Goal: Task Accomplishment & Management: Complete application form

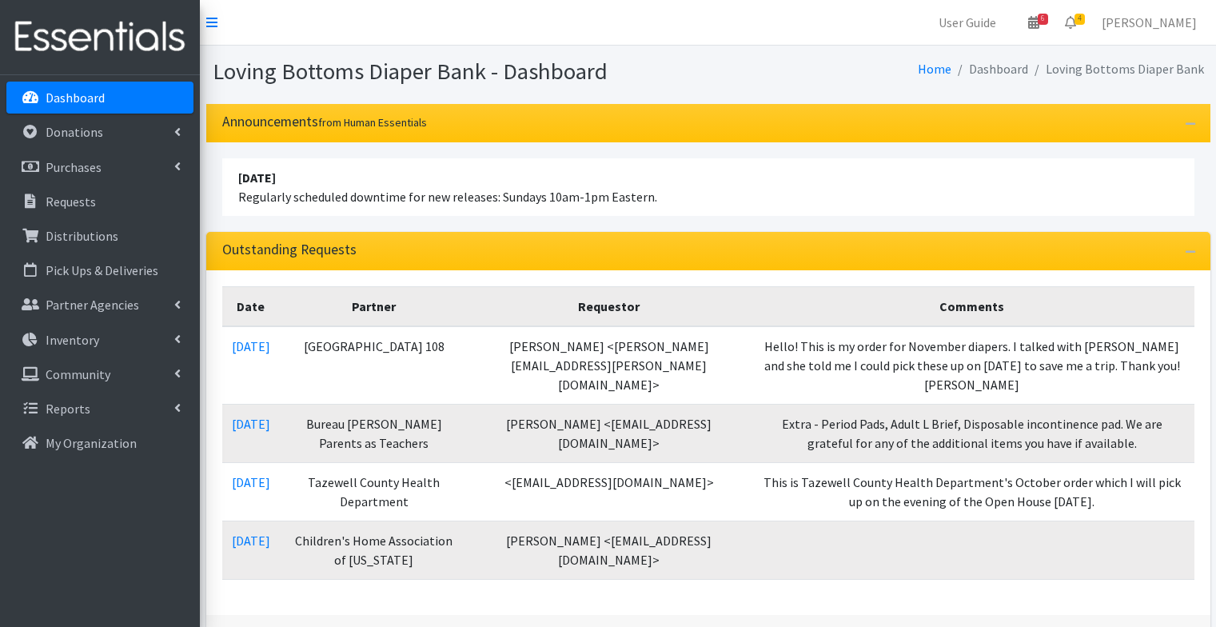
scroll to position [226, 0]
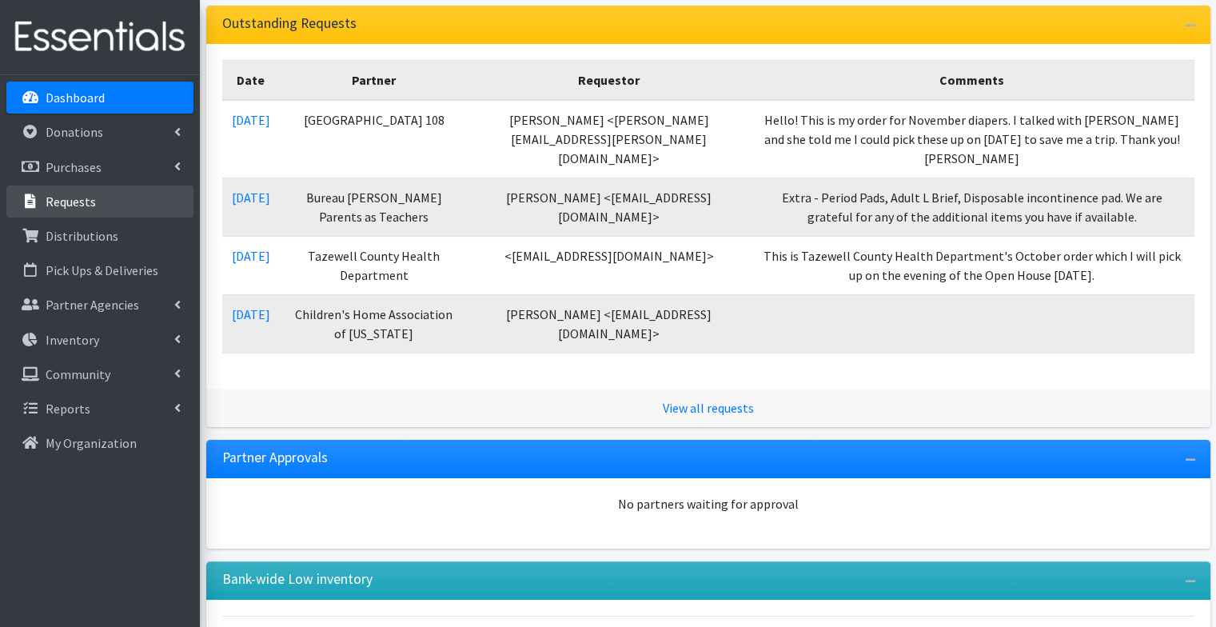
click at [54, 205] on p "Requests" at bounding box center [71, 201] width 50 height 16
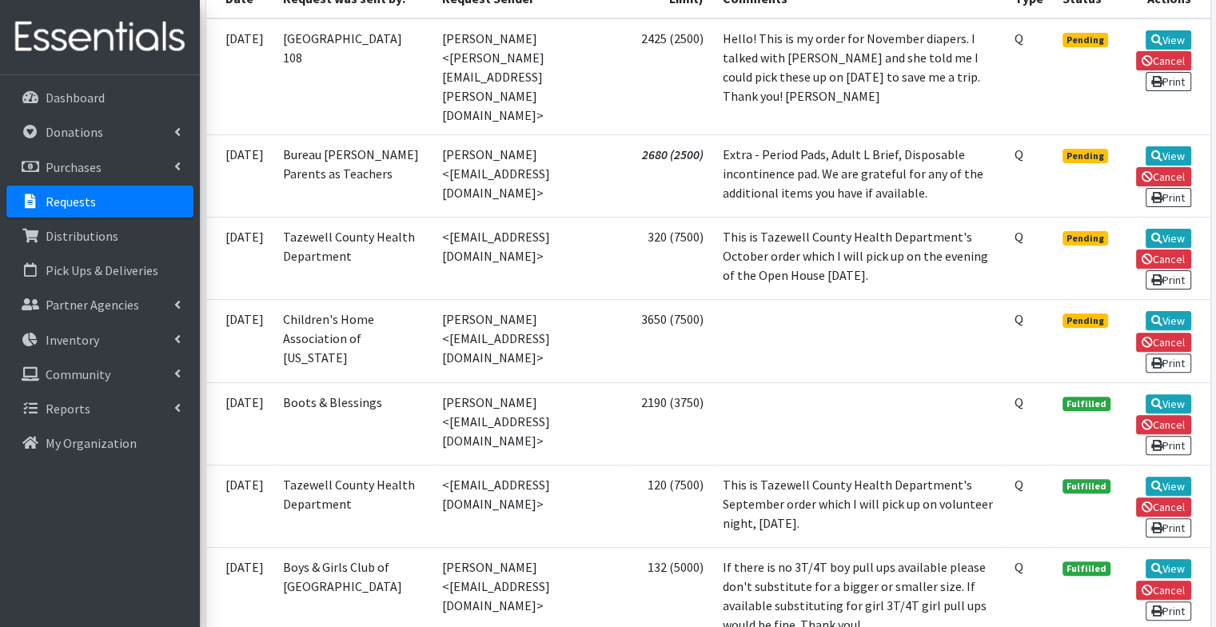
scroll to position [431, 0]
click at [1168, 232] on link "View" at bounding box center [1168, 238] width 46 height 19
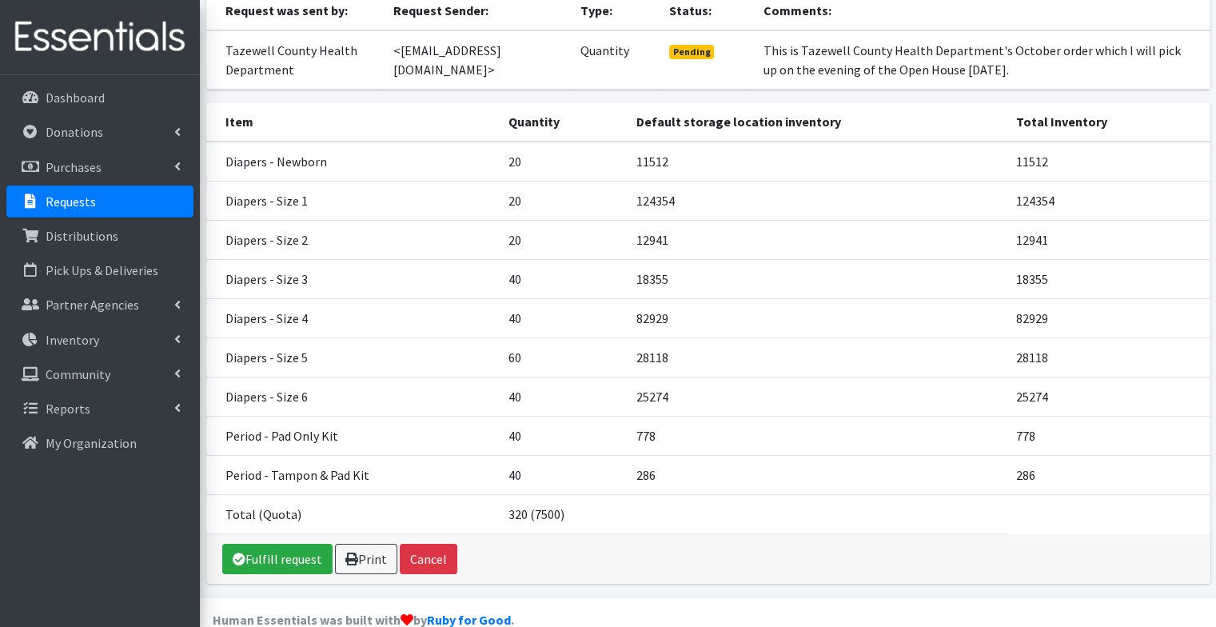
scroll to position [213, 0]
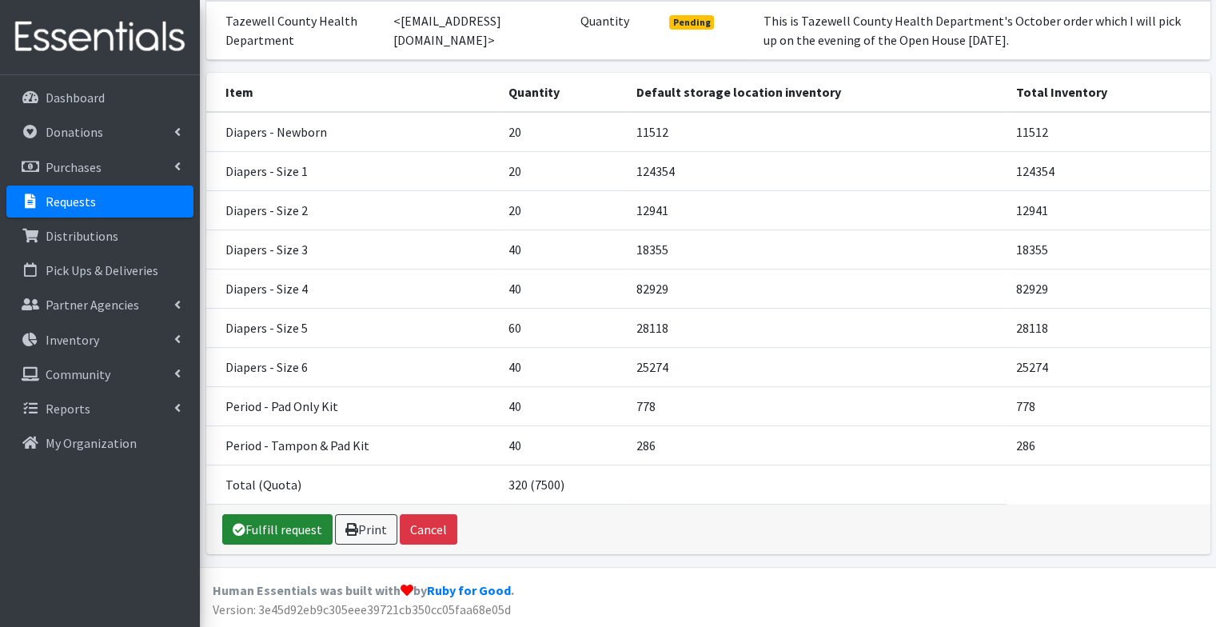
click at [271, 533] on link "Fulfill request" at bounding box center [277, 529] width 110 height 30
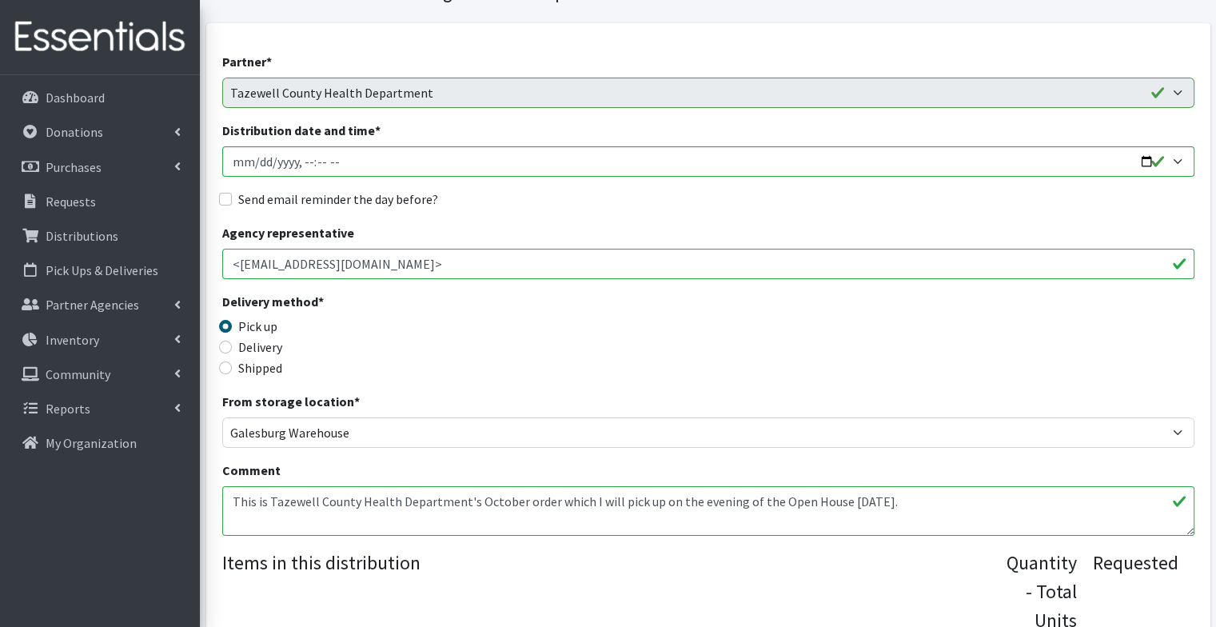
scroll to position [137, 0]
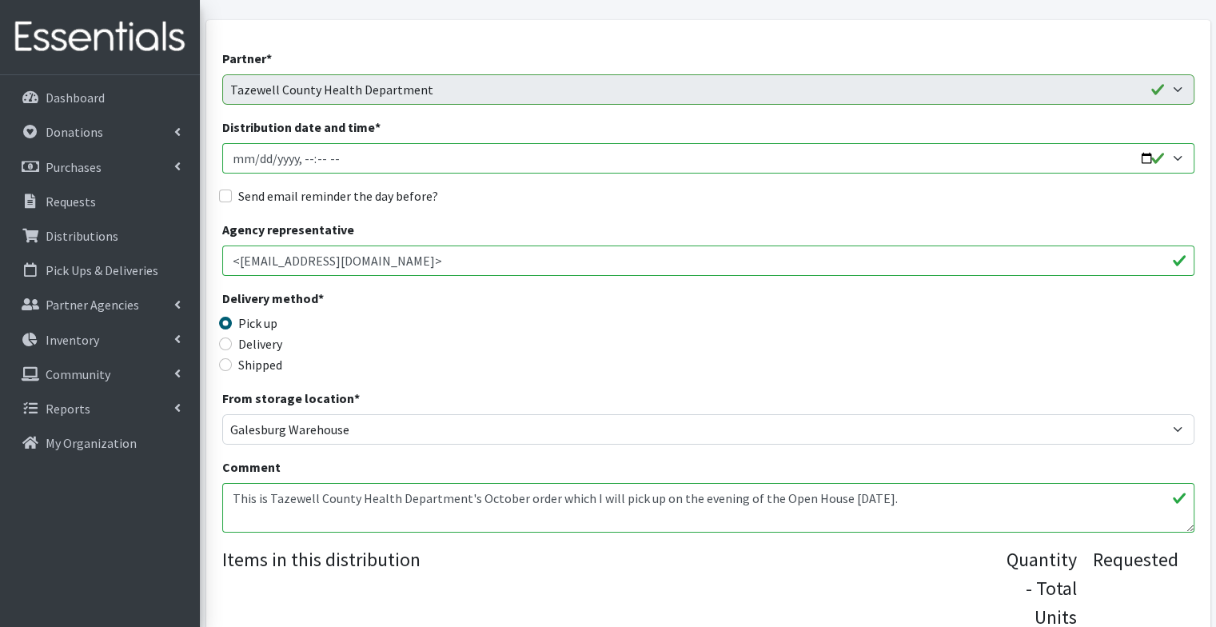
click at [440, 164] on input "Distribution date and time *" at bounding box center [708, 158] width 972 height 30
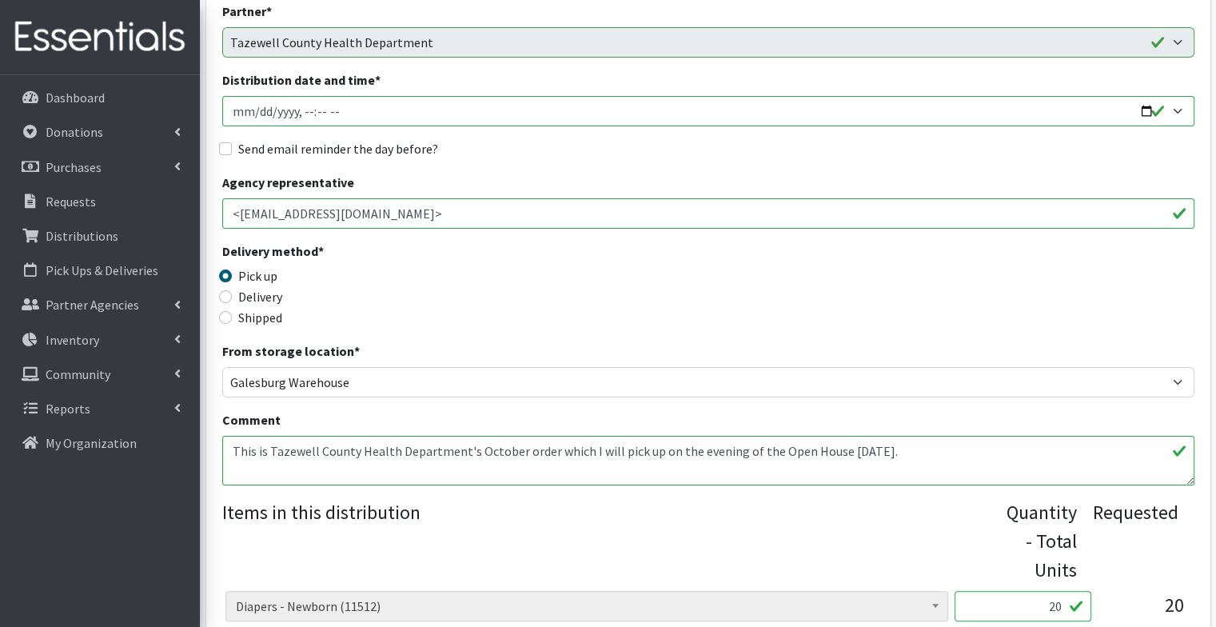
scroll to position [245, 0]
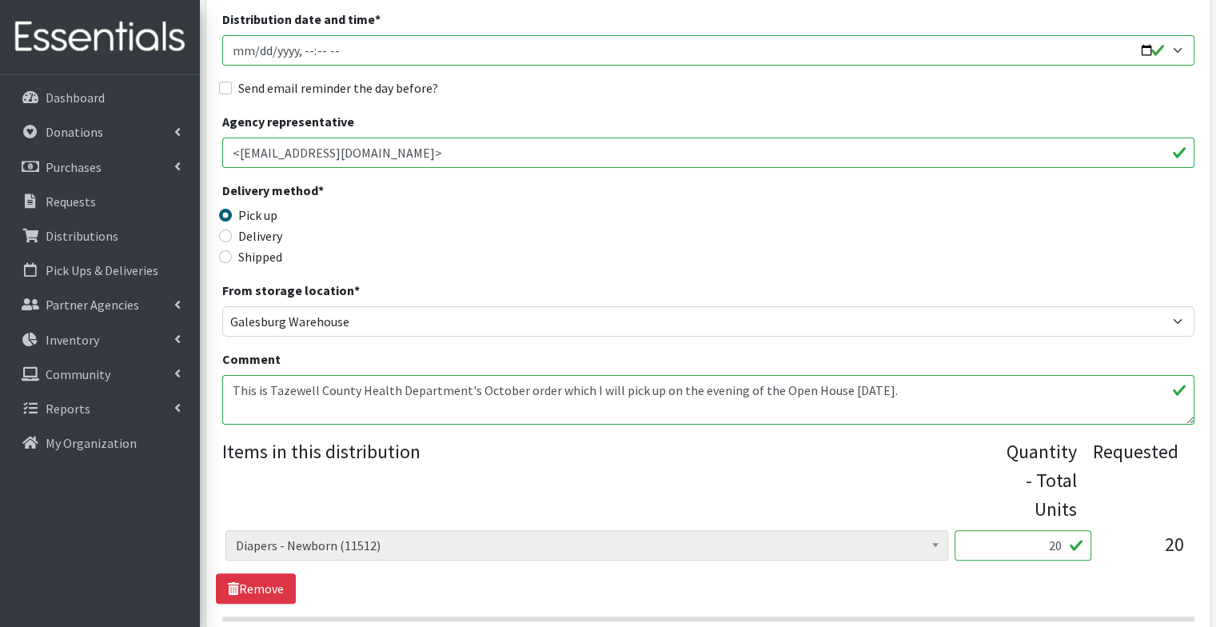
click at [1145, 51] on input "Distribution date and time *" at bounding box center [708, 50] width 972 height 30
type input "2025-09-29T18:00"
click at [583, 191] on div "Delivery method * Pick up Delivery Shipped Shipping cost" at bounding box center [708, 231] width 972 height 100
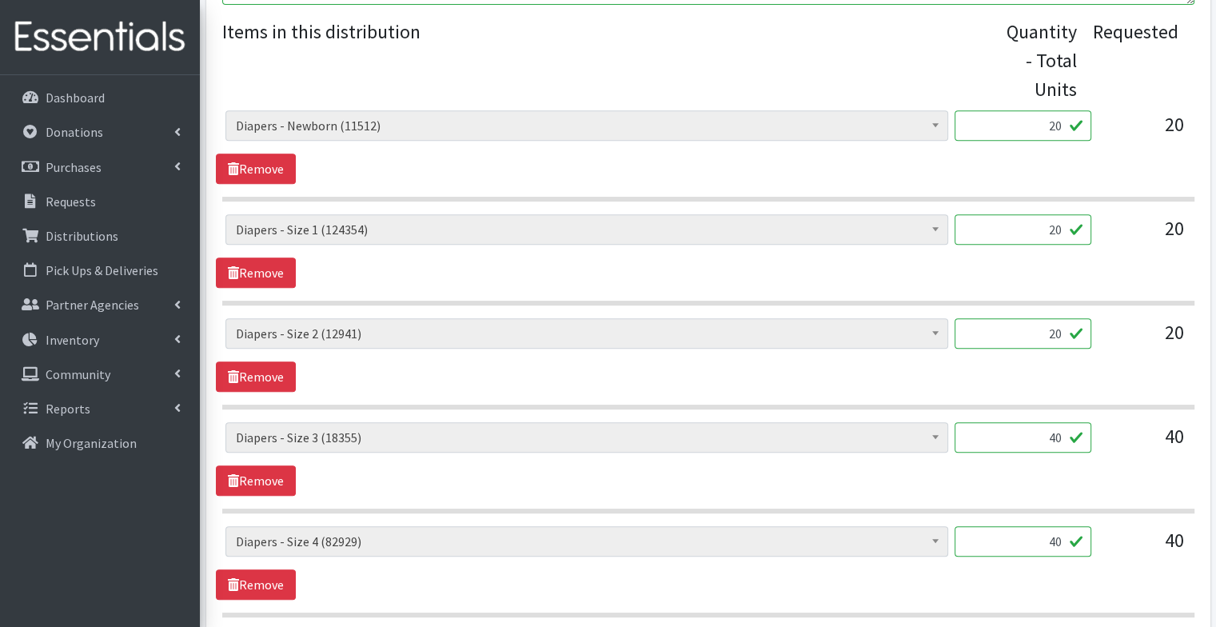
scroll to position [662, 0]
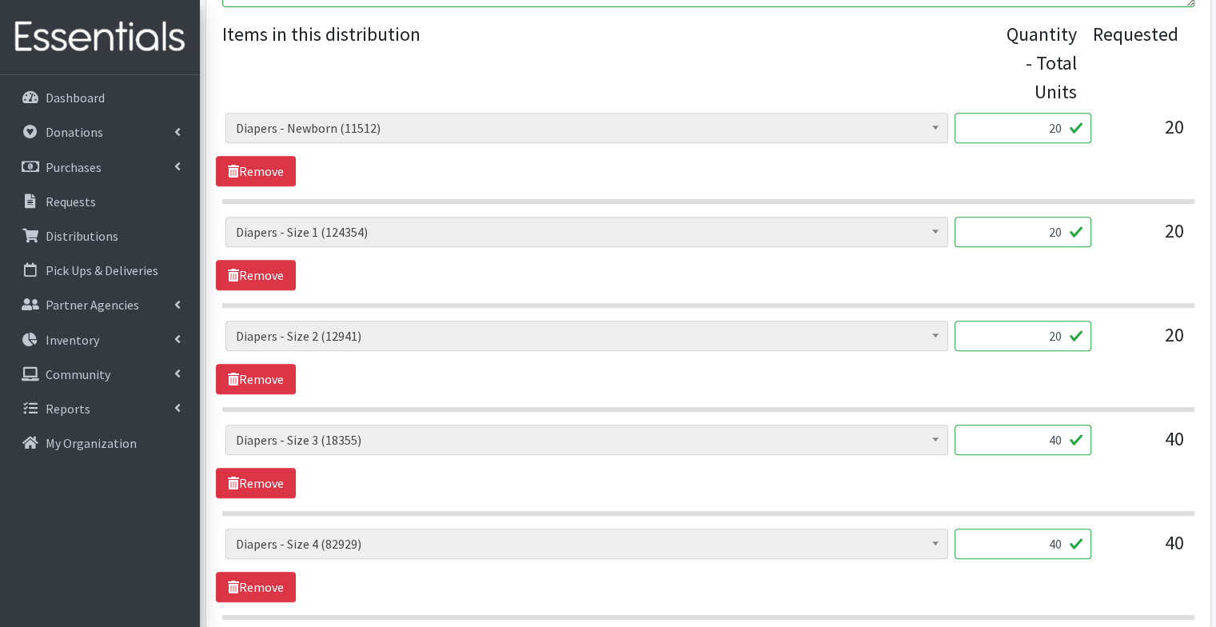
drag, startPoint x: 1035, startPoint y: 121, endPoint x: 1117, endPoint y: 144, distance: 85.3
click at [1117, 144] on div "Diapers - Newborn (11512) Diapers - Preemie (60) Diapers - Size 1 (124354) Diap…" at bounding box center [707, 134] width 965 height 43
type input "500"
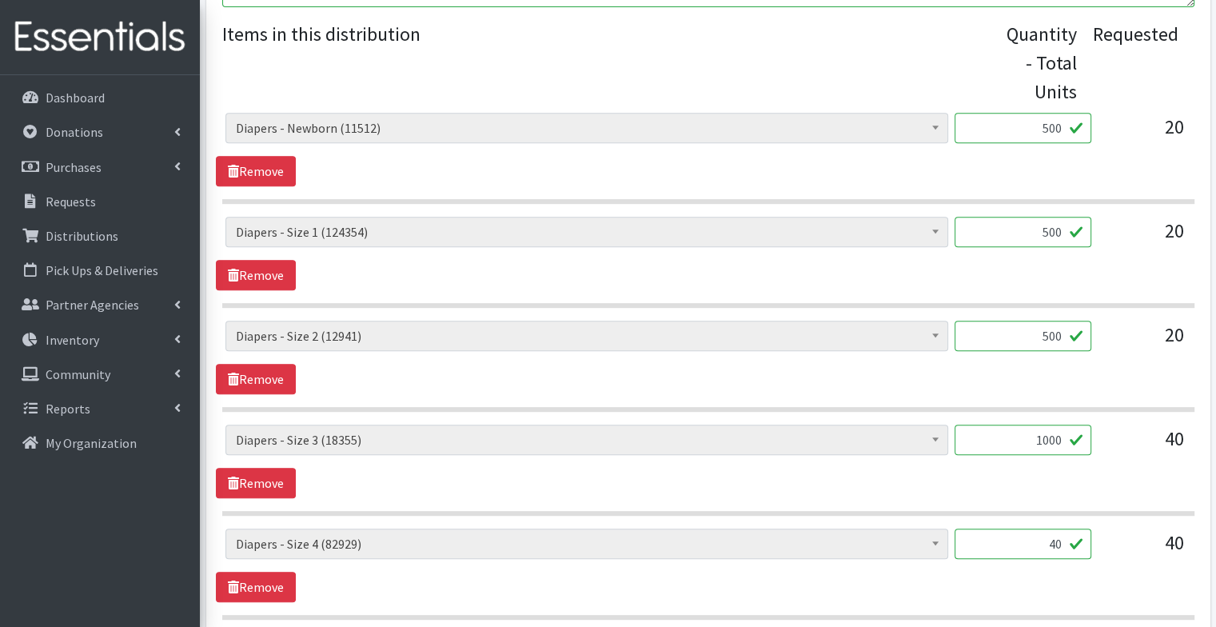
type input "1000"
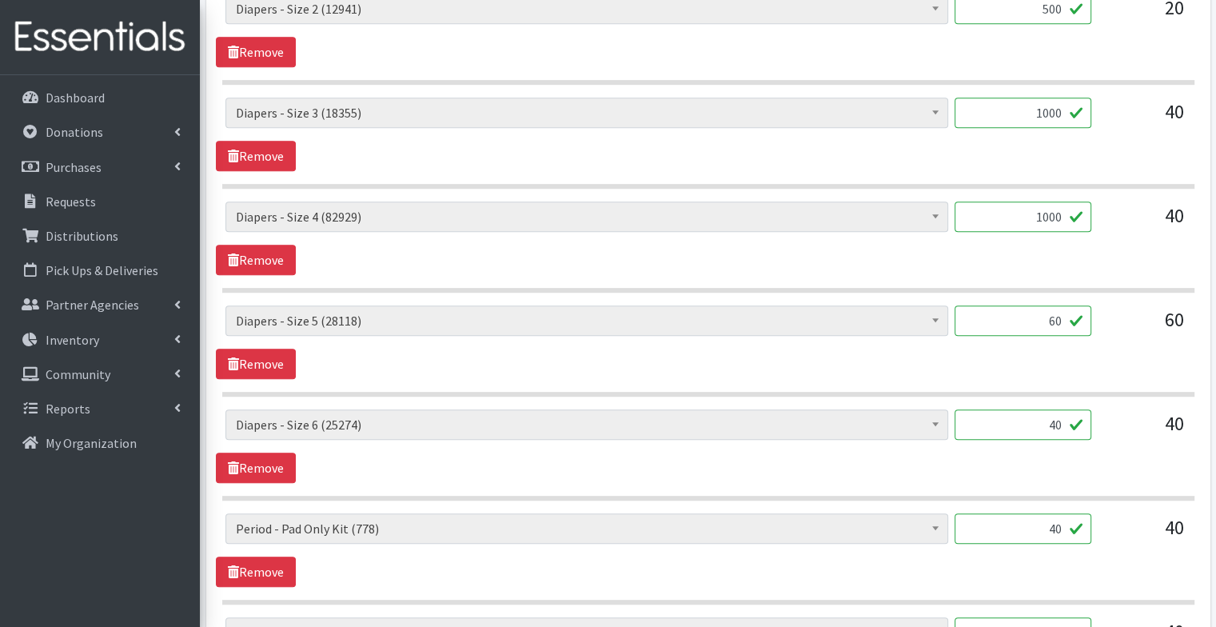
scroll to position [992, 0]
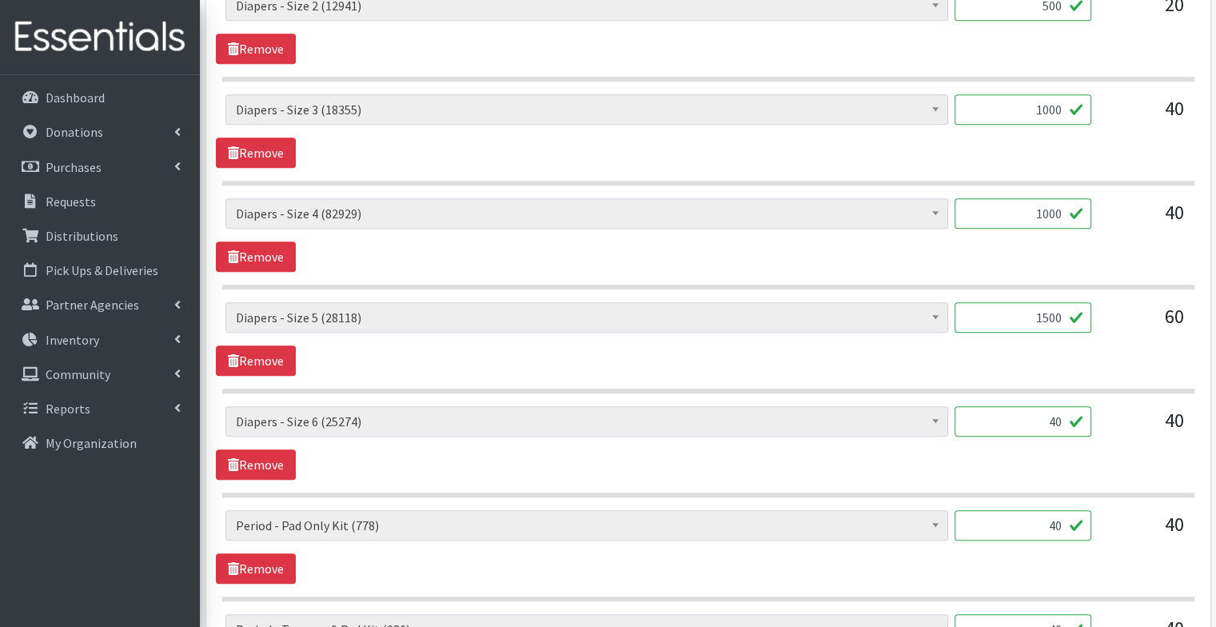
type input "1500"
type input "1000"
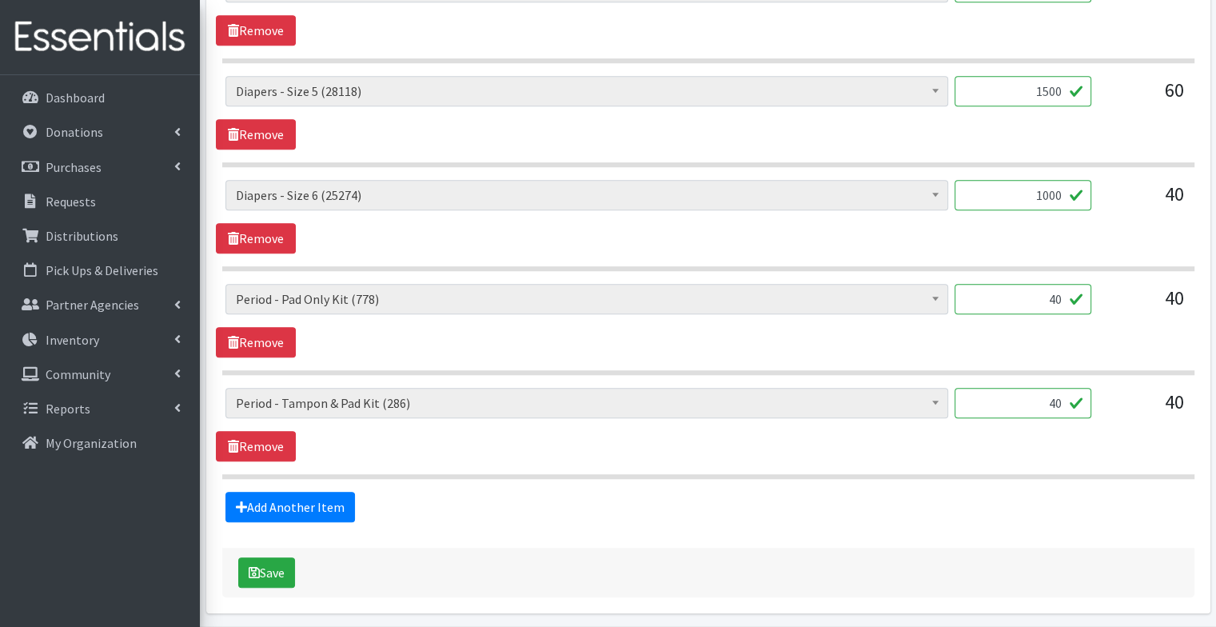
scroll to position [1224, 0]
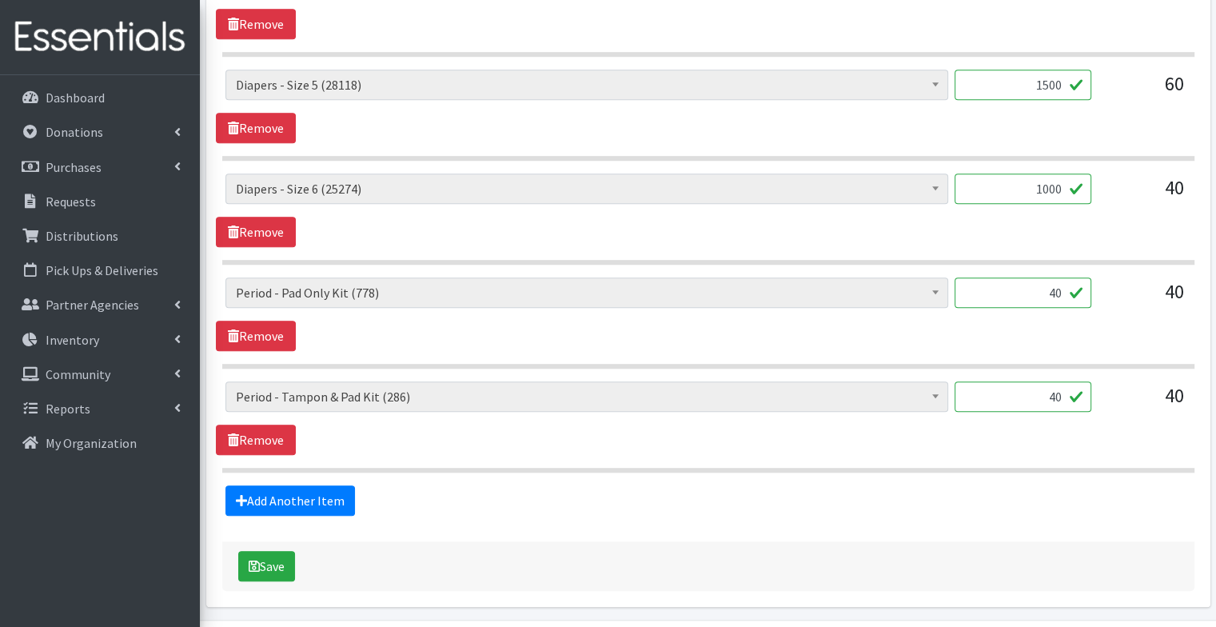
drag, startPoint x: 1045, startPoint y: 281, endPoint x: 1082, endPoint y: 294, distance: 38.9
click at [1082, 294] on input "40" at bounding box center [1022, 292] width 137 height 30
drag, startPoint x: 1045, startPoint y: 392, endPoint x: 1081, endPoint y: 402, distance: 36.7
click at [1081, 402] on input "40" at bounding box center [1022, 396] width 137 height 30
type input "15"
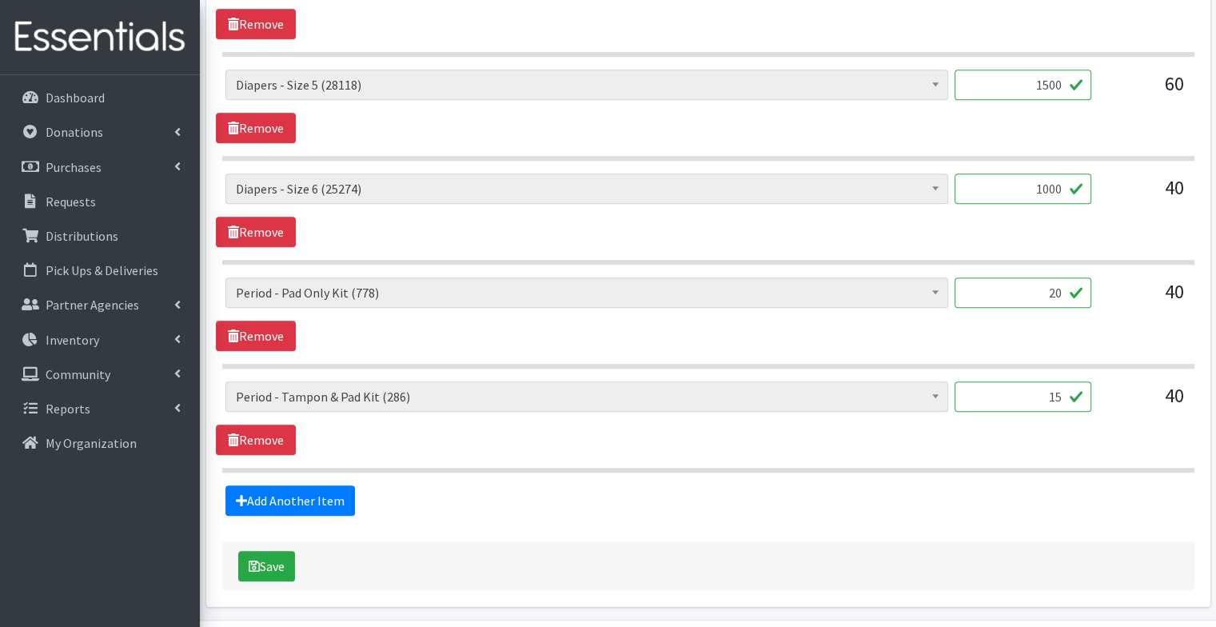
type input "20"
click at [1050, 337] on div "Diapers - Newborn (11512) Diapers - Preemie (60) Diapers - Size 1 (124354) Diap…" at bounding box center [708, 314] width 984 height 74
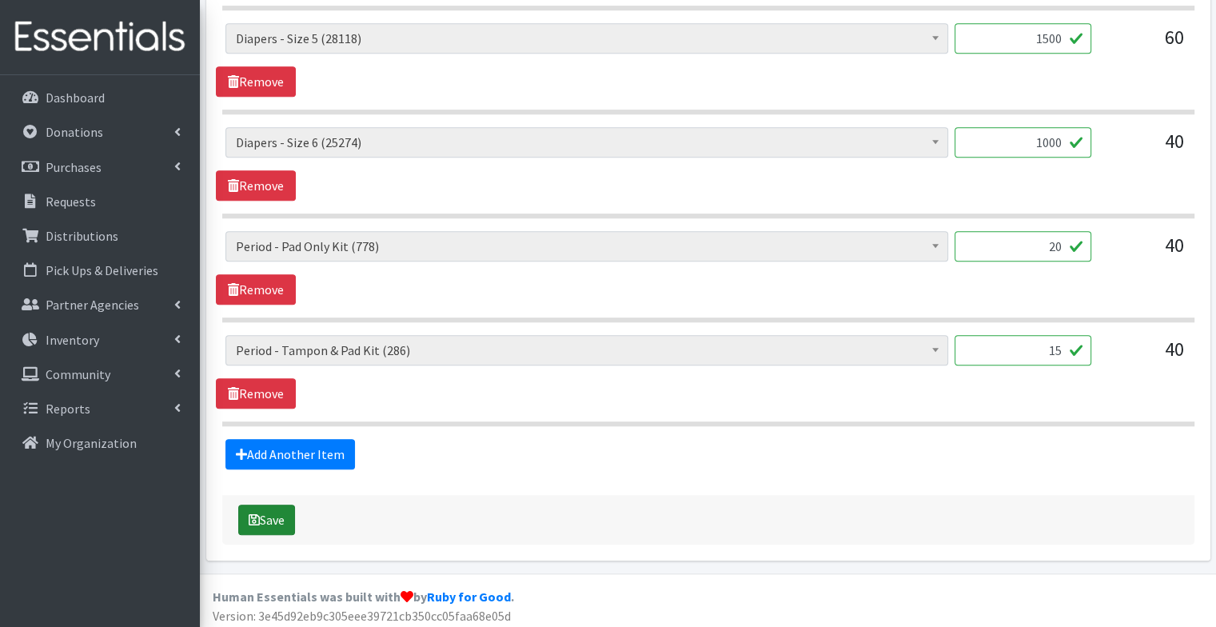
click at [269, 510] on button "Save" at bounding box center [266, 519] width 57 height 30
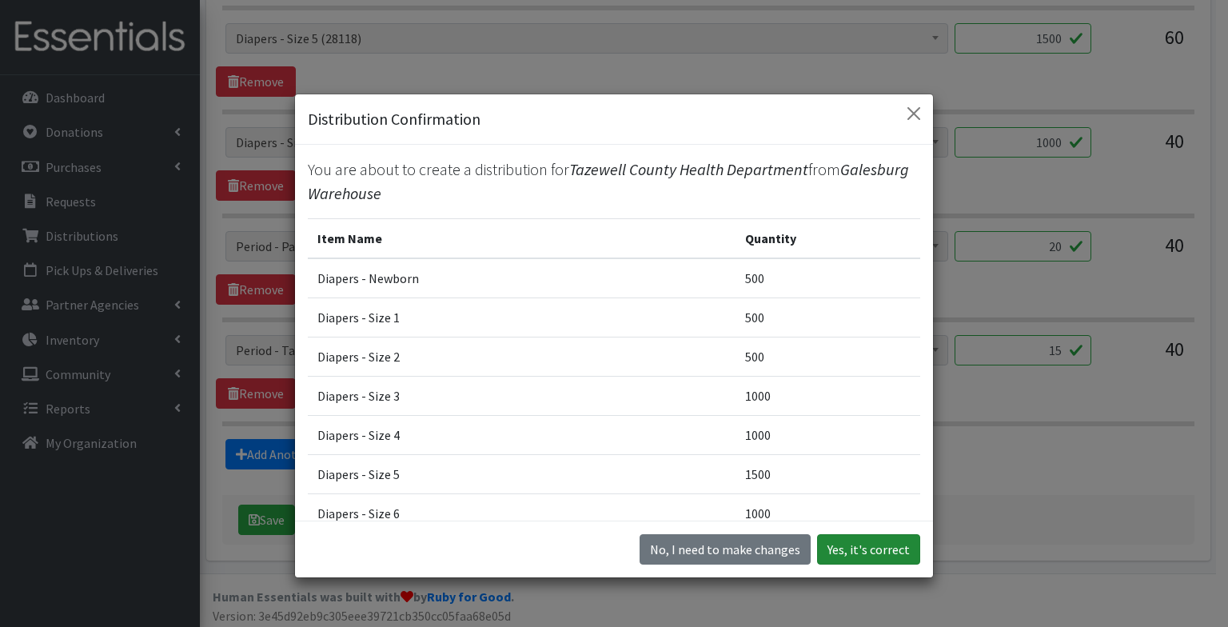
click at [870, 559] on button "Yes, it's correct" at bounding box center [868, 549] width 103 height 30
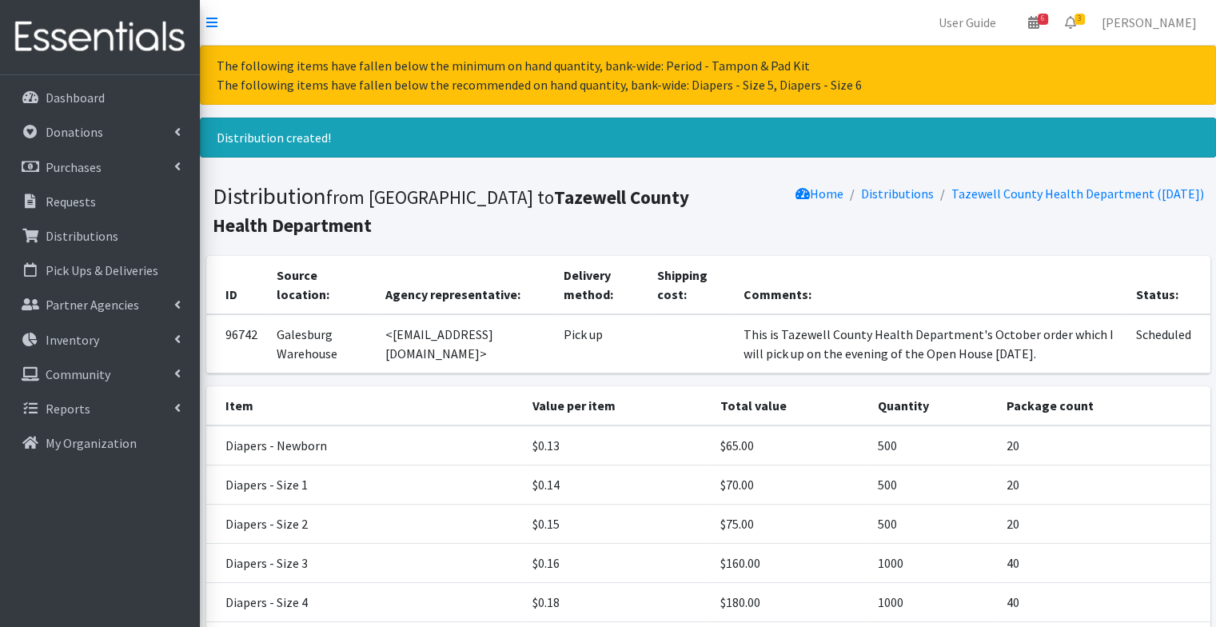
scroll to position [310, 0]
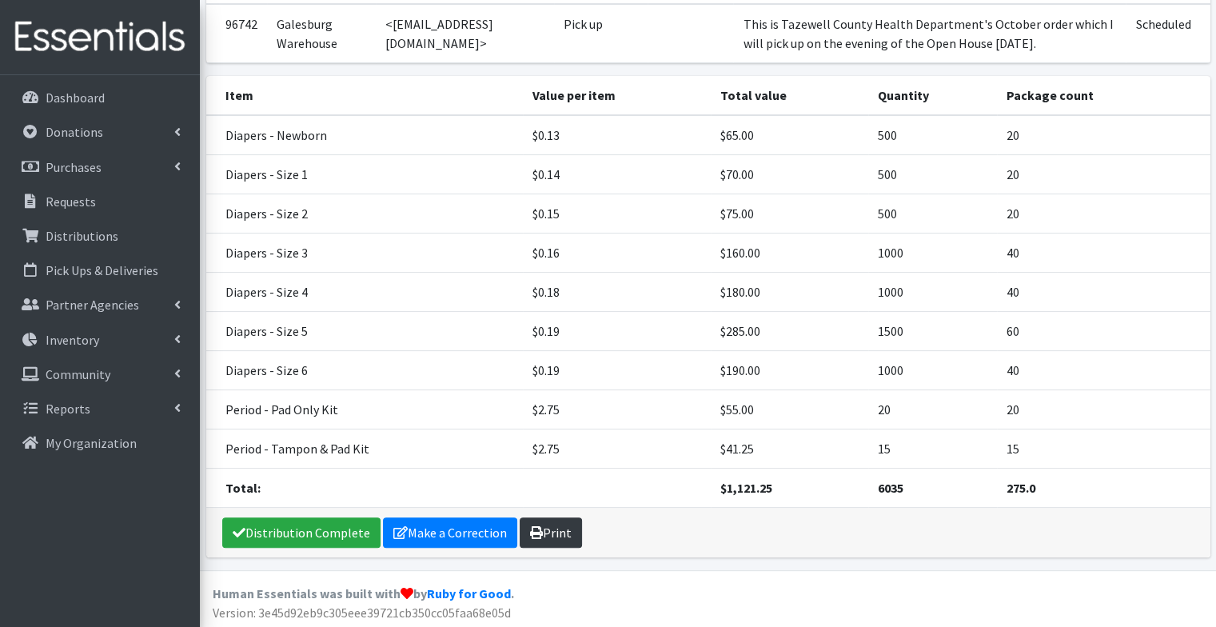
click at [539, 531] on link "Print" at bounding box center [551, 532] width 62 height 30
click at [102, 207] on link "Requests" at bounding box center [99, 201] width 187 height 32
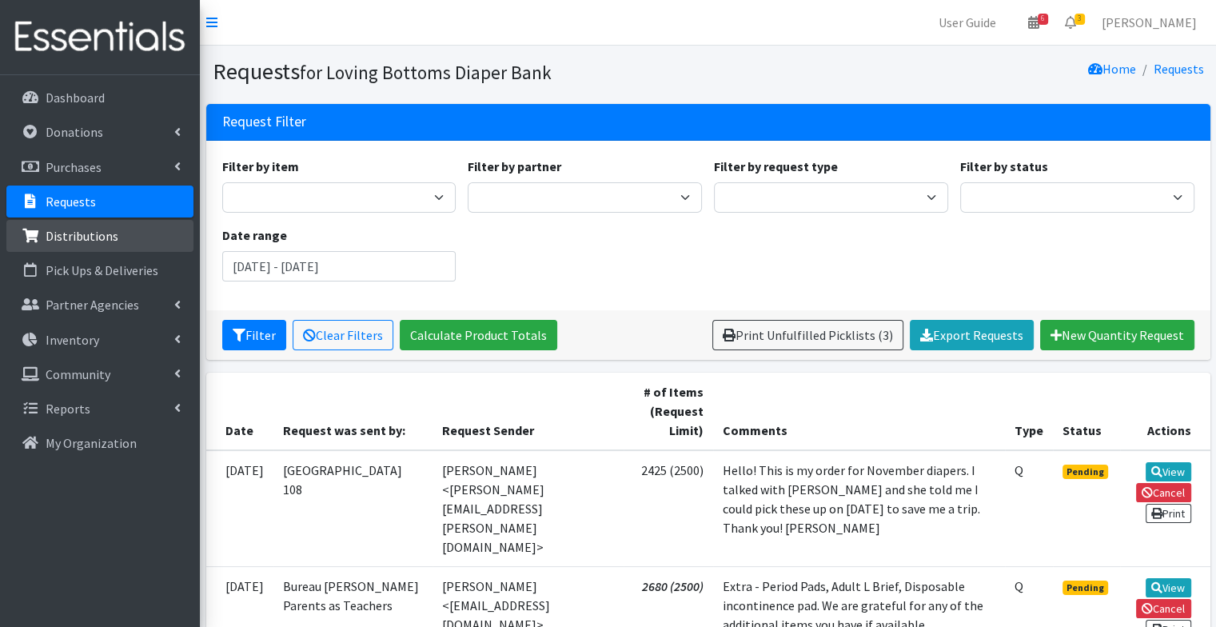
click at [117, 237] on link "Distributions" at bounding box center [99, 236] width 187 height 32
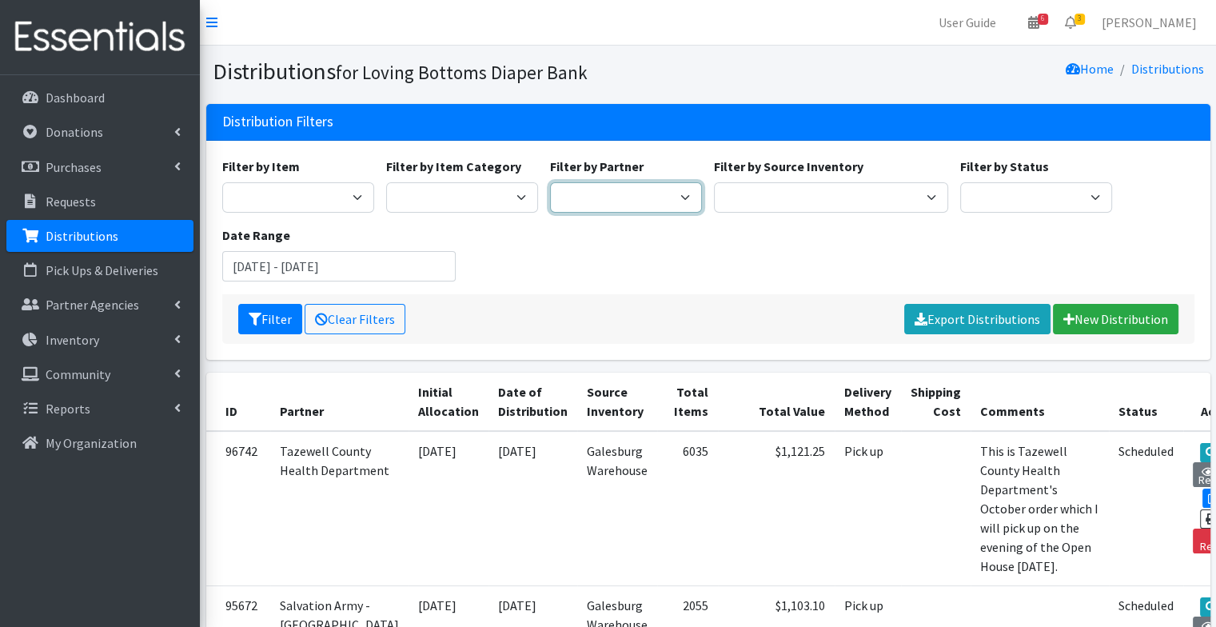
click at [686, 211] on select "Abilities Plus Boots & Blessings Boys & Girls Club of Greater Peoria Bureau [PE…" at bounding box center [626, 197] width 152 height 30
select select "579"
click at [550, 182] on select "Abilities Plus Boots & Blessings Boys & Girls Club of Greater Peoria Bureau Hen…" at bounding box center [626, 197] width 152 height 30
click at [265, 323] on button "Filter" at bounding box center [270, 319] width 64 height 30
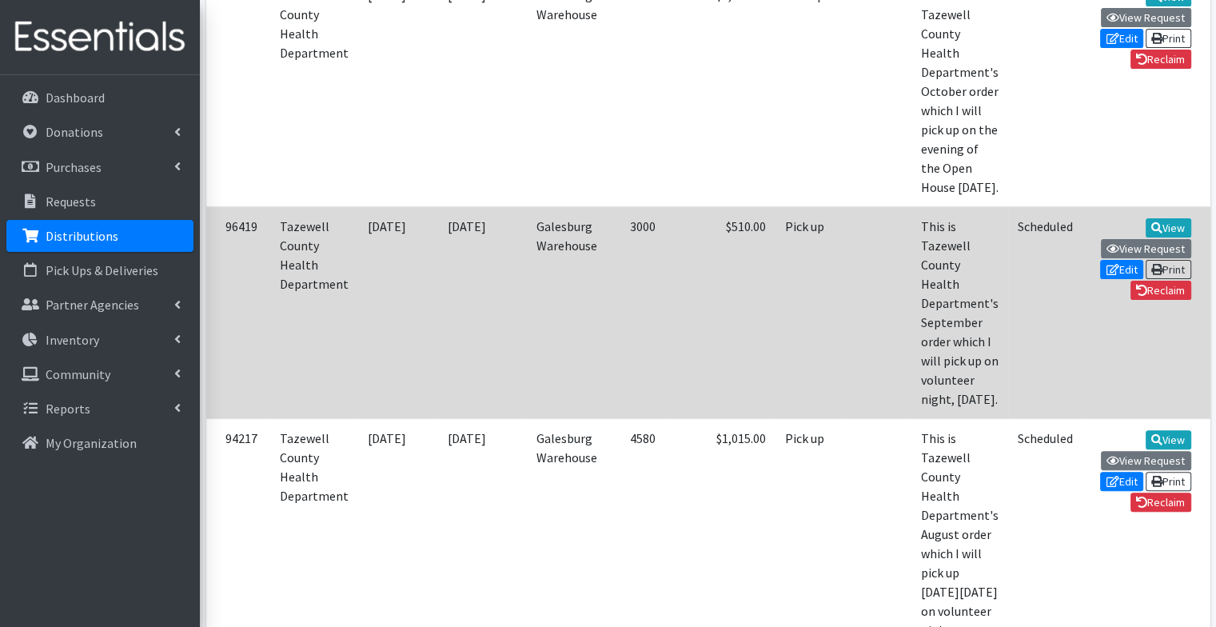
scroll to position [457, 0]
click at [1151, 232] on icon at bounding box center [1156, 226] width 11 height 11
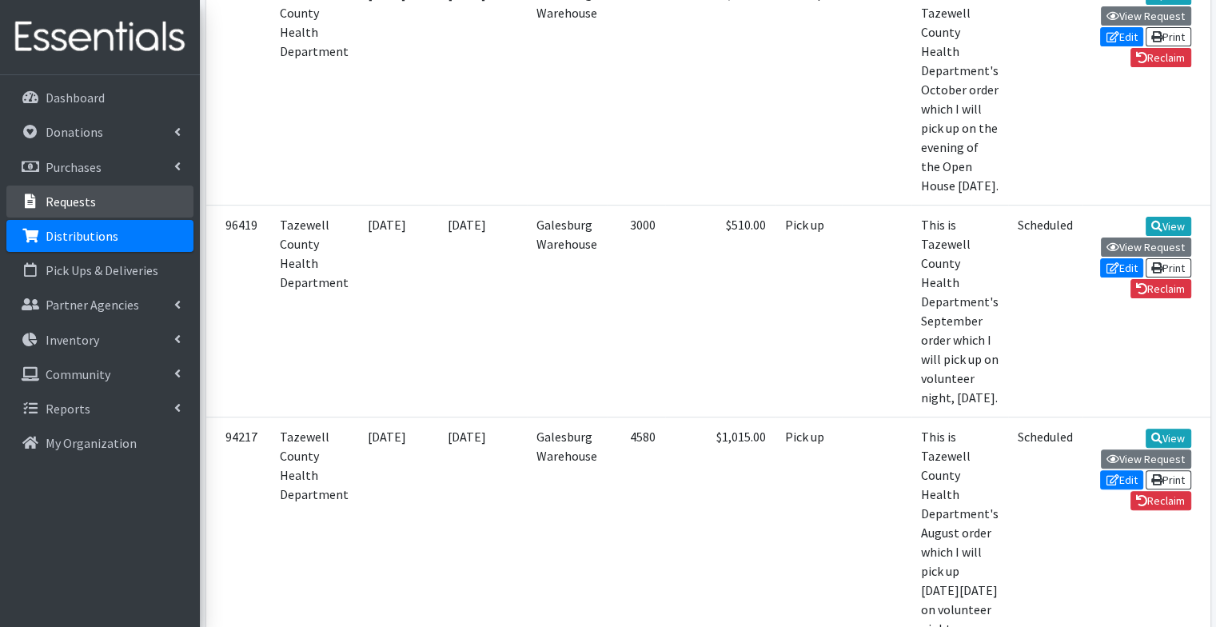
click at [121, 201] on link "Requests" at bounding box center [99, 201] width 187 height 32
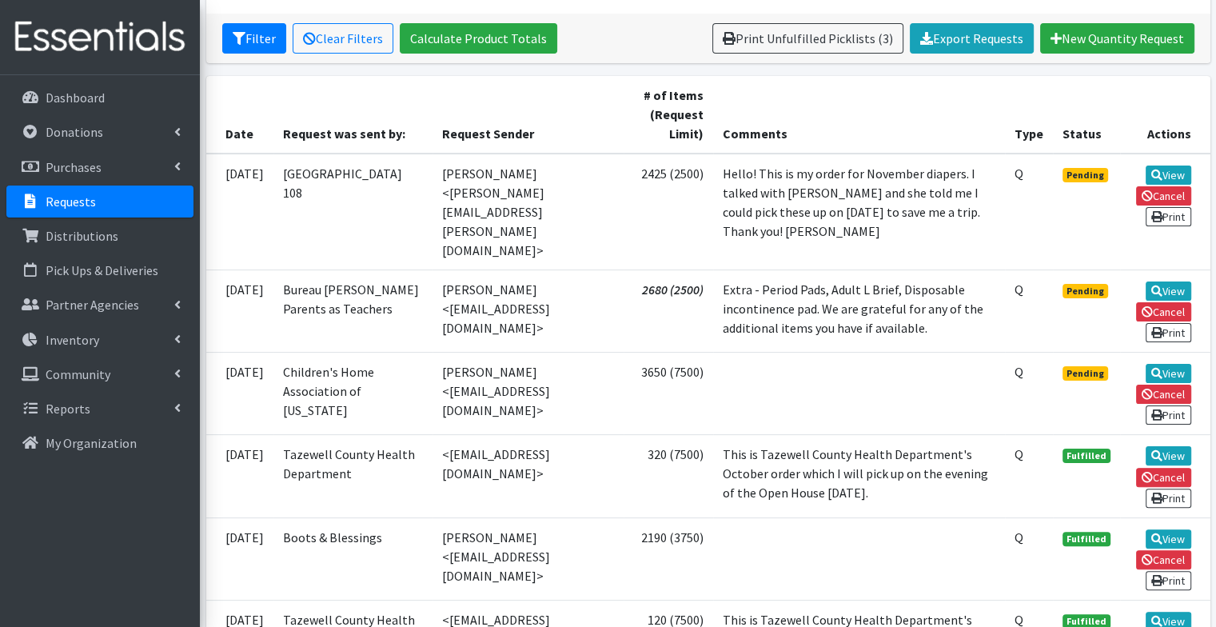
scroll to position [293, 0]
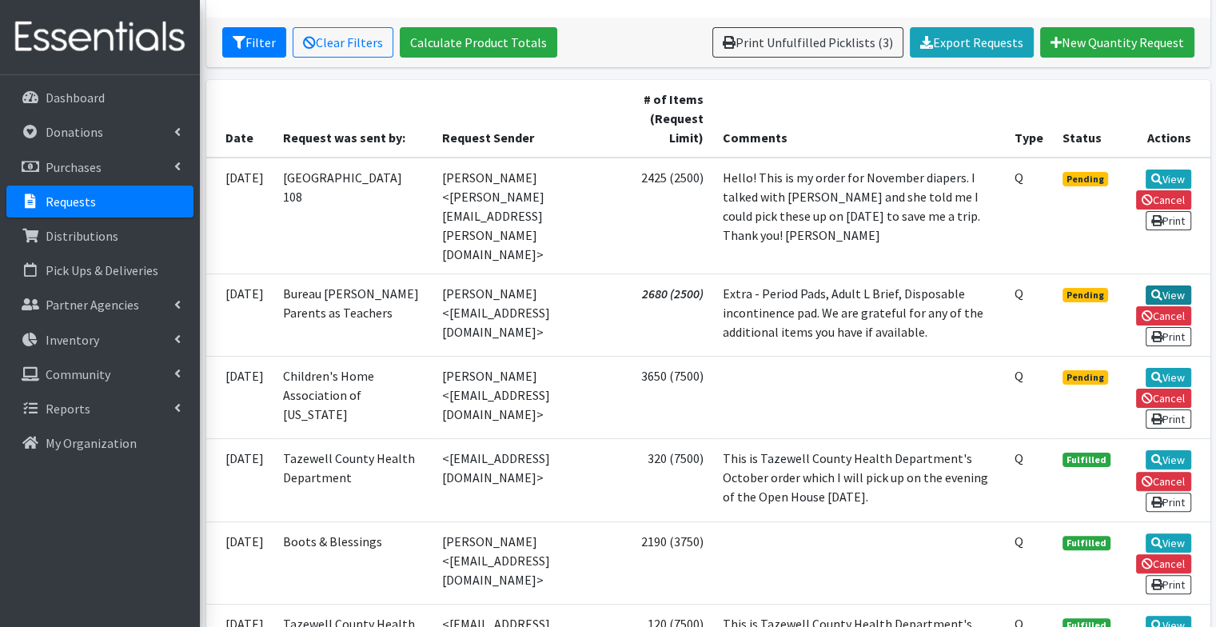
click at [1159, 289] on icon at bounding box center [1156, 294] width 11 height 11
click at [1170, 173] on link "View" at bounding box center [1168, 178] width 46 height 19
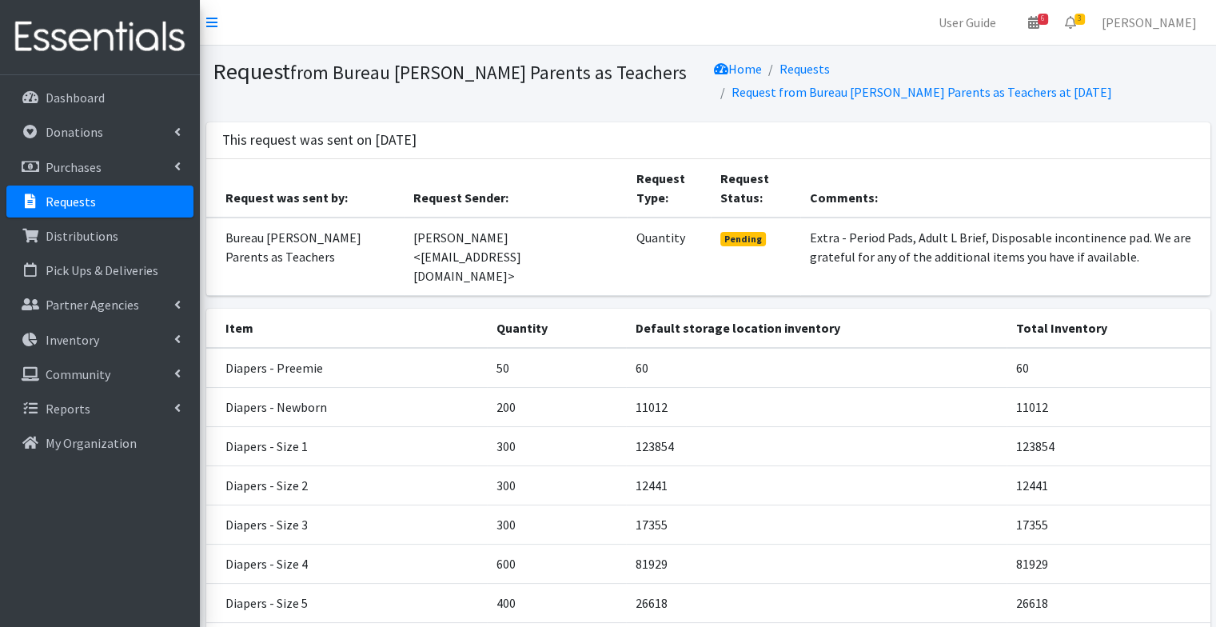
scroll to position [330, 0]
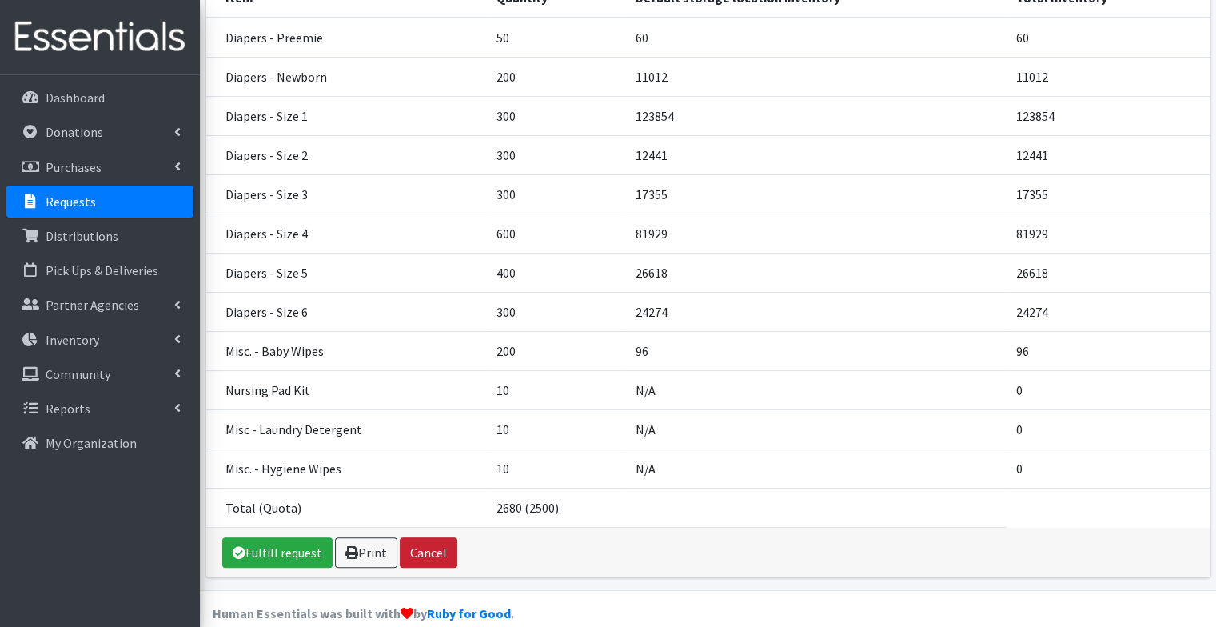
click at [417, 537] on button "Cancel" at bounding box center [429, 552] width 58 height 30
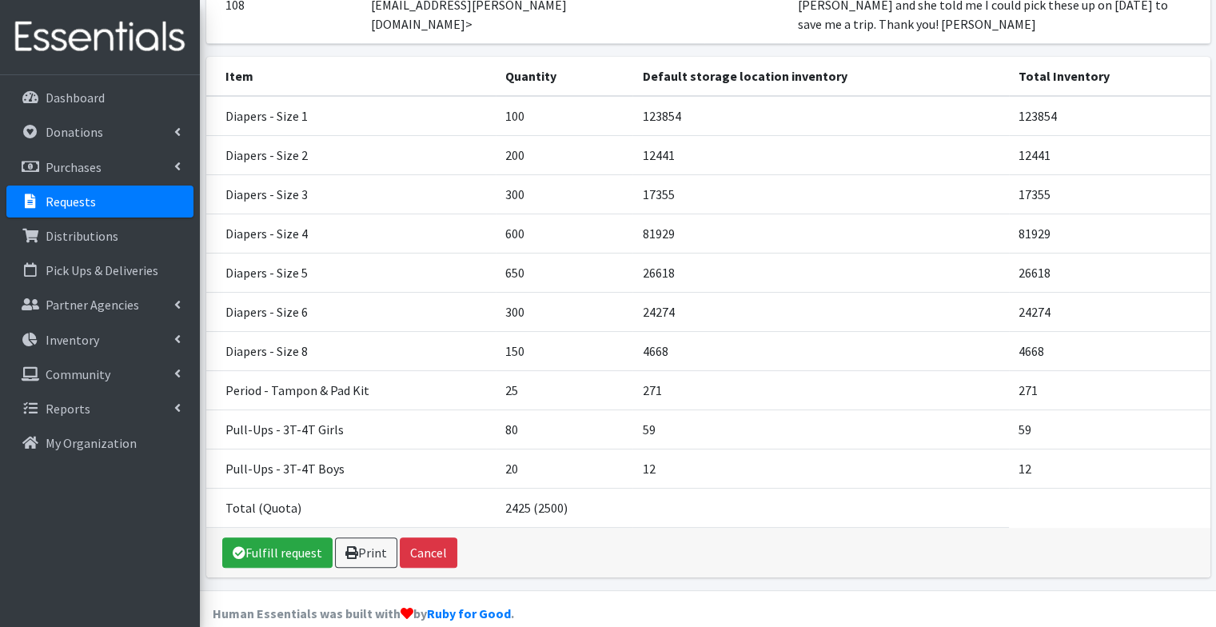
scroll to position [233, 0]
click at [352, 555] on link "Print" at bounding box center [366, 552] width 62 height 30
click at [283, 538] on link "Fulfill request" at bounding box center [277, 552] width 110 height 30
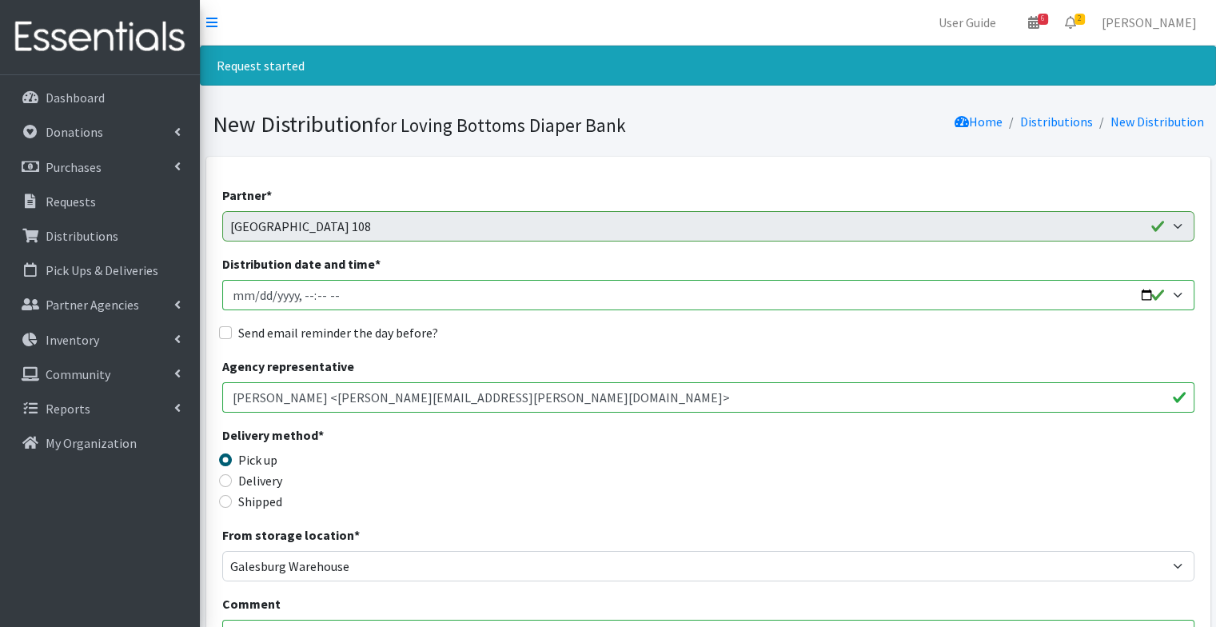
click at [1145, 294] on input "Distribution date and time *" at bounding box center [708, 295] width 972 height 30
type input "2025-09-29T18:00"
click at [416, 336] on label "Send email reminder the day before?" at bounding box center [338, 332] width 200 height 19
click at [232, 336] on input "Send email reminder the day before?" at bounding box center [225, 332] width 13 height 13
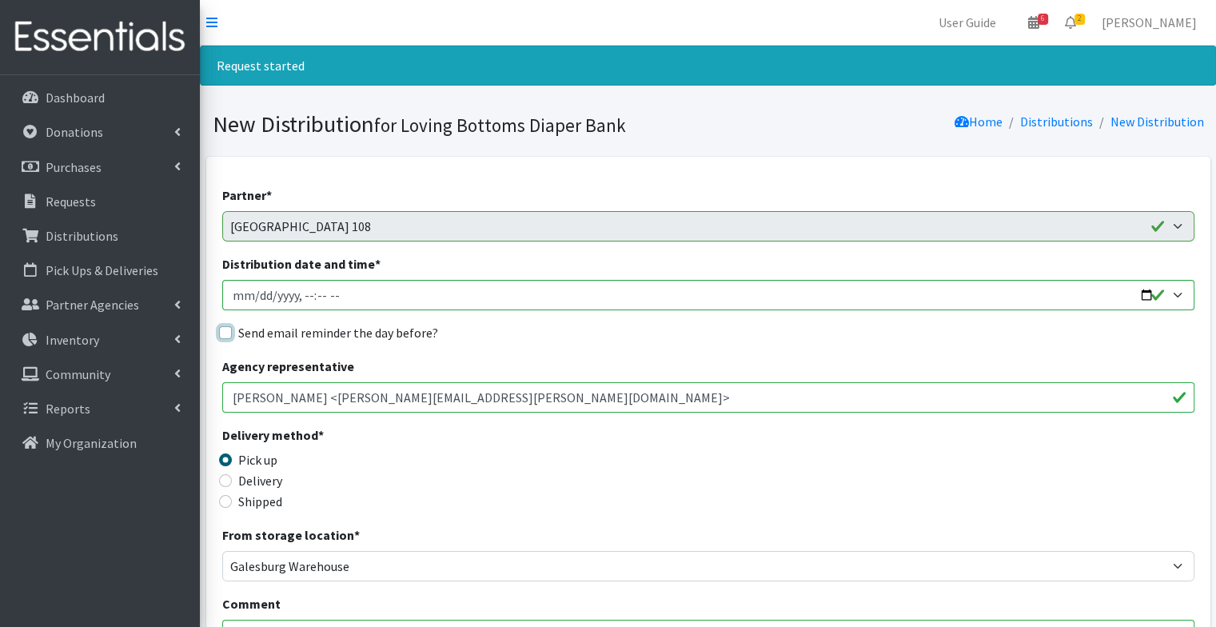
checkbox input "true"
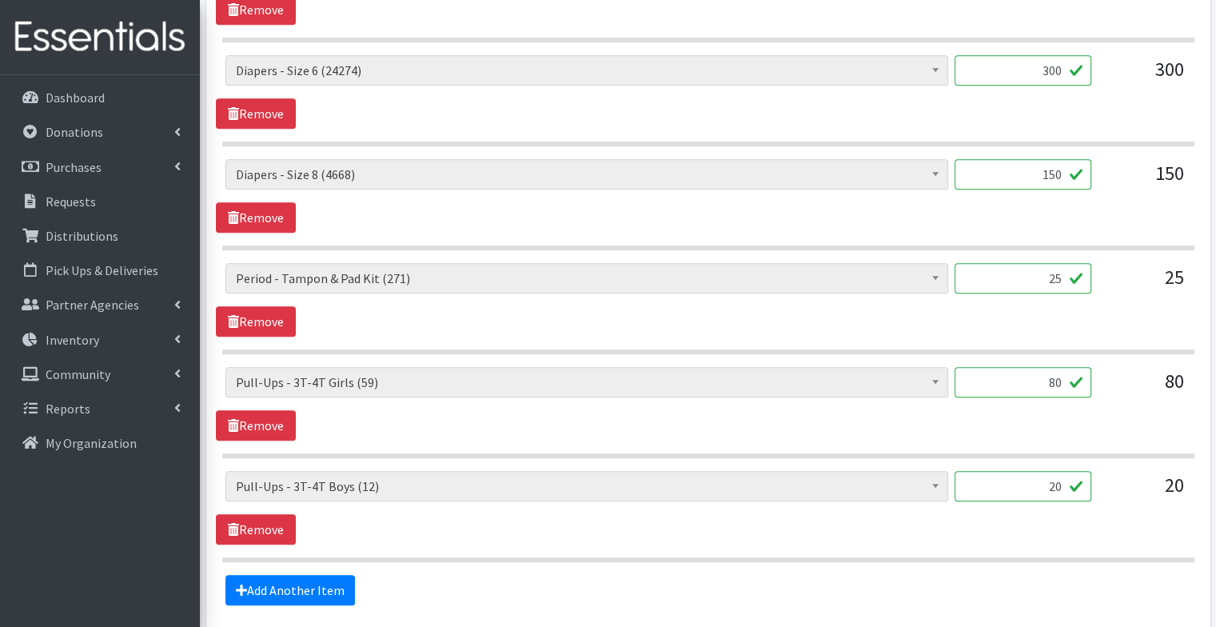
scroll to position [1248, 0]
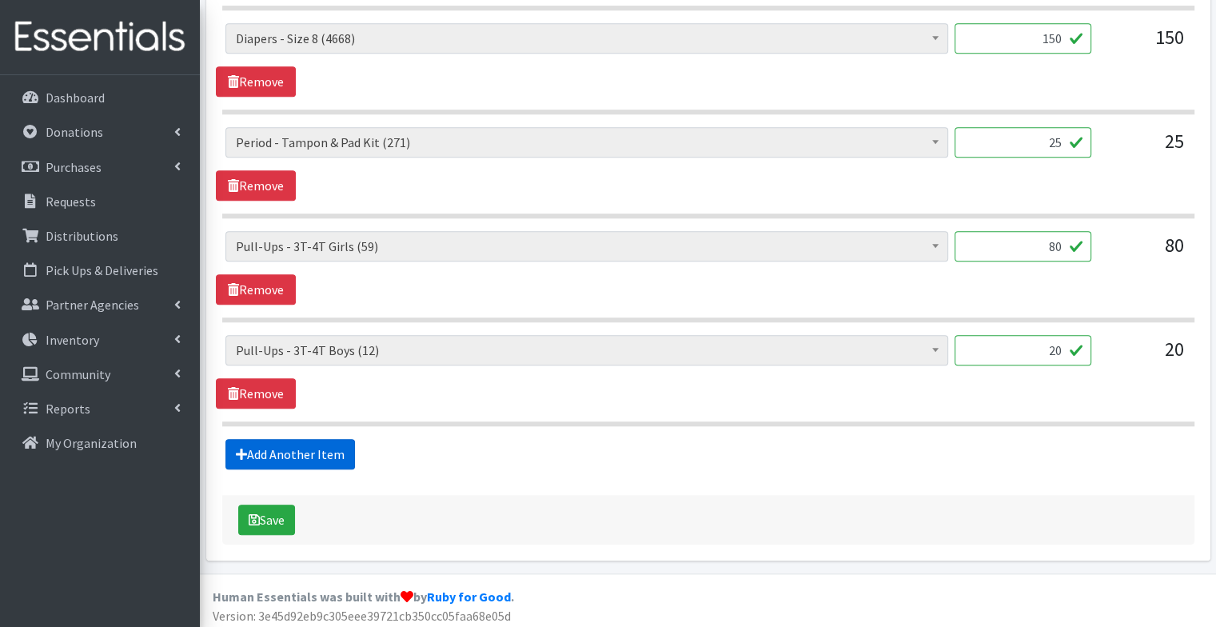
click at [295, 444] on link "Add Another Item" at bounding box center [289, 454] width 129 height 30
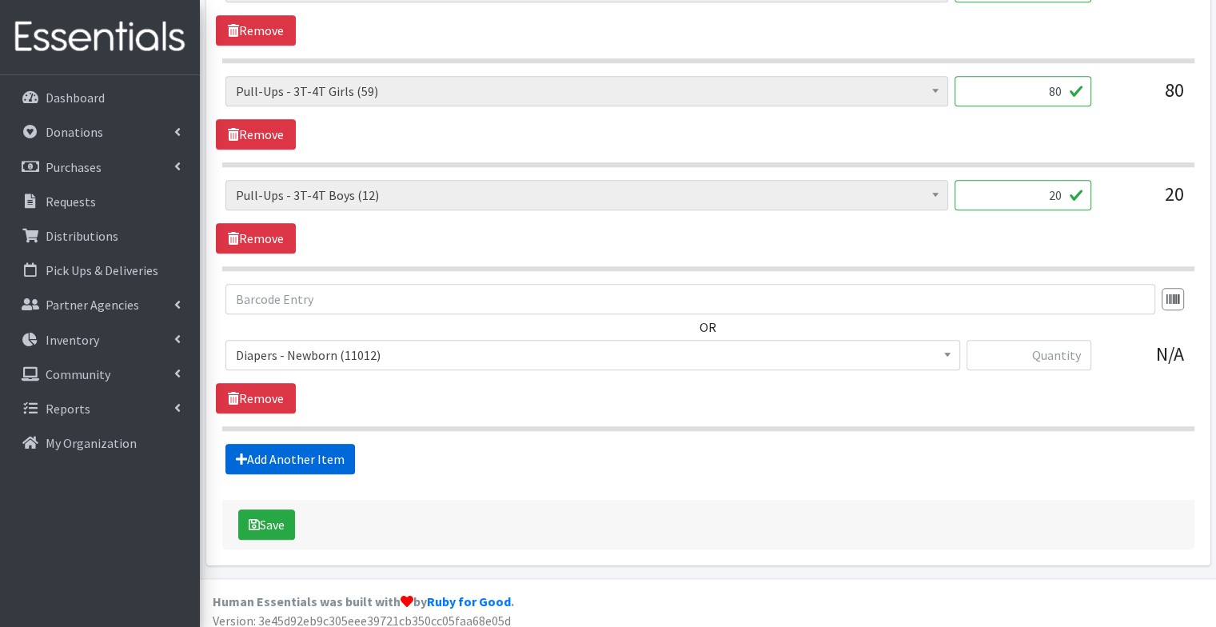
scroll to position [1534, 0]
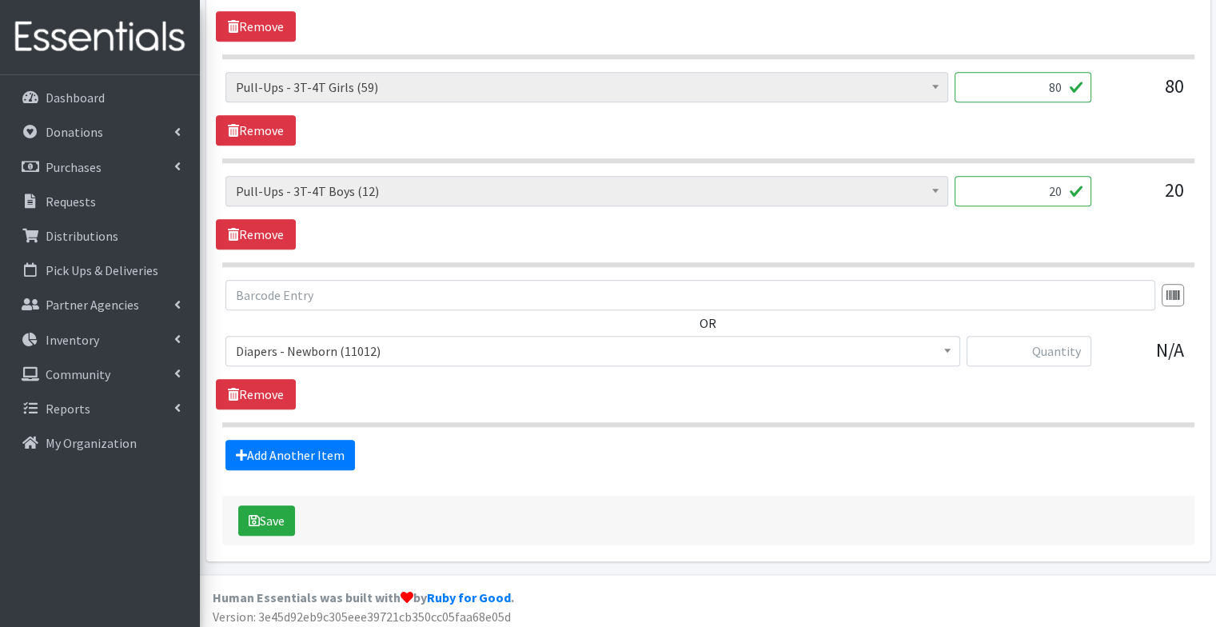
click at [368, 347] on span "Diapers - Newborn (11012)" at bounding box center [593, 351] width 714 height 22
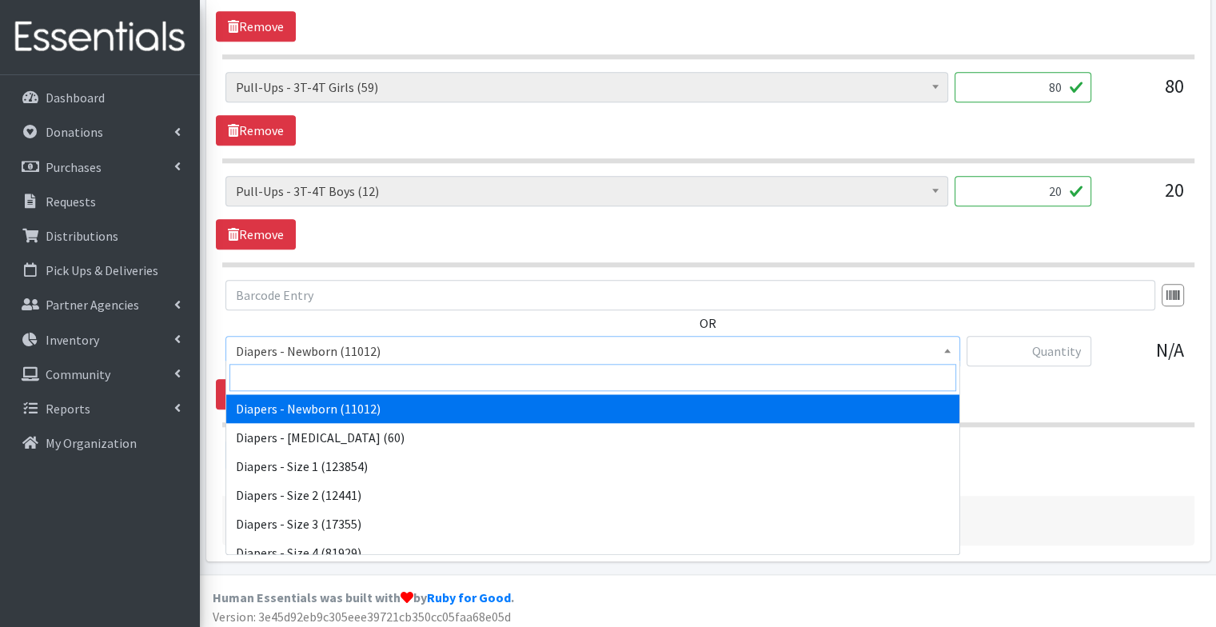
click at [364, 374] on input "search" at bounding box center [592, 377] width 727 height 27
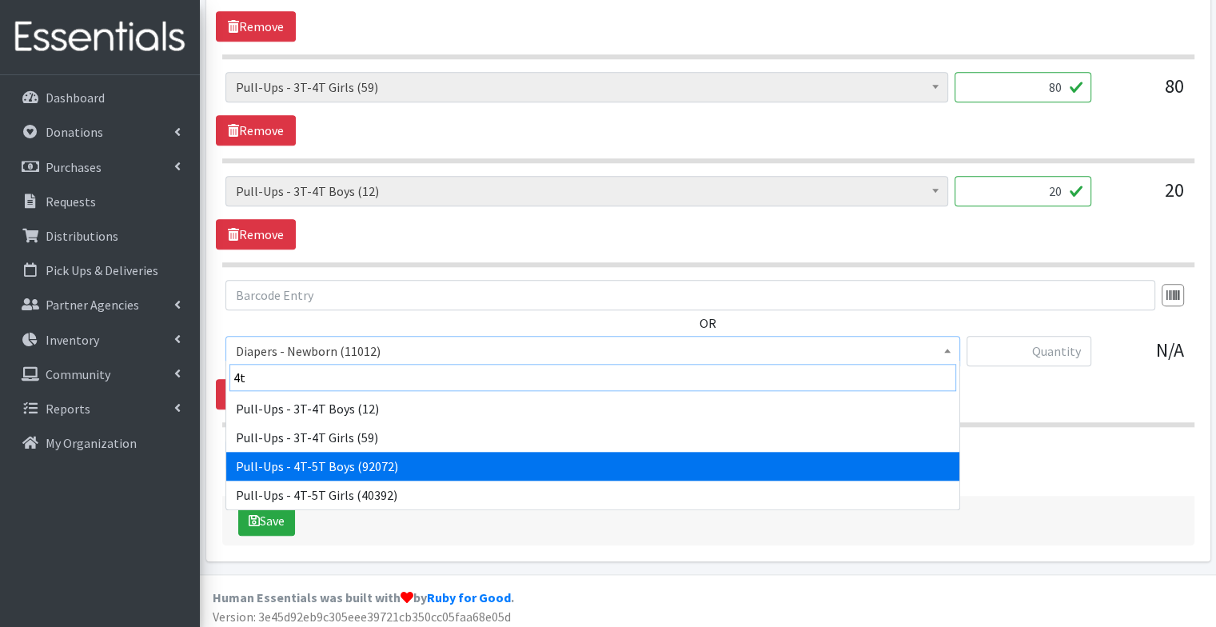
type input "4t"
select select "79"
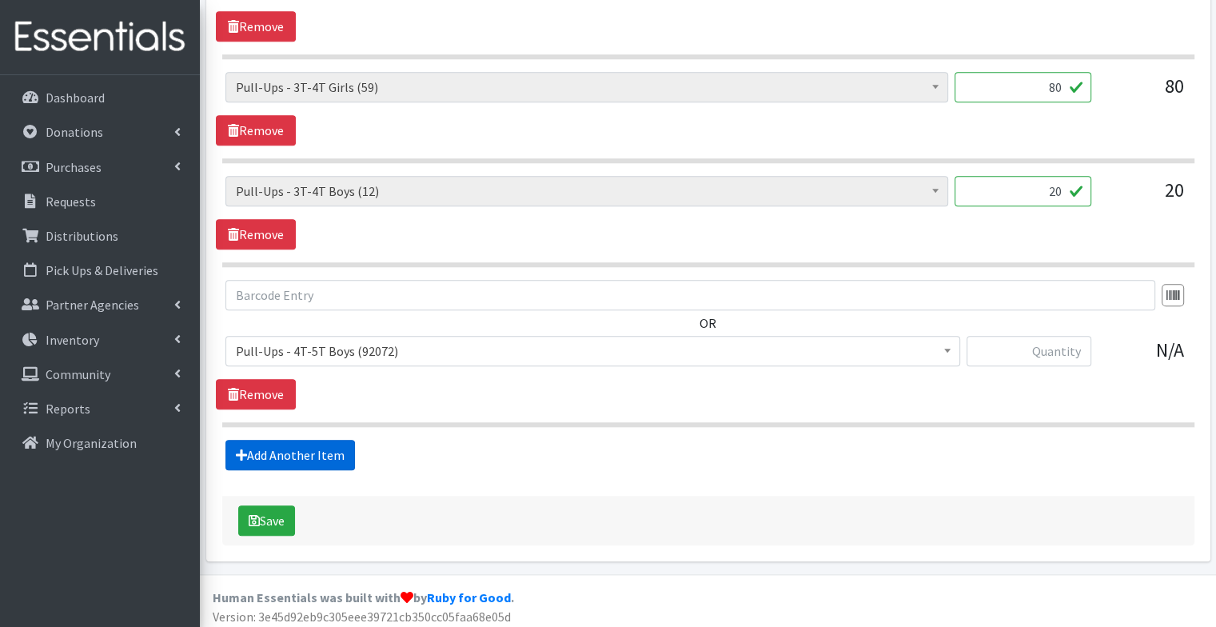
click at [289, 444] on link "Add Another Item" at bounding box center [289, 455] width 129 height 30
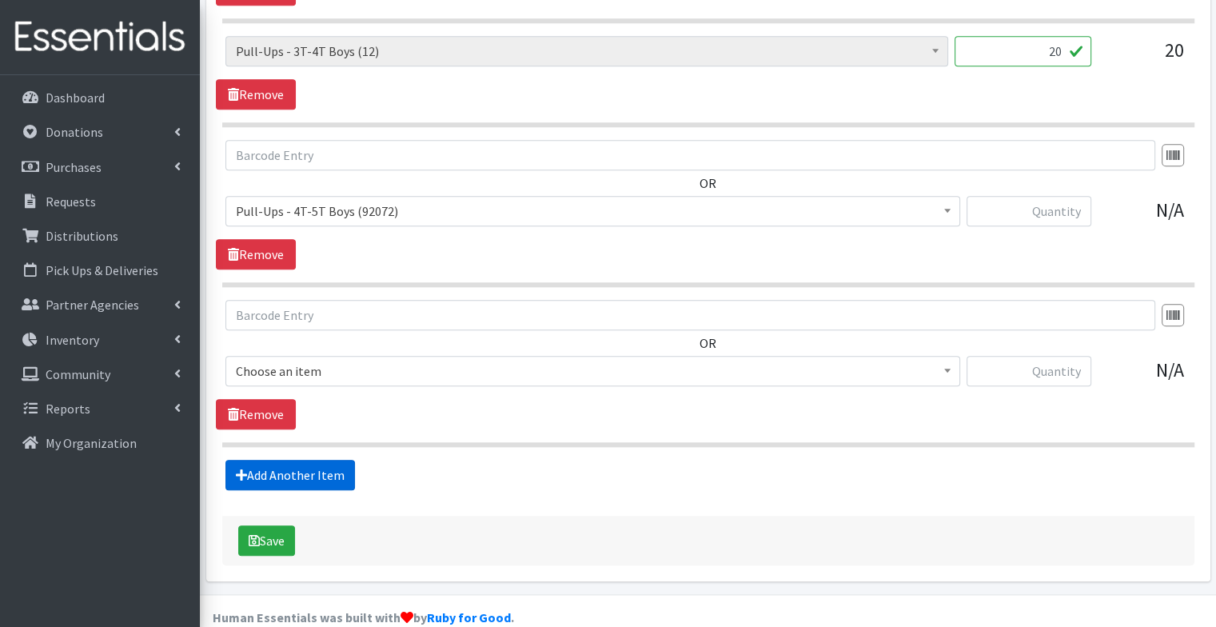
scroll to position [1693, 0]
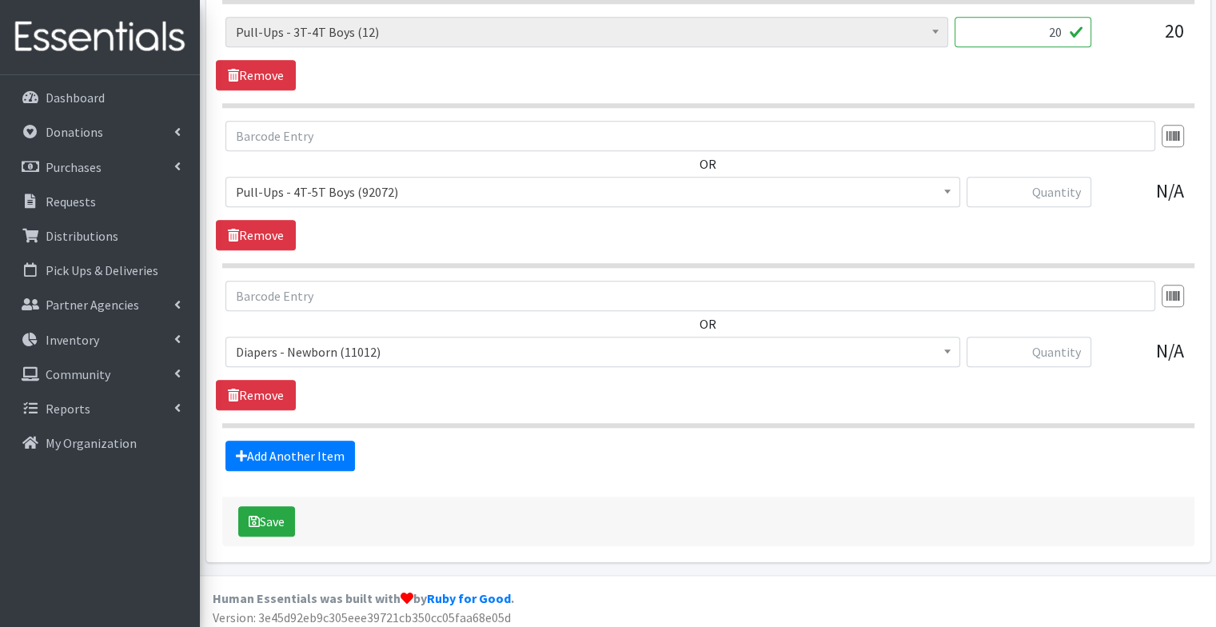
click at [371, 348] on span "Diapers - Newborn (11012)" at bounding box center [593, 351] width 714 height 22
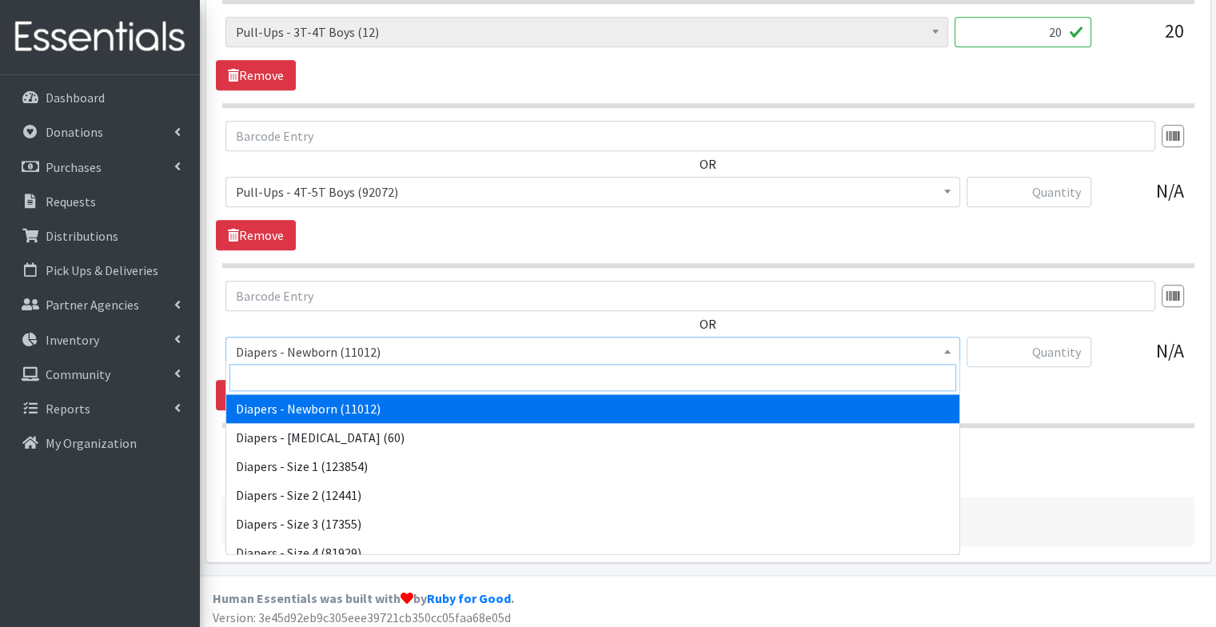
click at [373, 376] on input "search" at bounding box center [592, 377] width 727 height 27
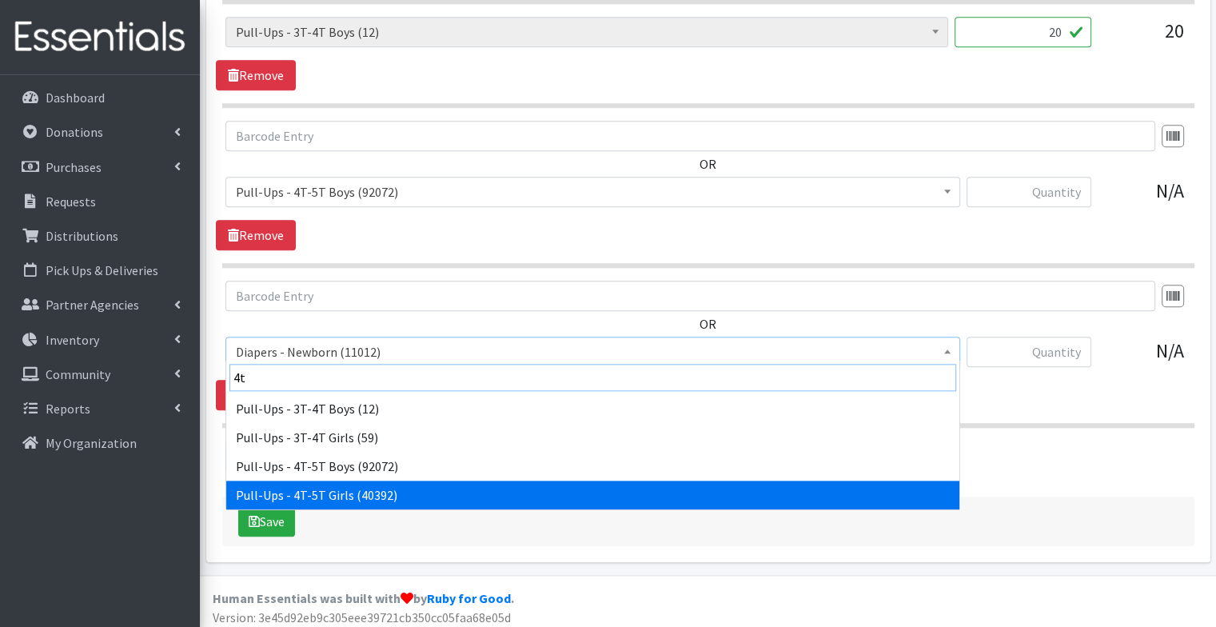
type input "4t"
select select "1302"
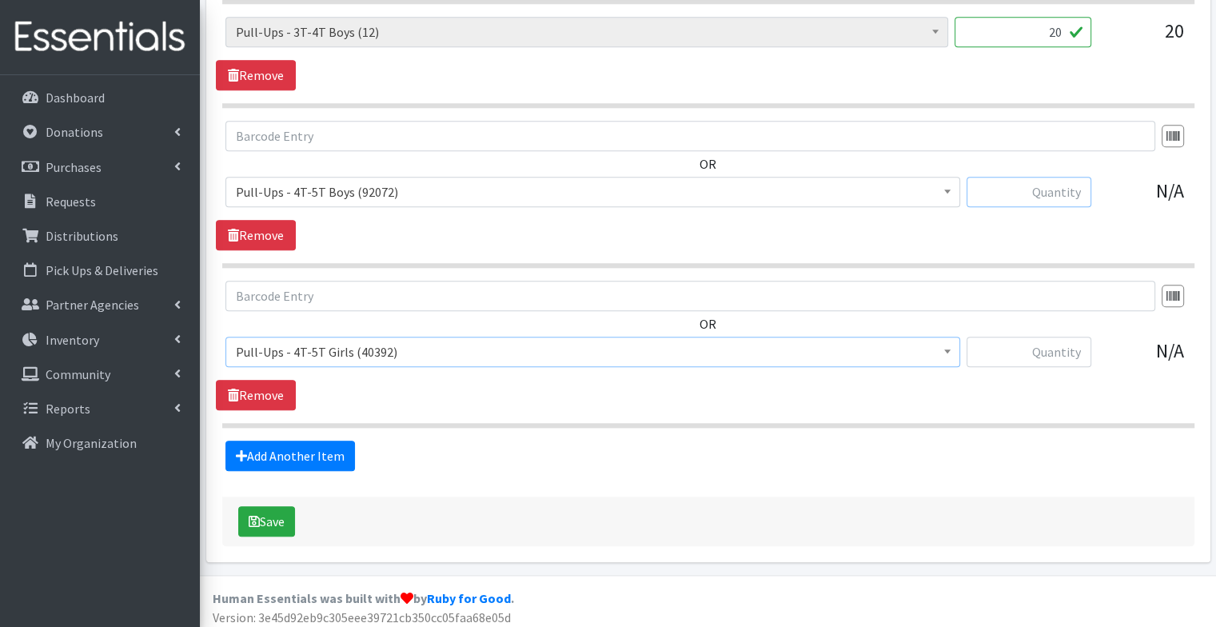
click at [1022, 198] on input "text" at bounding box center [1028, 192] width 125 height 30
type input "20"
click at [258, 66] on link "Remove" at bounding box center [256, 75] width 80 height 30
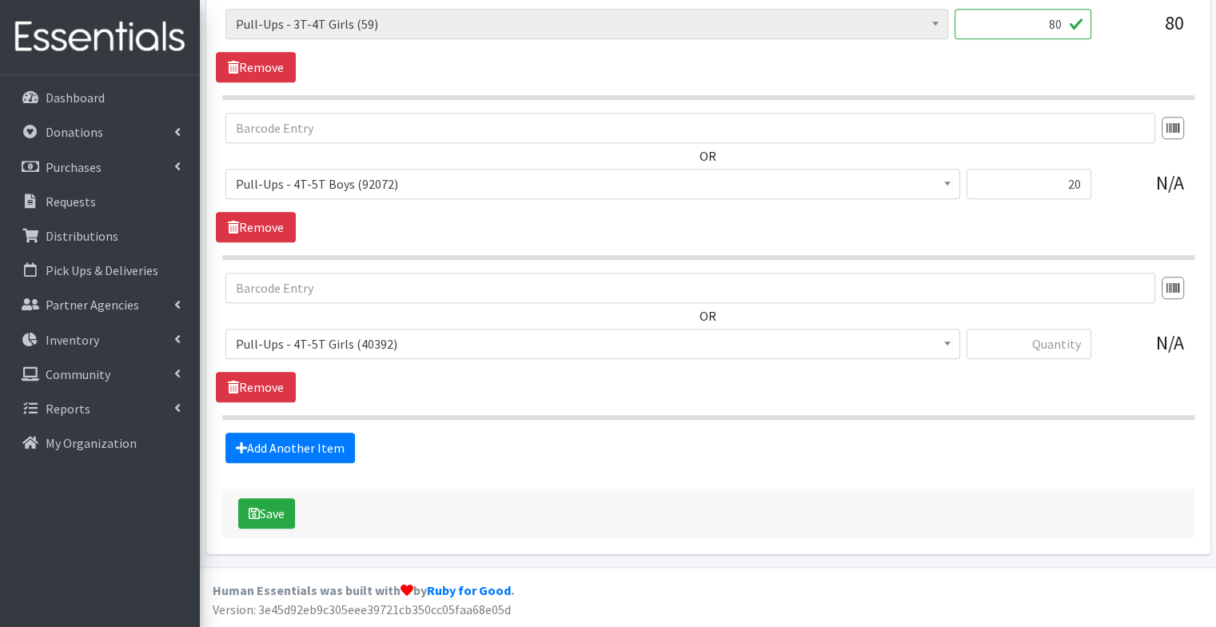
scroll to position [1589, 0]
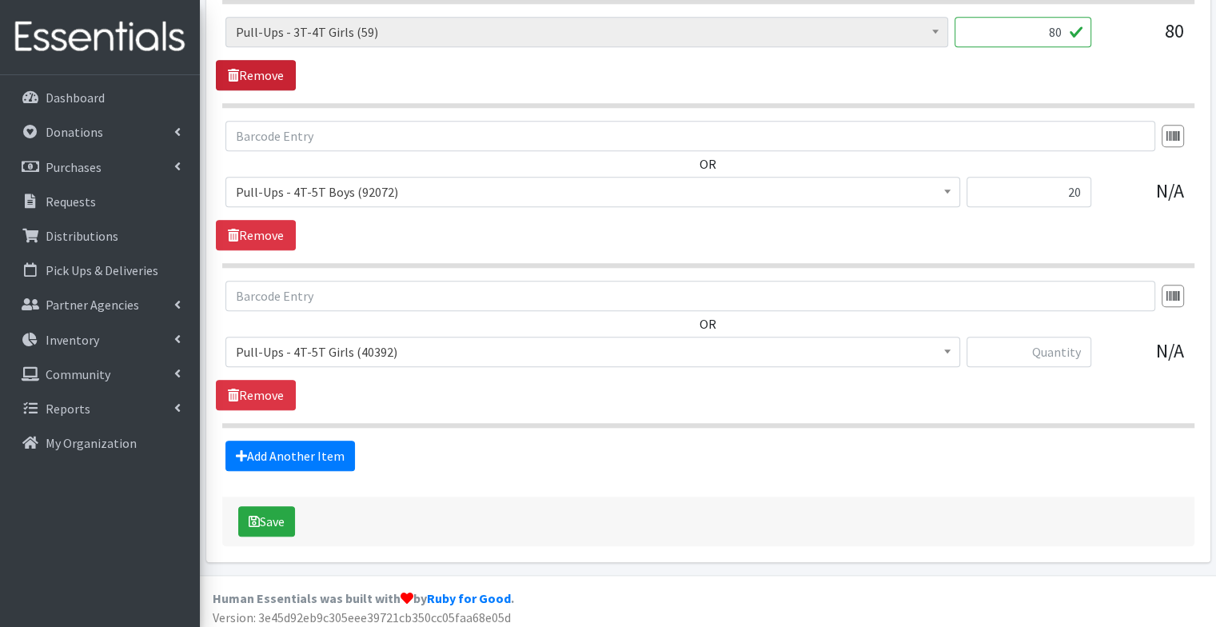
click at [261, 65] on link "Remove" at bounding box center [256, 75] width 80 height 30
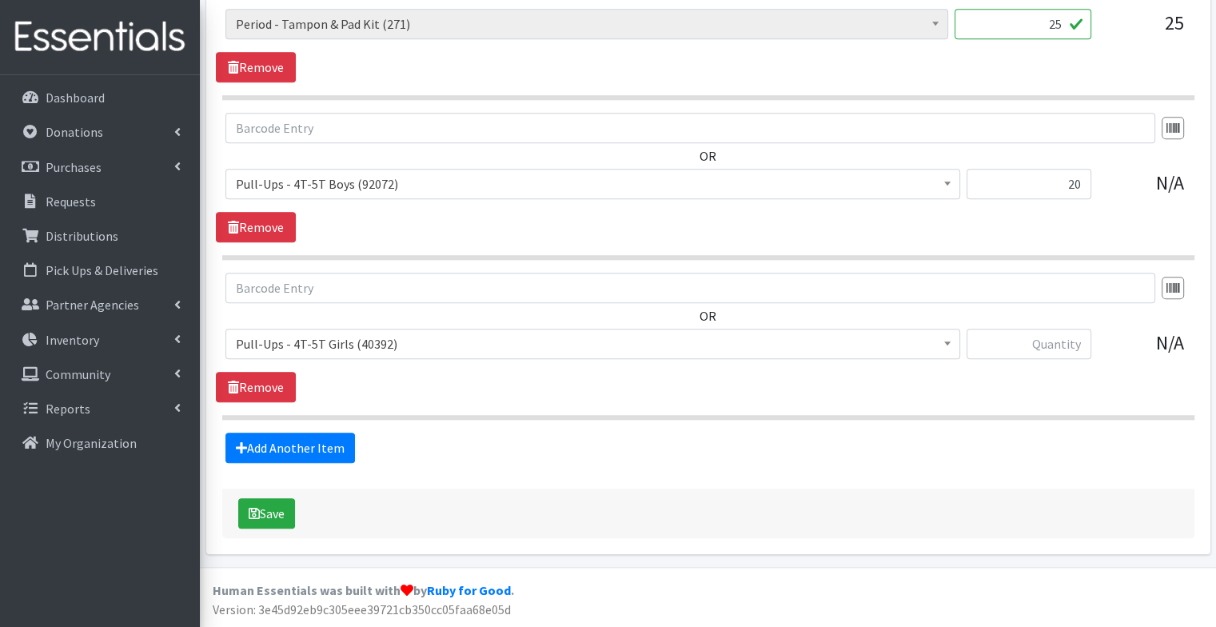
scroll to position [1487, 0]
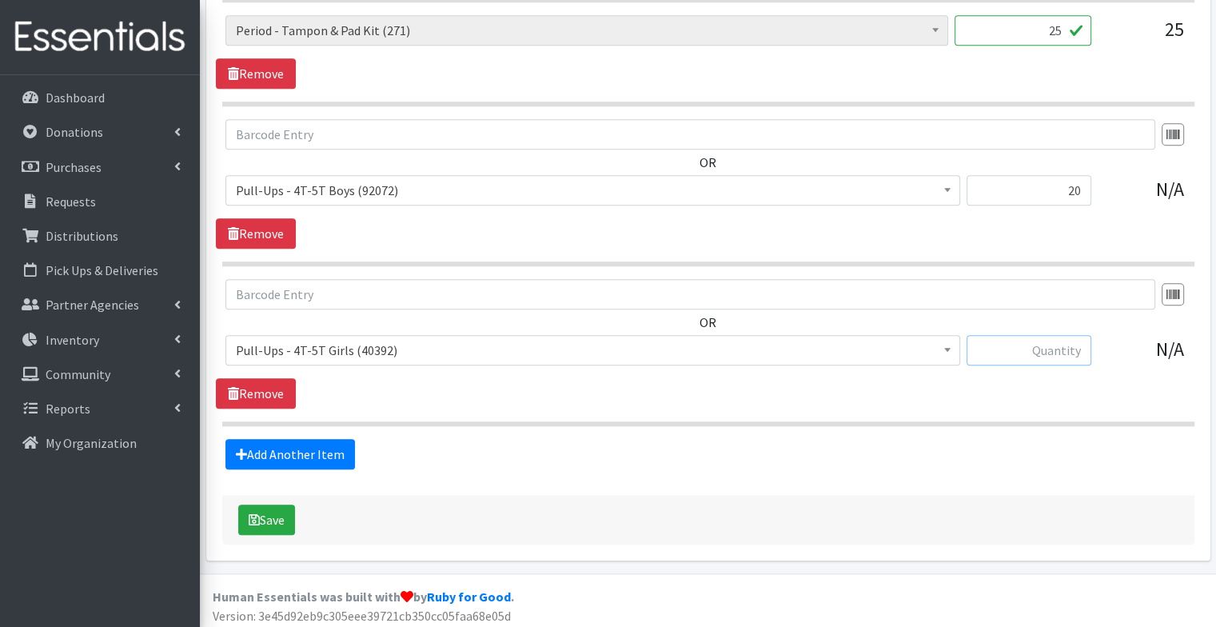
click at [1005, 342] on input "text" at bounding box center [1028, 350] width 125 height 30
type input "80"
click at [253, 513] on icon "submit" at bounding box center [254, 519] width 11 height 13
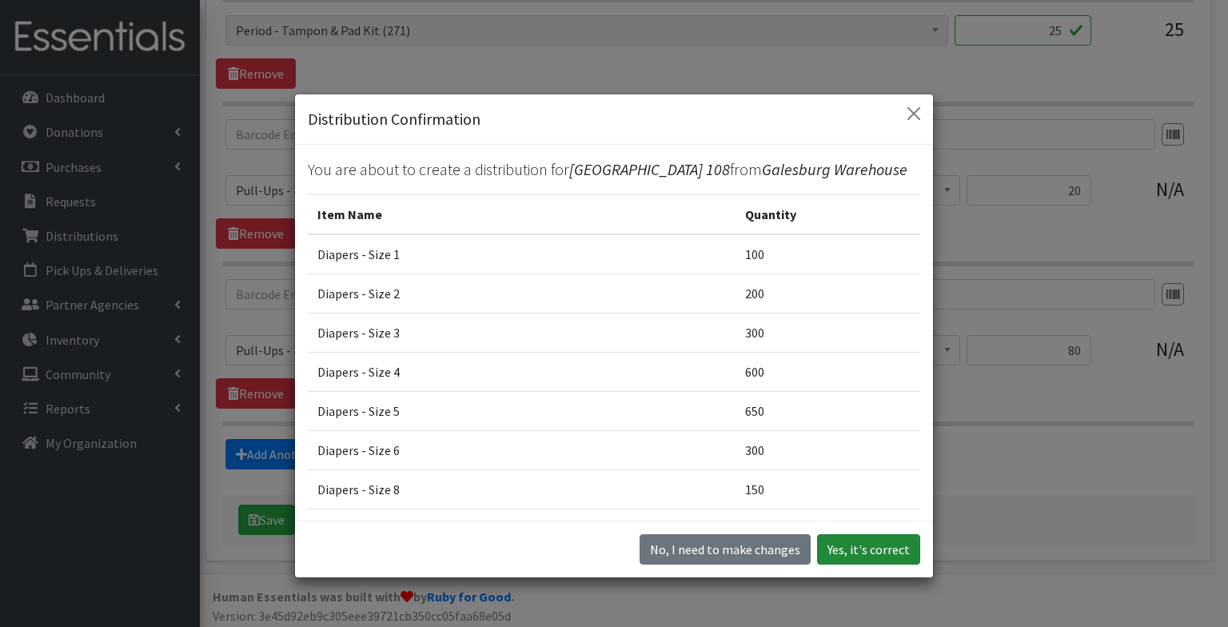
click at [890, 547] on button "Yes, it's correct" at bounding box center [868, 549] width 103 height 30
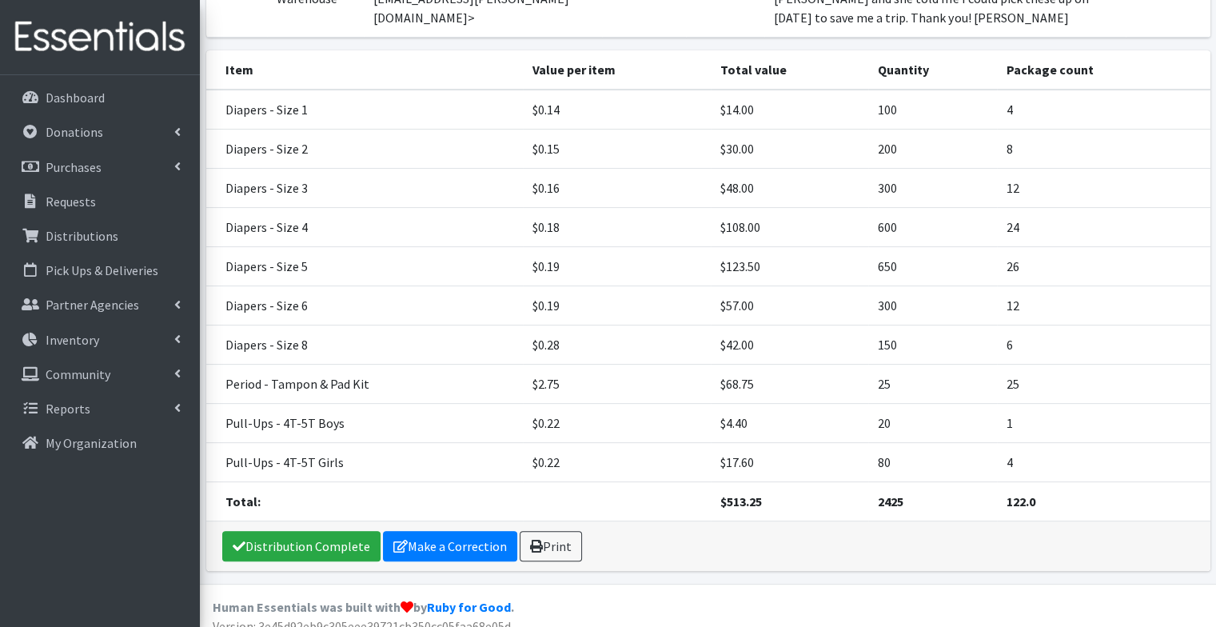
scroll to position [368, 0]
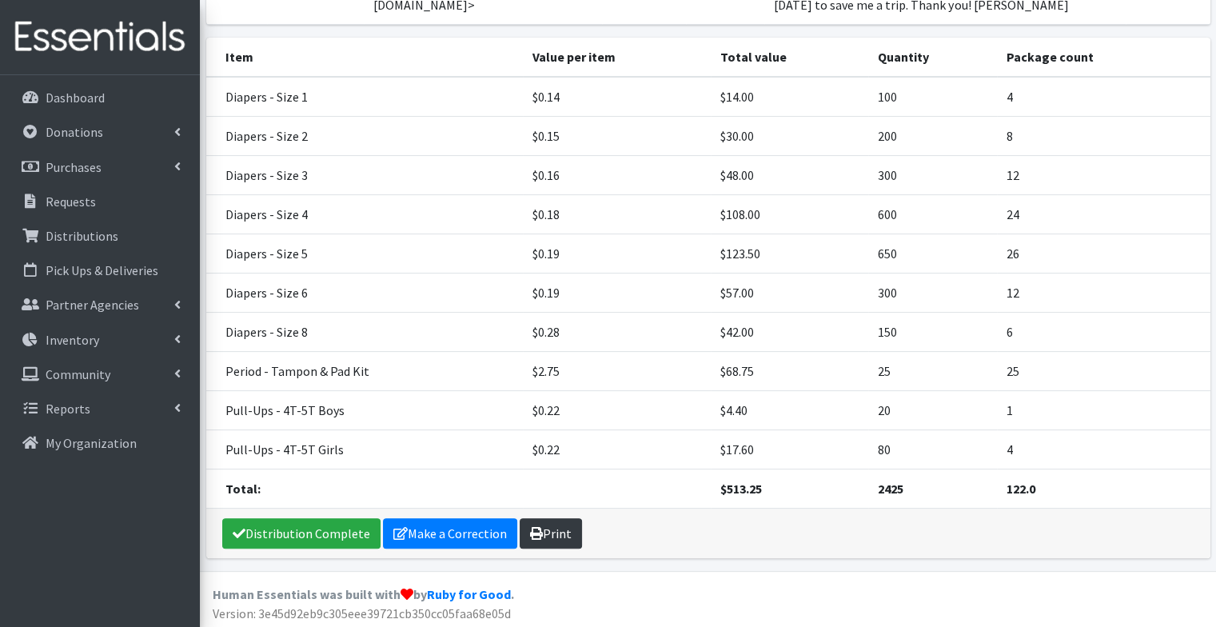
click at [549, 529] on link "Print" at bounding box center [551, 533] width 62 height 30
click at [128, 204] on link "Requests" at bounding box center [99, 201] width 187 height 32
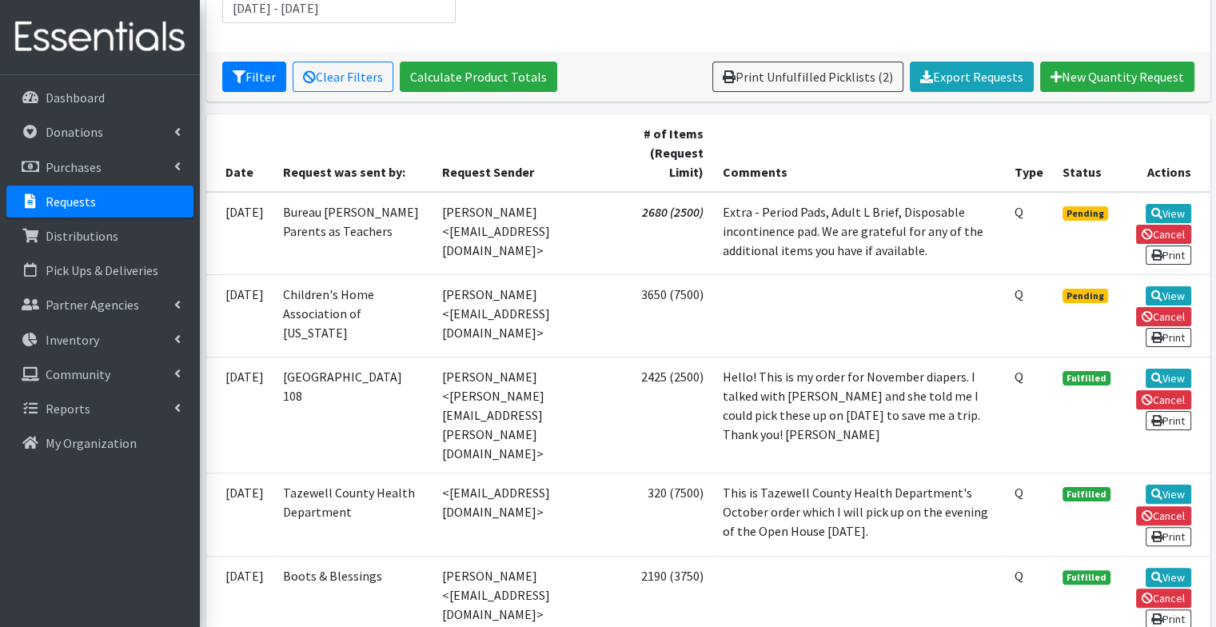
scroll to position [257, 0]
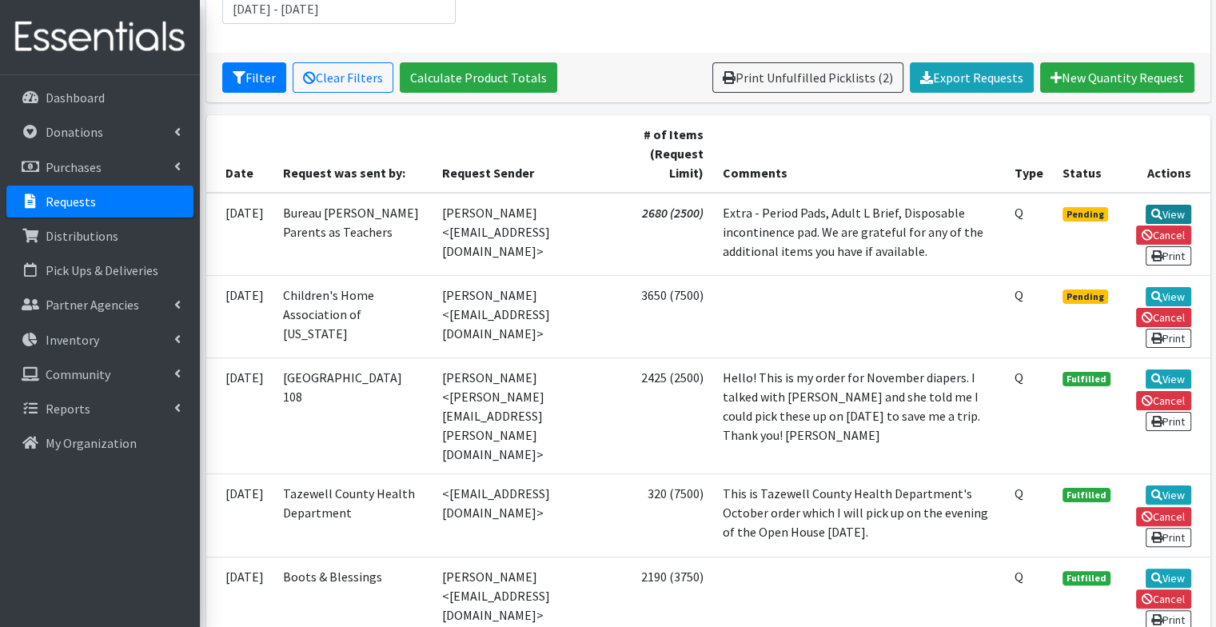
click at [1160, 211] on link "View" at bounding box center [1168, 214] width 46 height 19
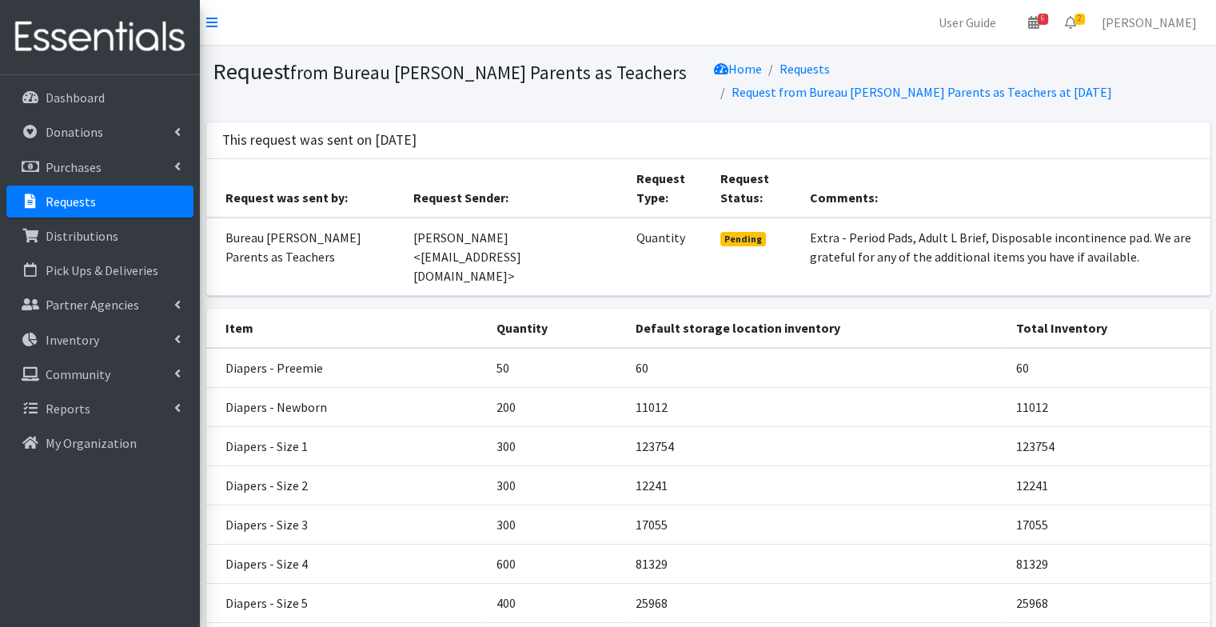
scroll to position [330, 0]
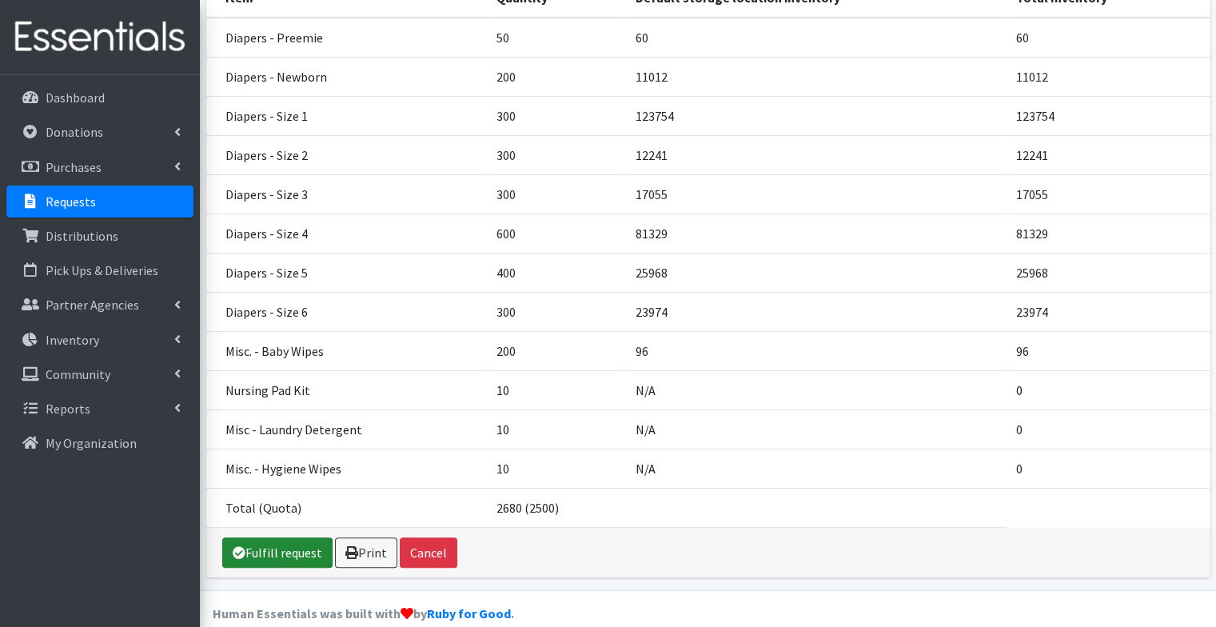
click at [280, 537] on link "Fulfill request" at bounding box center [277, 552] width 110 height 30
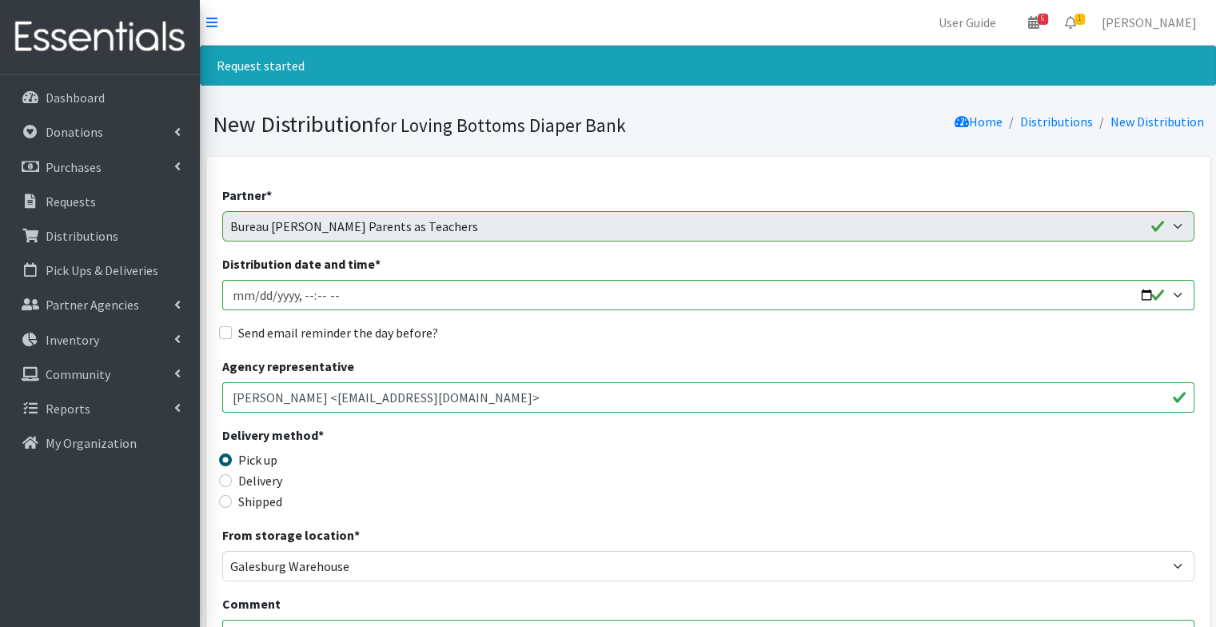
click at [1141, 293] on input "Distribution date and time *" at bounding box center [708, 295] width 972 height 30
type input "[DATE]T18:00"
click at [384, 335] on label "Send email reminder the day before?" at bounding box center [338, 332] width 200 height 19
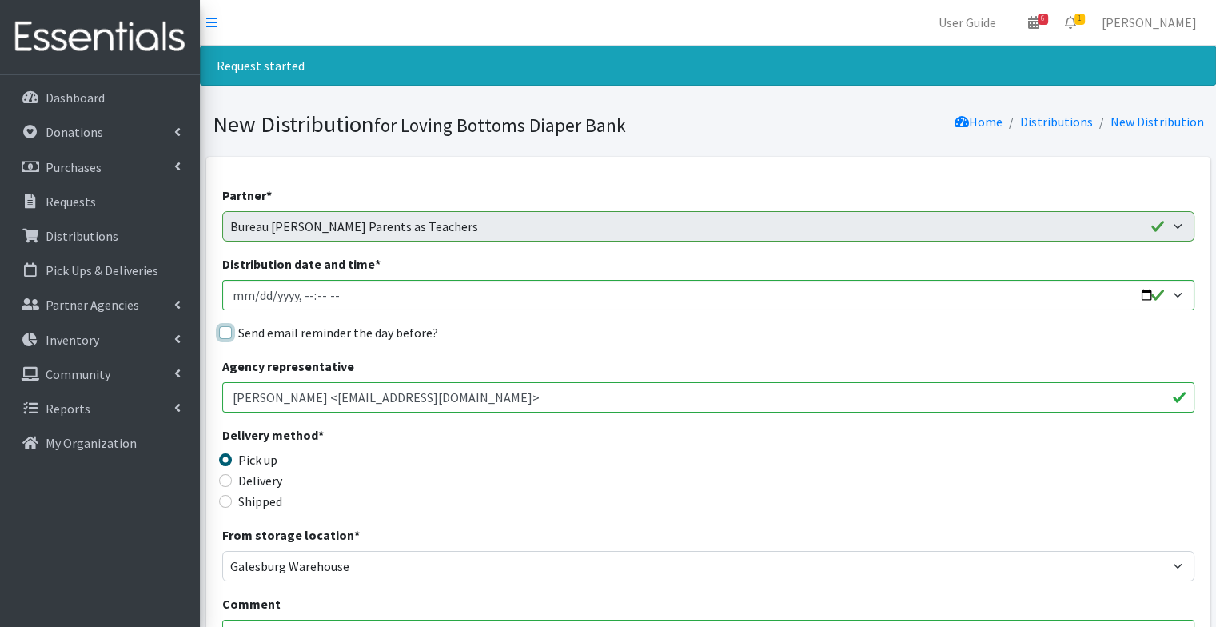
click at [232, 335] on input "Send email reminder the day before?" at bounding box center [225, 332] width 13 height 13
checkbox input "true"
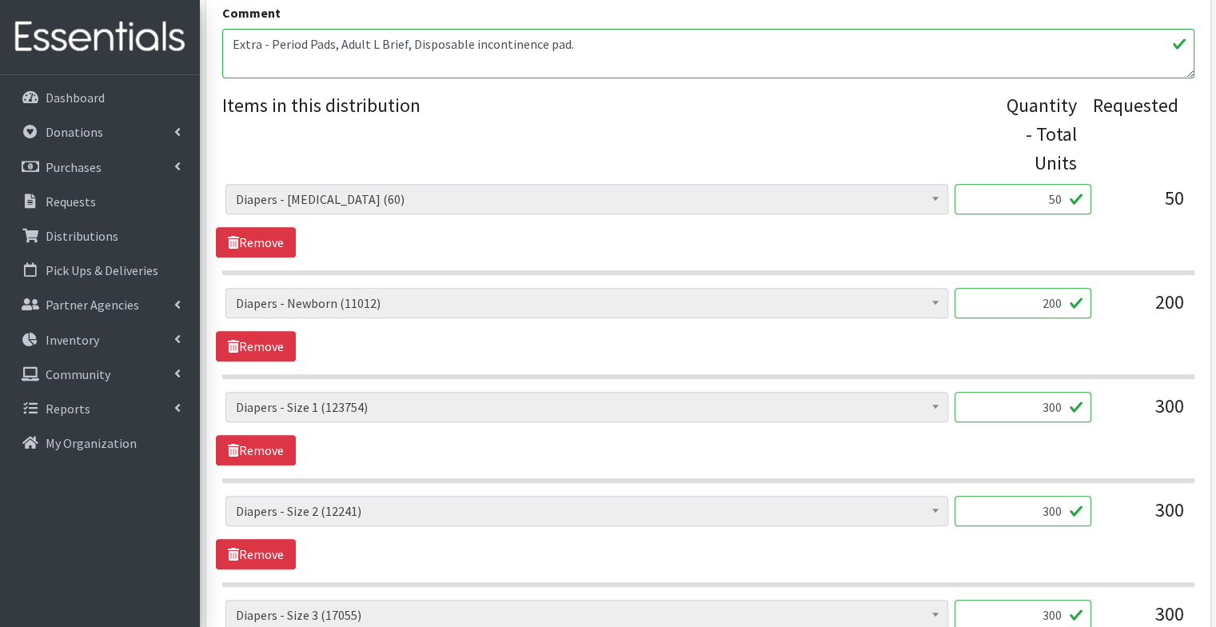
scroll to position [591, 0]
drag, startPoint x: 1034, startPoint y: 208, endPoint x: 1221, endPoint y: 238, distance: 189.5
click at [1215, 238] on html "User Guide 6 6 Pick-ups remaining this week View Calendar 1 1 Requests 0 Partne…" at bounding box center [608, 517] width 1216 height 2216
type input "25"
click at [770, 249] on div "Diapers - Newborn (11012) Diapers - Preemie (60) Diapers - Size 1 (123754) Diap…" at bounding box center [708, 220] width 984 height 74
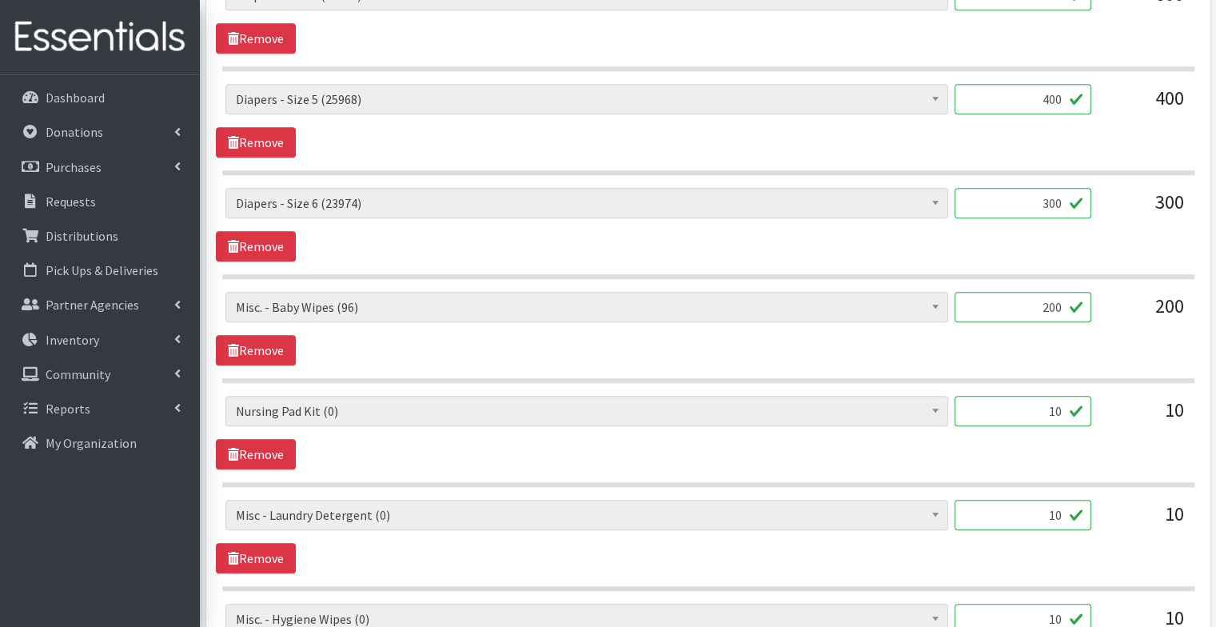
scroll to position [1340, 0]
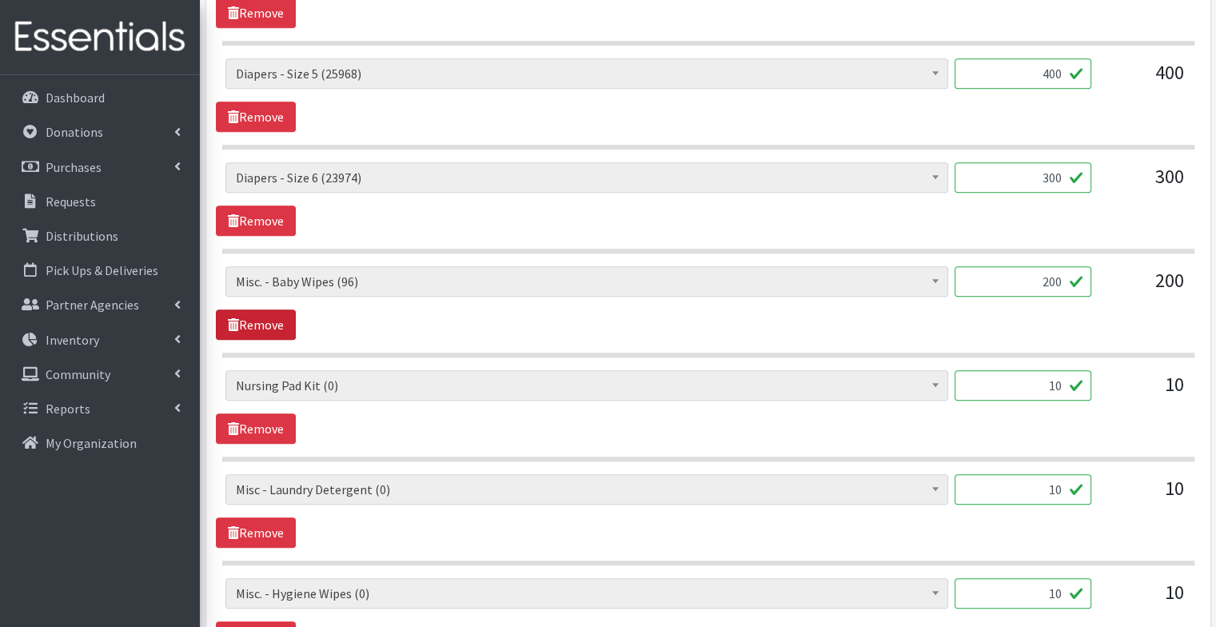
click at [256, 325] on link "Remove" at bounding box center [256, 324] width 80 height 30
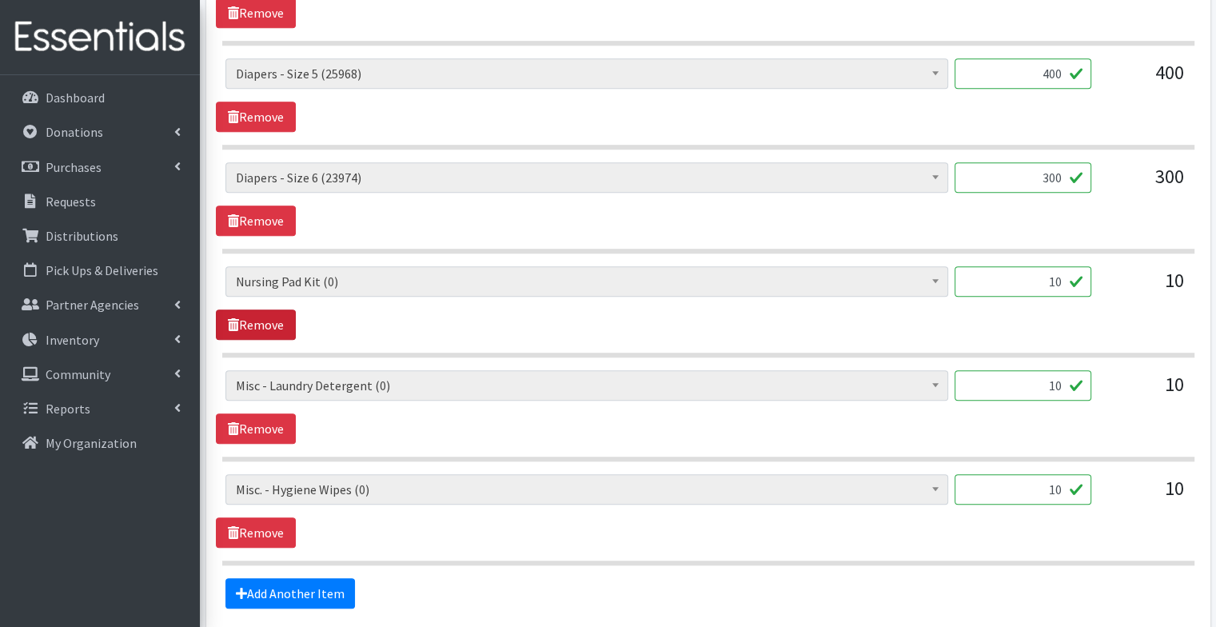
click at [256, 325] on link "Remove" at bounding box center [256, 324] width 80 height 30
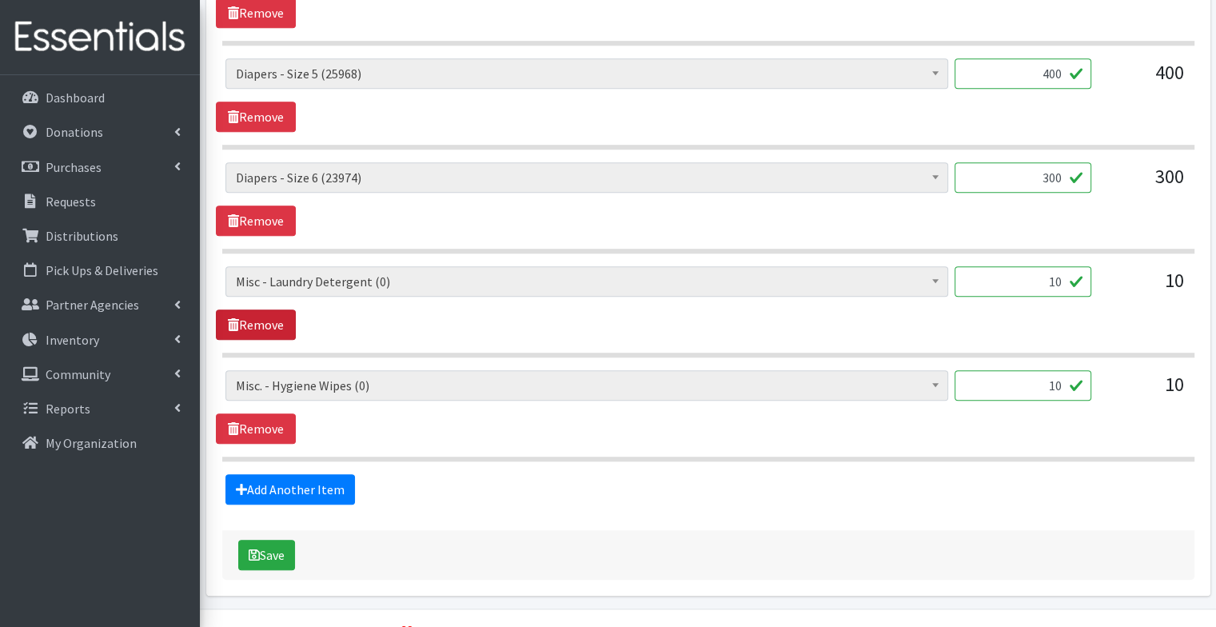
click at [256, 325] on link "Remove" at bounding box center [256, 324] width 80 height 30
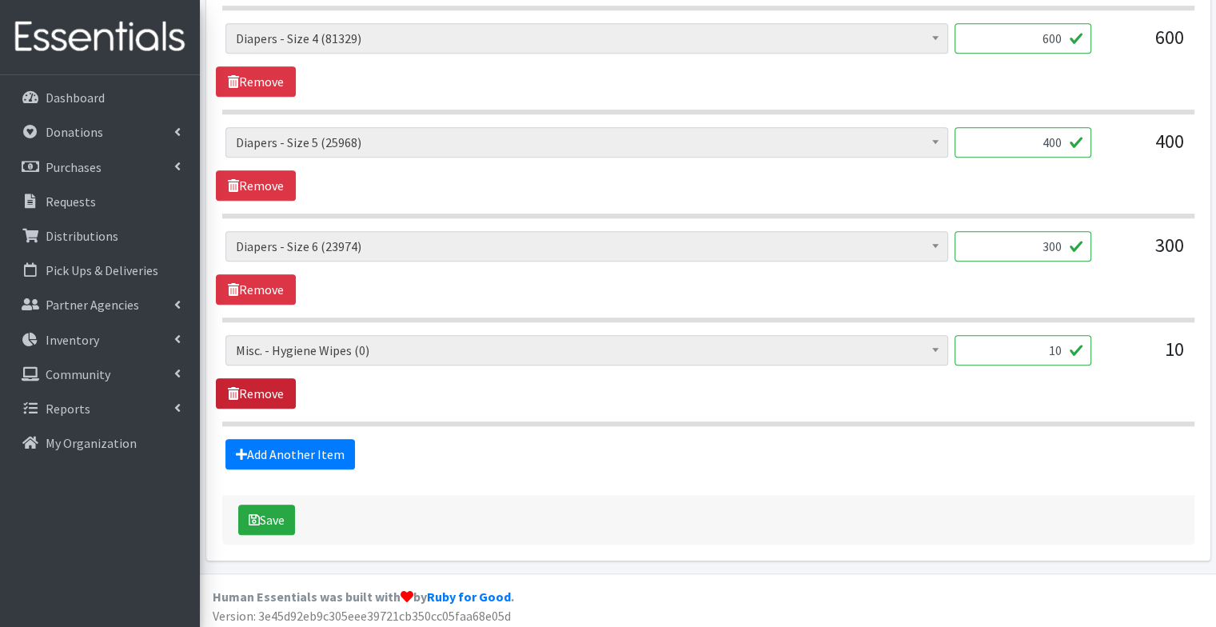
click at [272, 390] on link "Remove" at bounding box center [256, 393] width 80 height 30
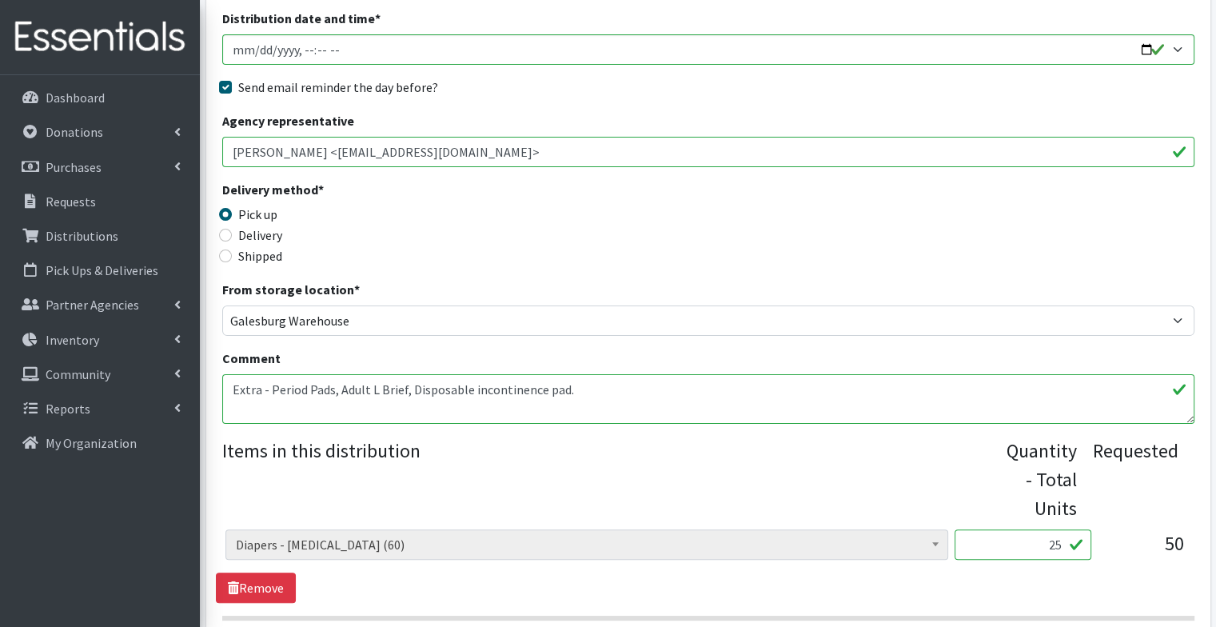
scroll to position [269, 0]
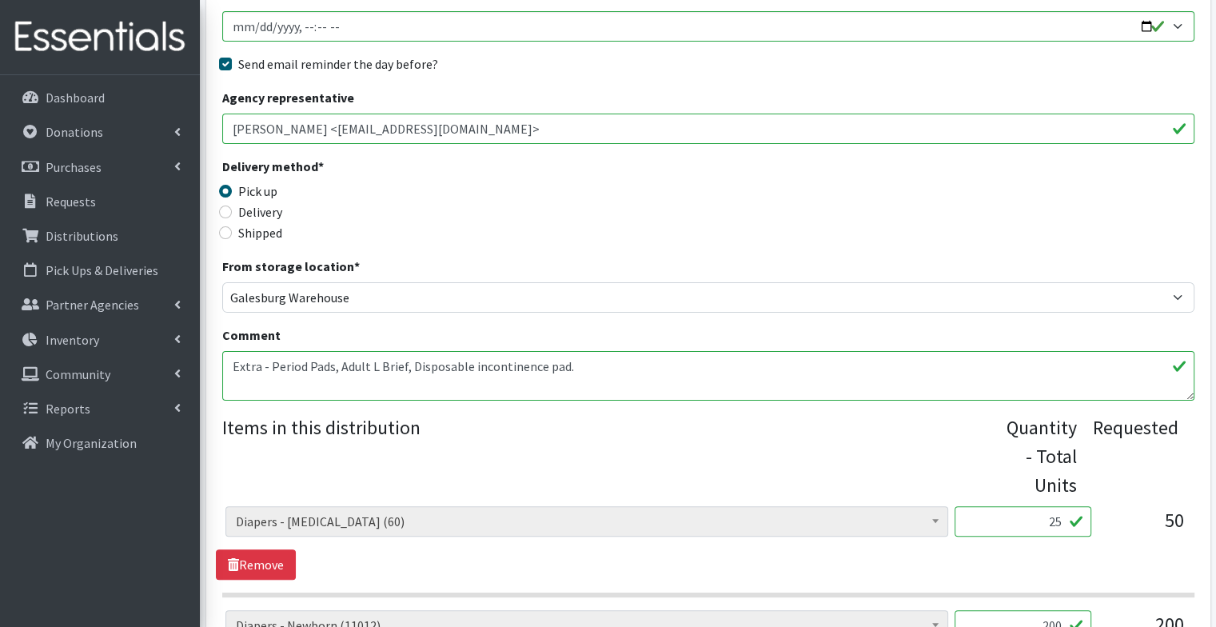
click at [591, 374] on textarea "Extra - Period Pads, Adult L Brief, Disposable incontinence pad. We are gratefu…" at bounding box center [708, 376] width 972 height 50
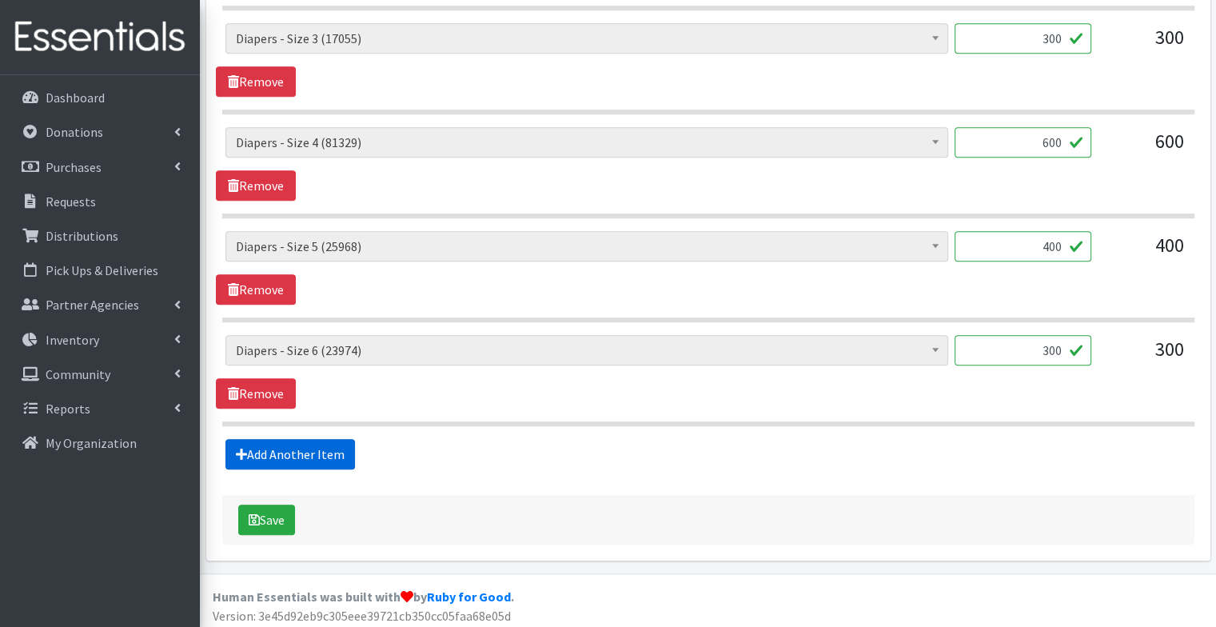
type textarea "Extra - Period Pads, Adult L Brief, Disposable incontinence pad. Paige -- when …"
click at [326, 448] on link "Add Another Item" at bounding box center [289, 454] width 129 height 30
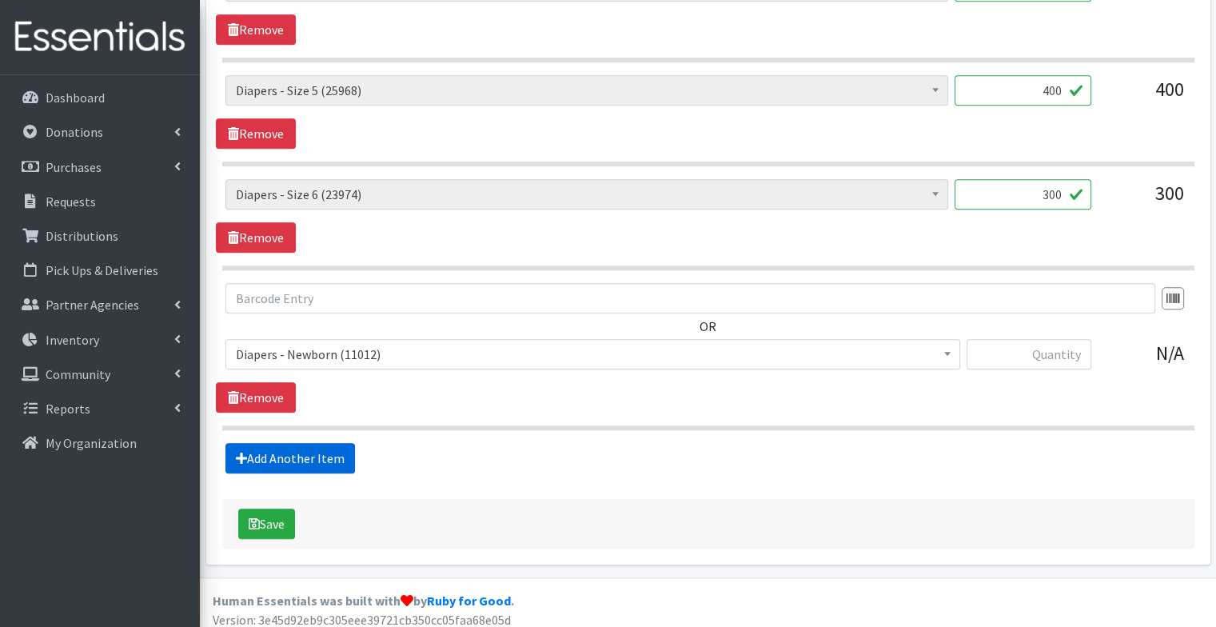
scroll to position [1327, 0]
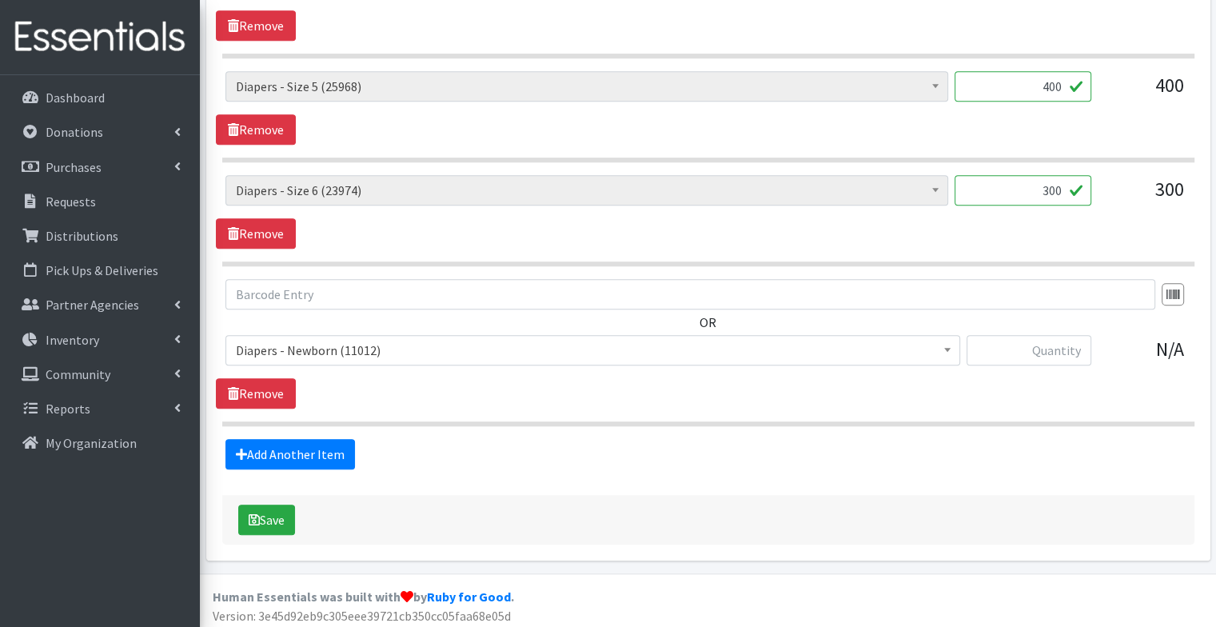
click at [368, 344] on span "Diapers - Newborn (11012)" at bounding box center [593, 350] width 714 height 22
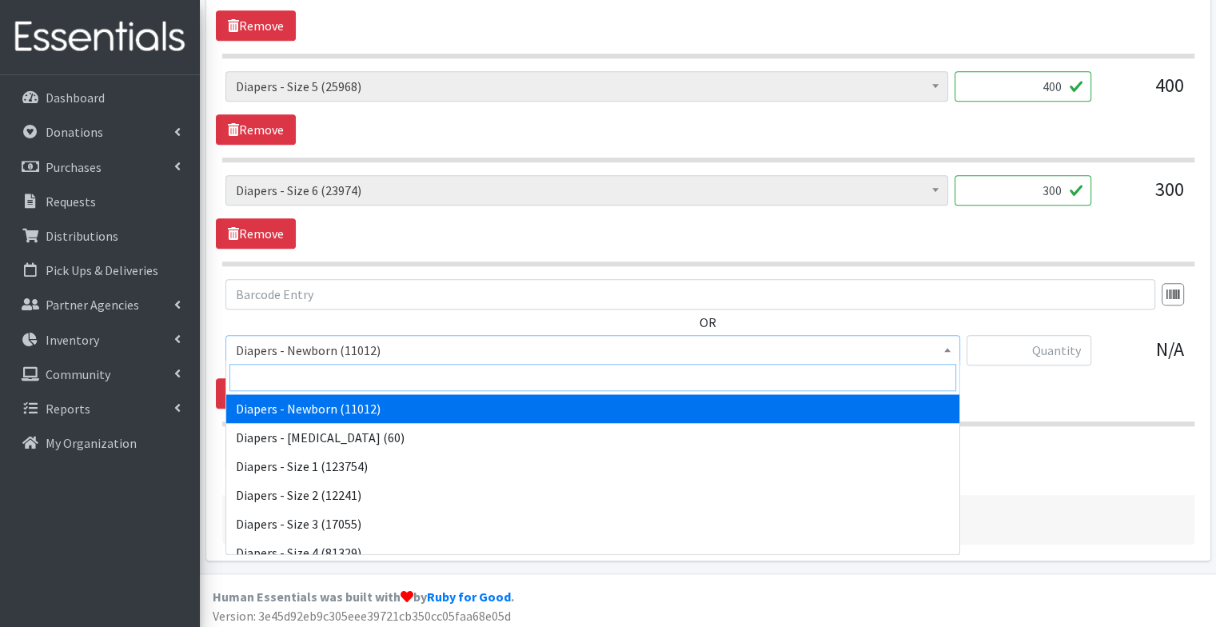
click at [353, 378] on input "search" at bounding box center [592, 377] width 727 height 27
type input "pad o"
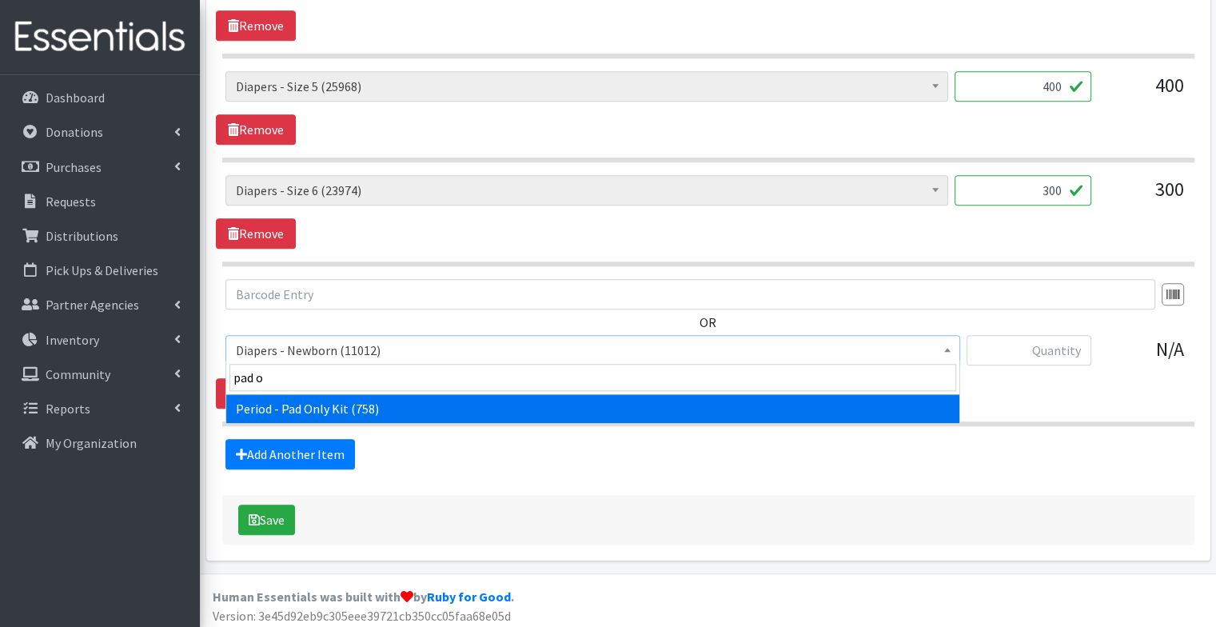
select select "9066"
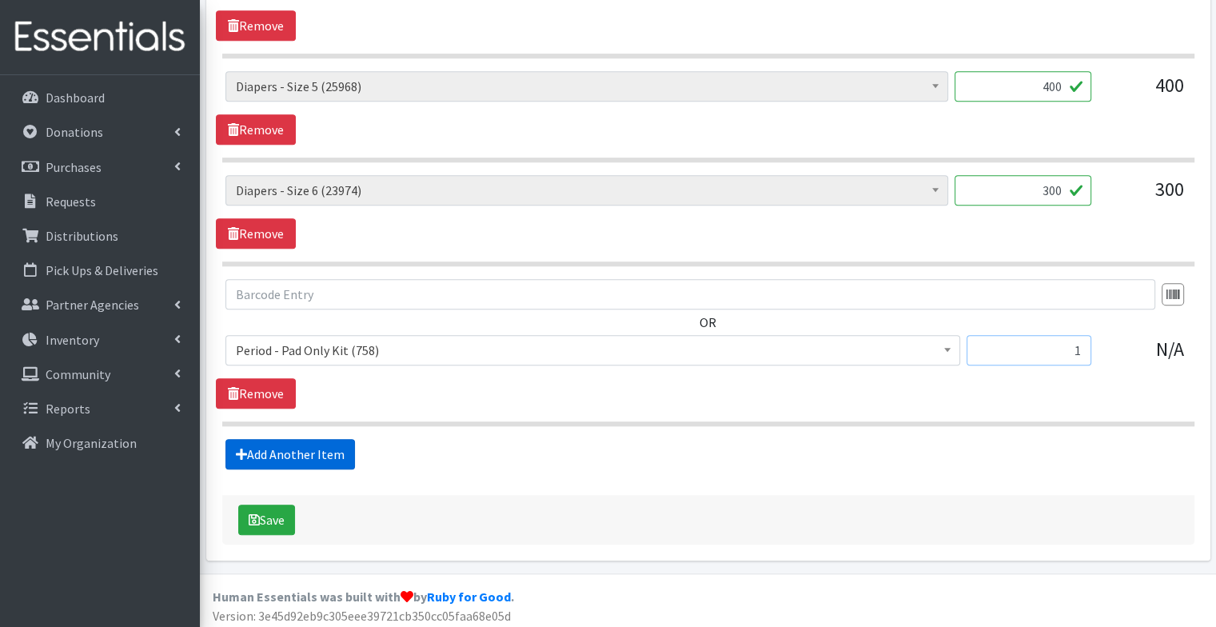
type input "1"
click at [301, 442] on link "Add Another Item" at bounding box center [289, 454] width 129 height 30
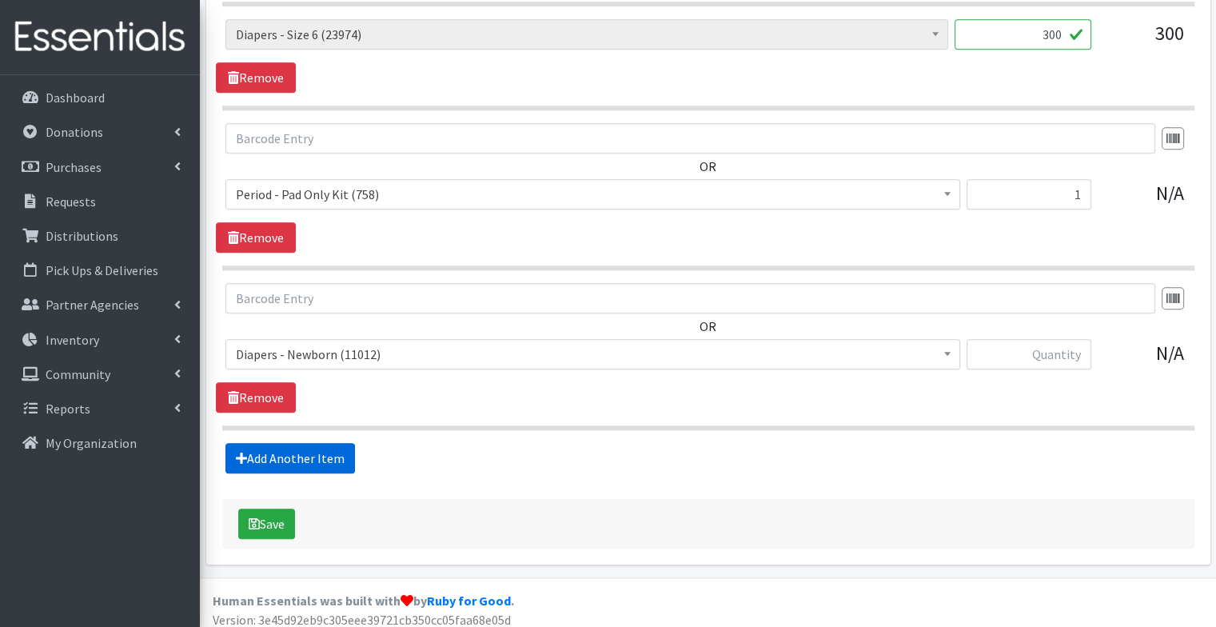
scroll to position [1487, 0]
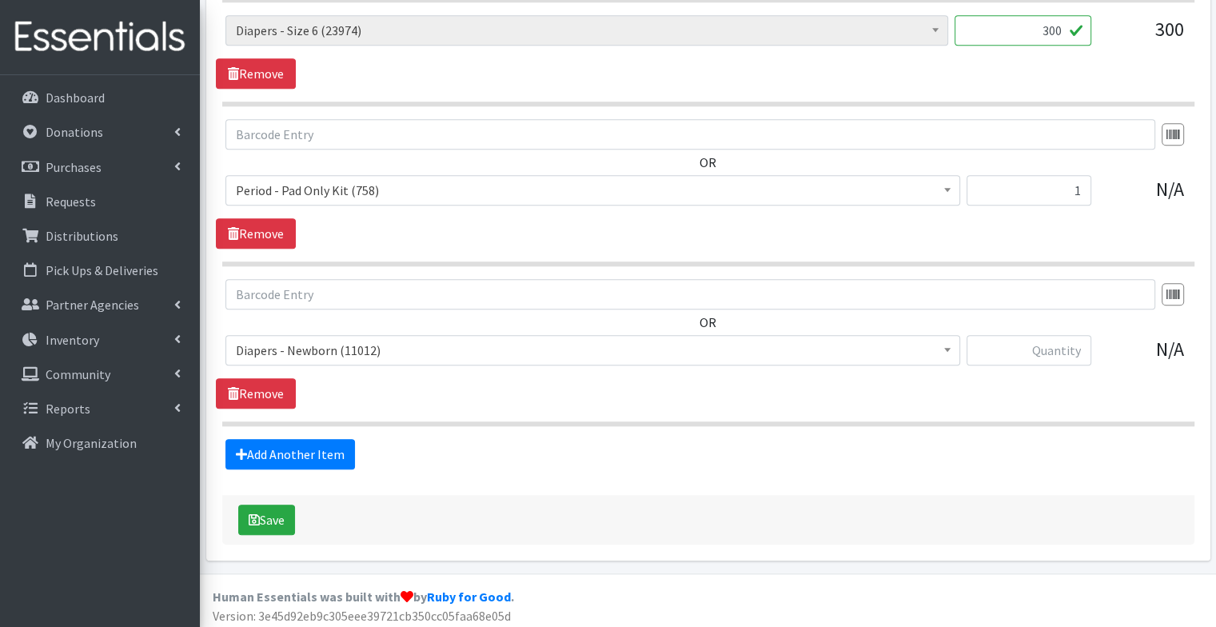
click at [327, 346] on span "Diapers - Newborn (11012)" at bounding box center [593, 350] width 714 height 22
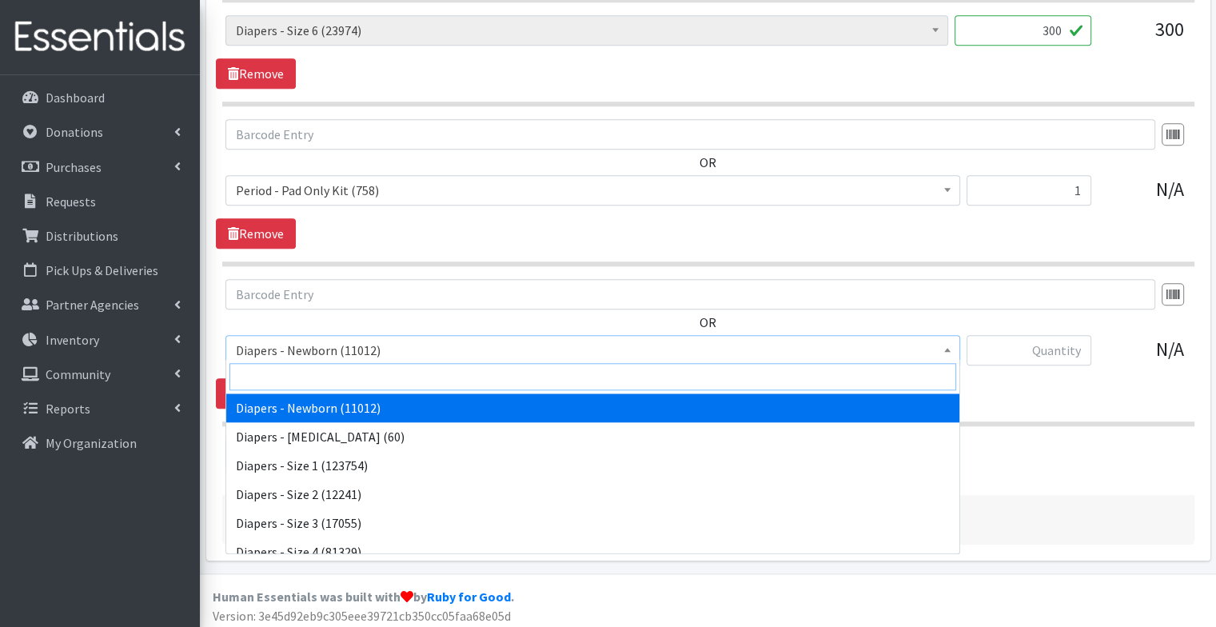
click at [326, 374] on input "search" at bounding box center [592, 376] width 727 height 27
type input "pad"
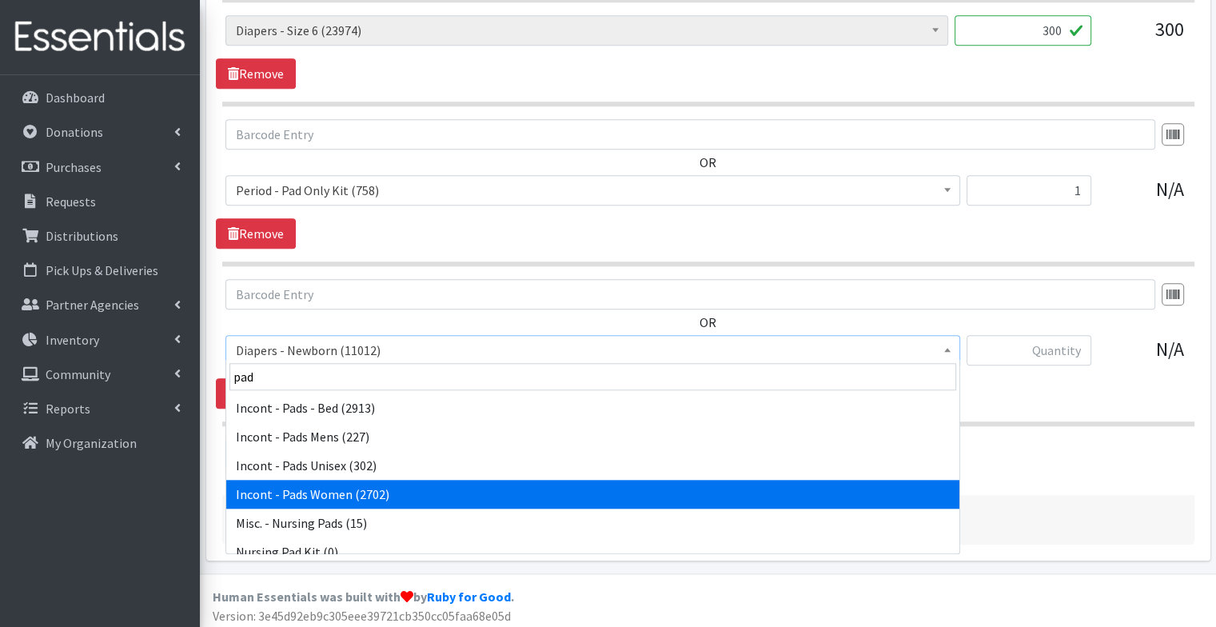
select select "12730"
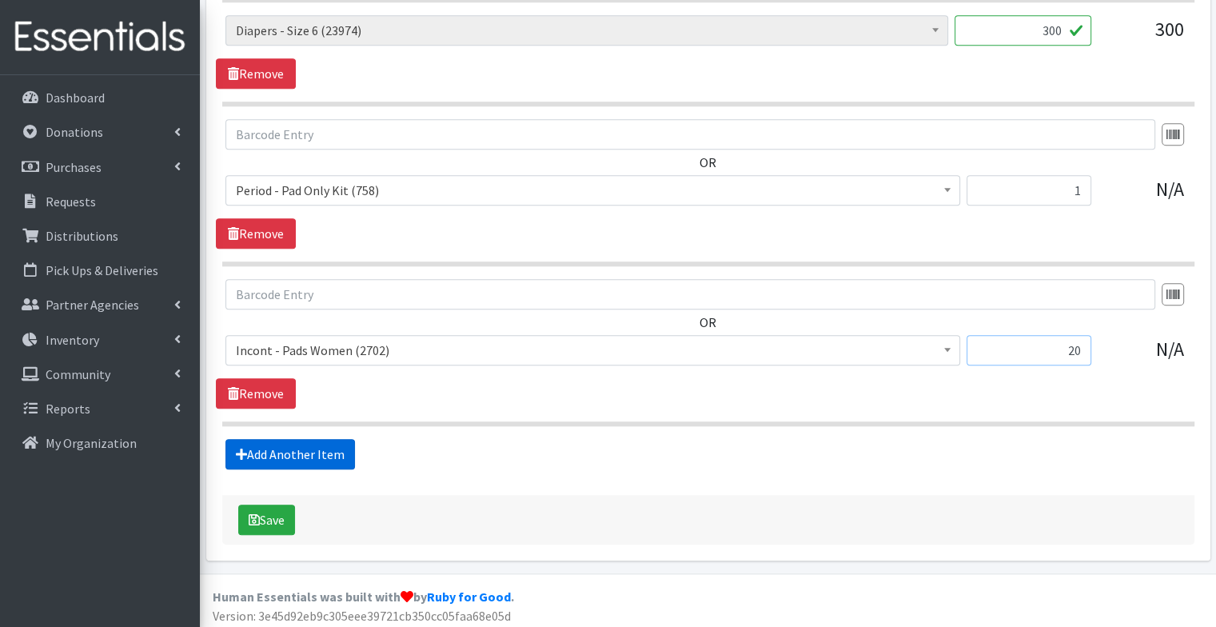
type input "20"
click at [313, 441] on link "Add Another Item" at bounding box center [289, 454] width 129 height 30
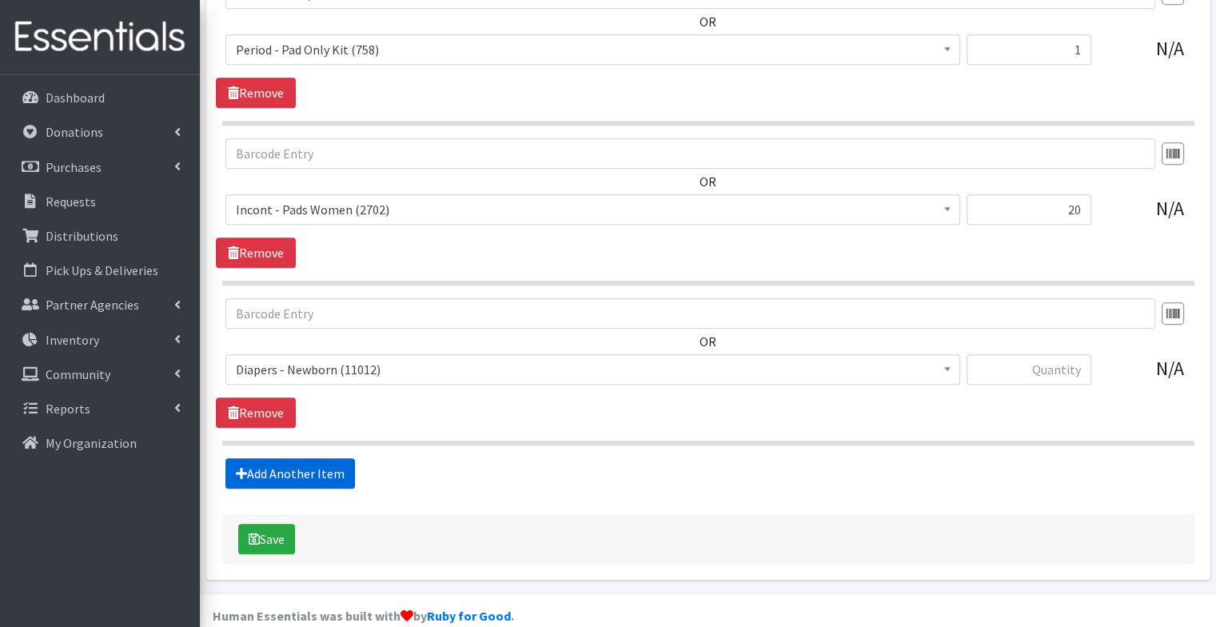
scroll to position [1646, 0]
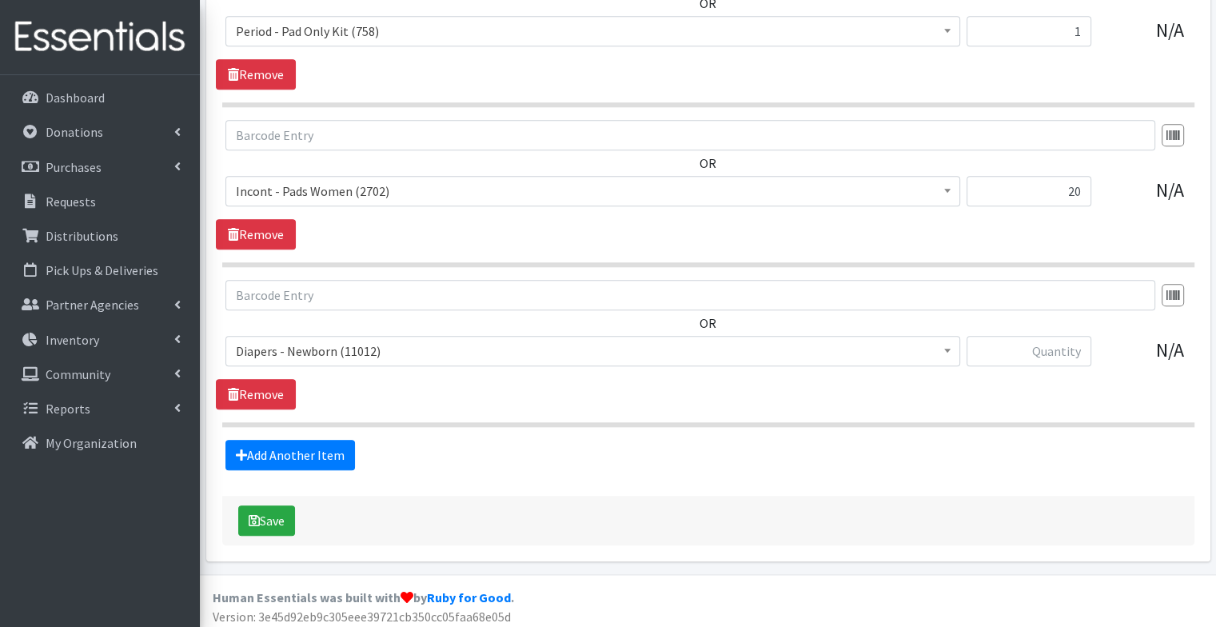
click at [315, 365] on span "Diapers - Newborn (11012) Diapers - Preemie (60) Diapers - Size 1 (123754) Diap…" at bounding box center [592, 357] width 735 height 43
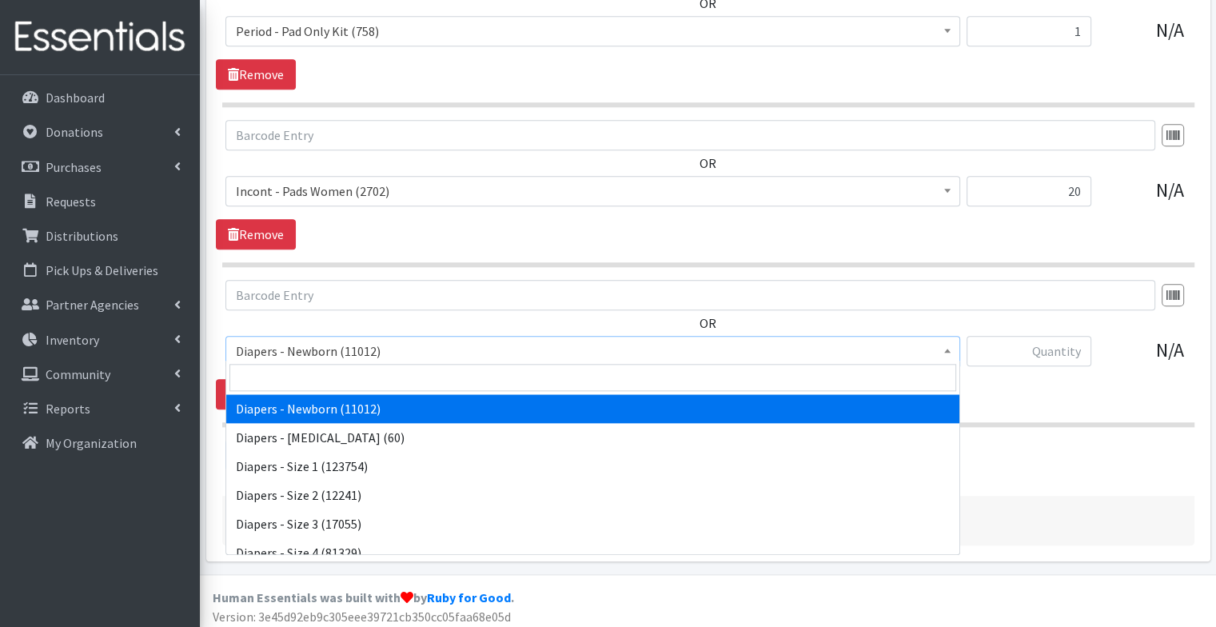
click at [313, 355] on span "Diapers - Newborn (11012)" at bounding box center [593, 351] width 714 height 22
click at [300, 384] on input "search" at bounding box center [592, 377] width 727 height 27
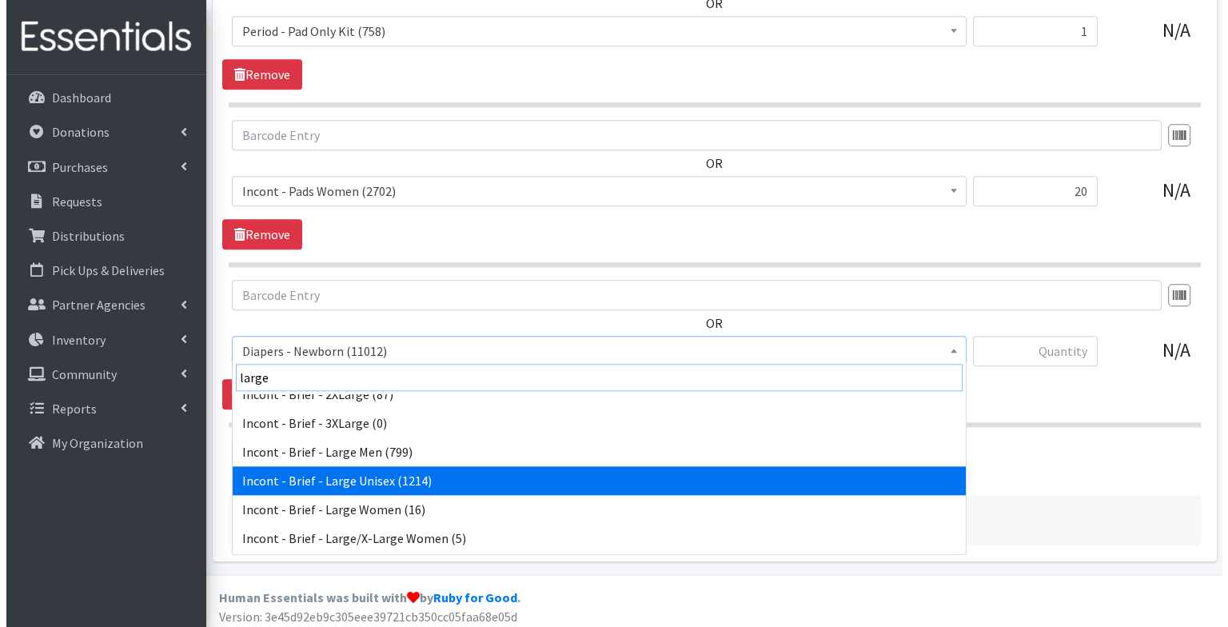
scroll to position [15, 0]
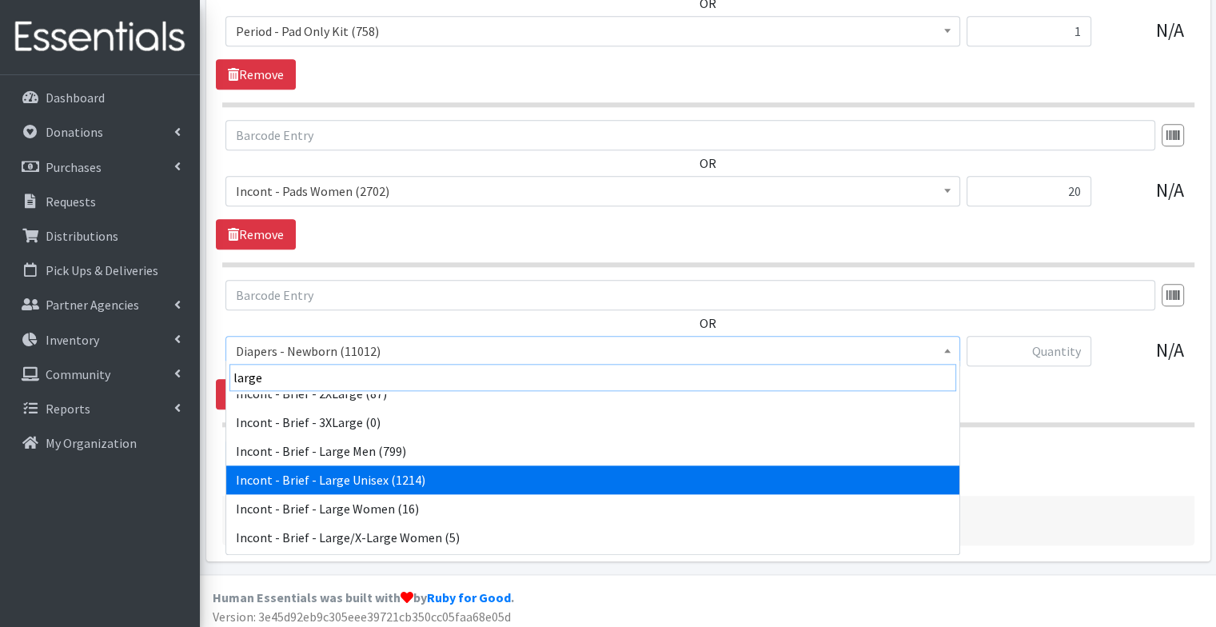
type input "large"
select select "91"
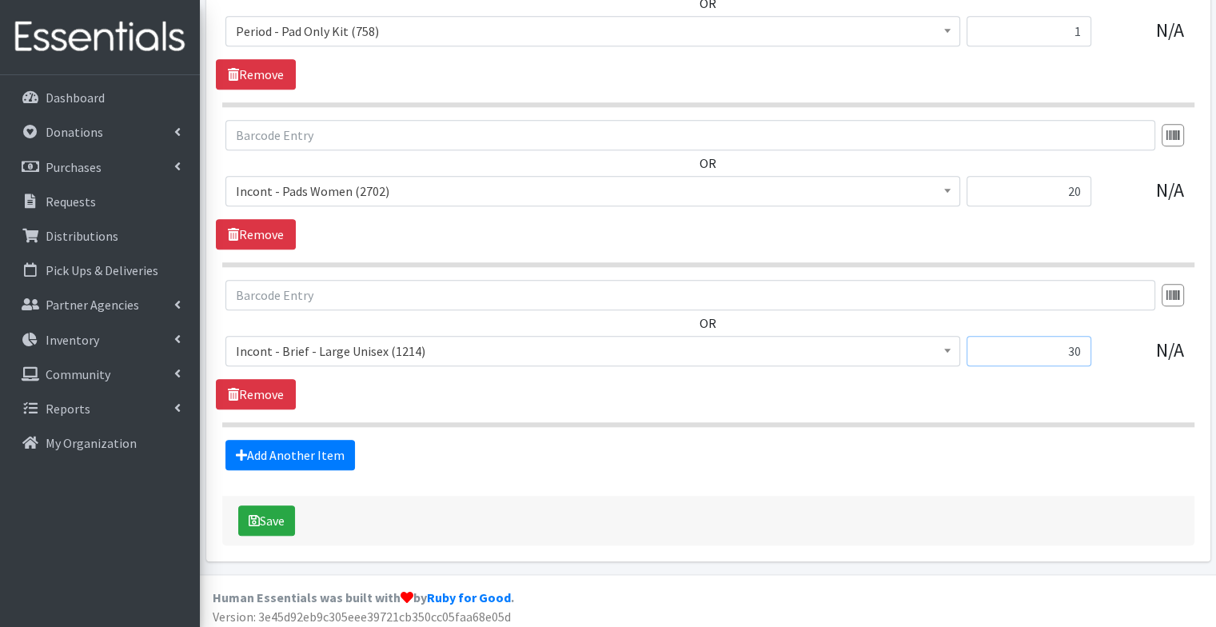
type input "3"
type input "20"
click at [271, 505] on button "Save" at bounding box center [266, 520] width 57 height 30
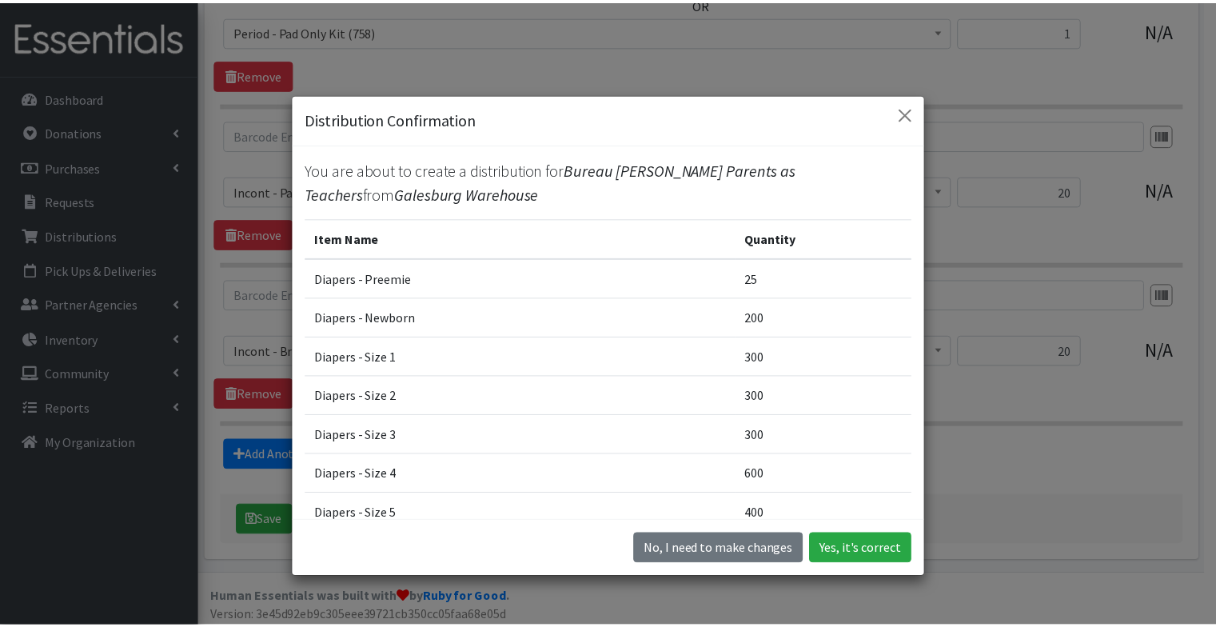
scroll to position [249, 0]
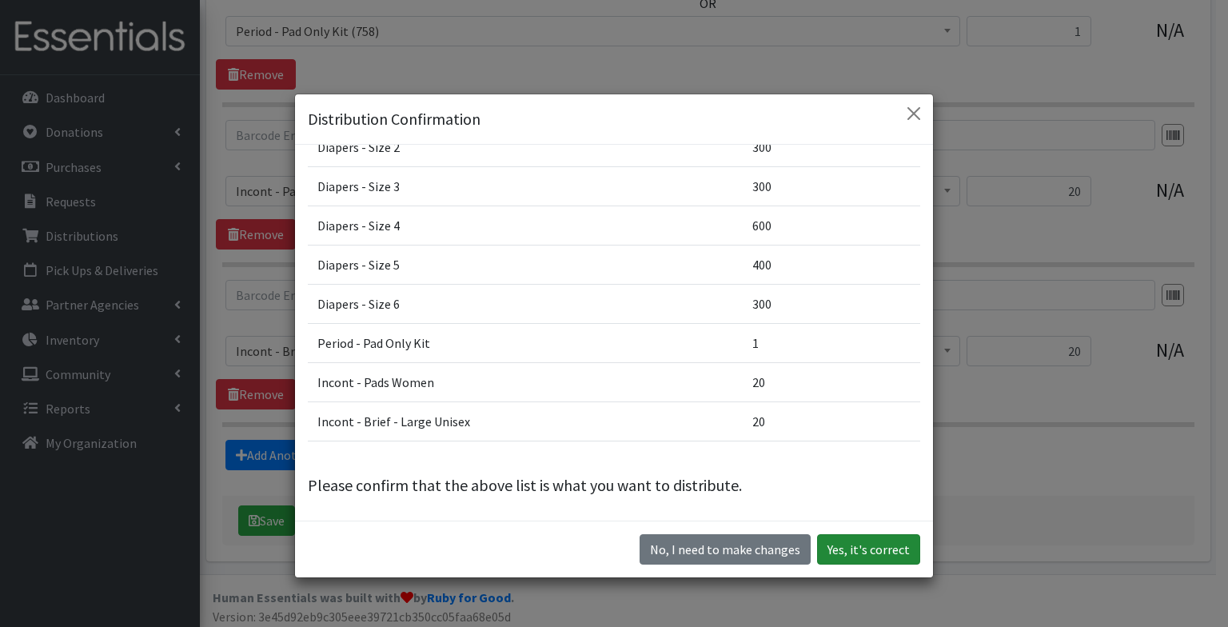
click at [871, 540] on button "Yes, it's correct" at bounding box center [868, 549] width 103 height 30
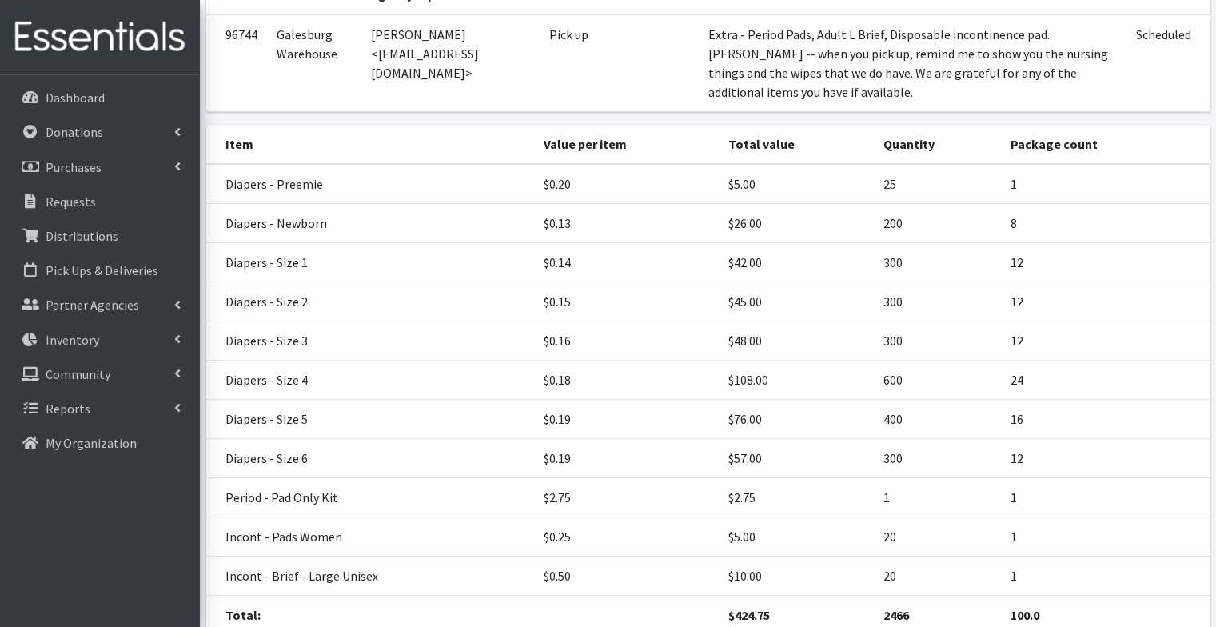
scroll to position [407, 0]
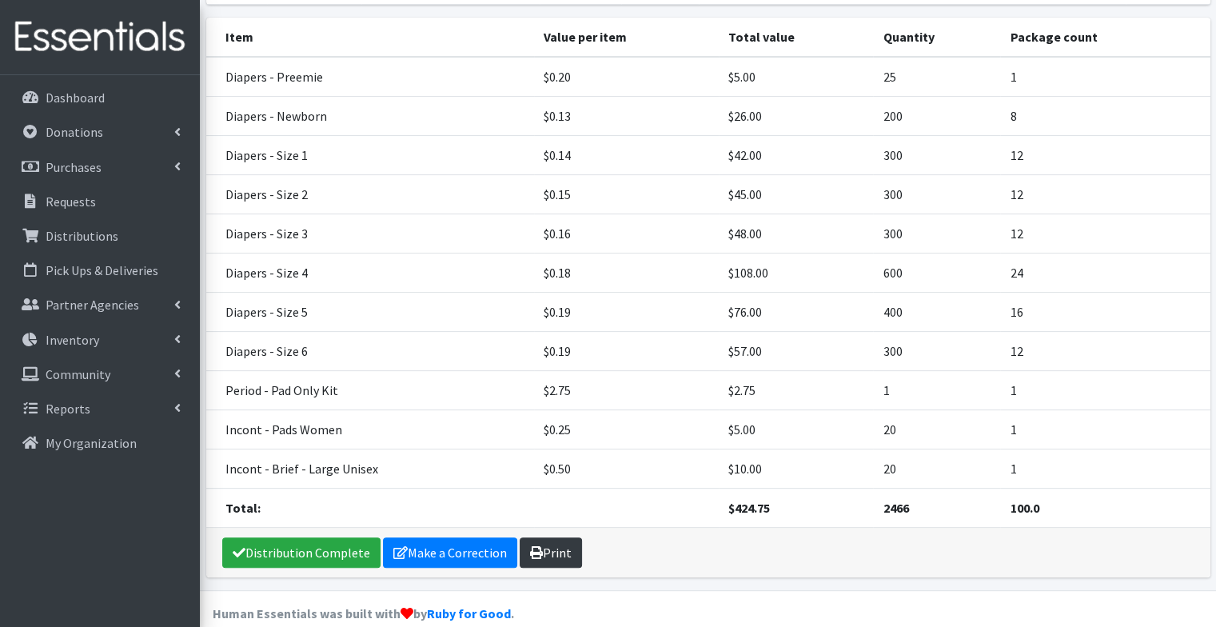
click at [543, 537] on link "Print" at bounding box center [551, 552] width 62 height 30
click at [117, 104] on link "Dashboard" at bounding box center [99, 98] width 187 height 32
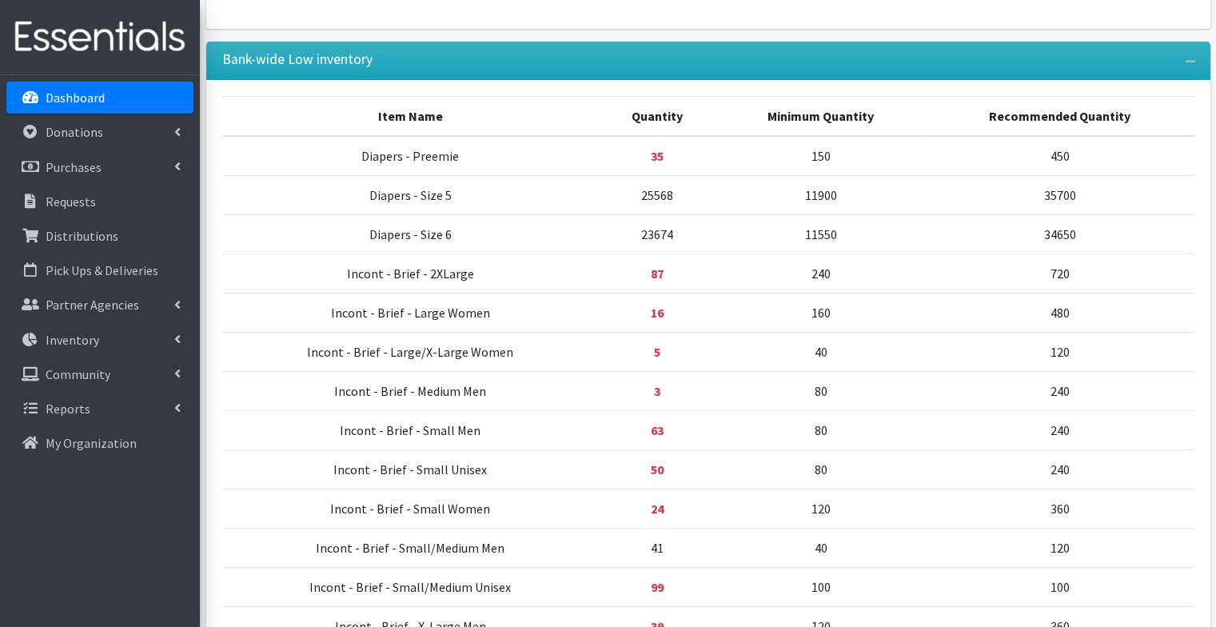
scroll to position [531, 0]
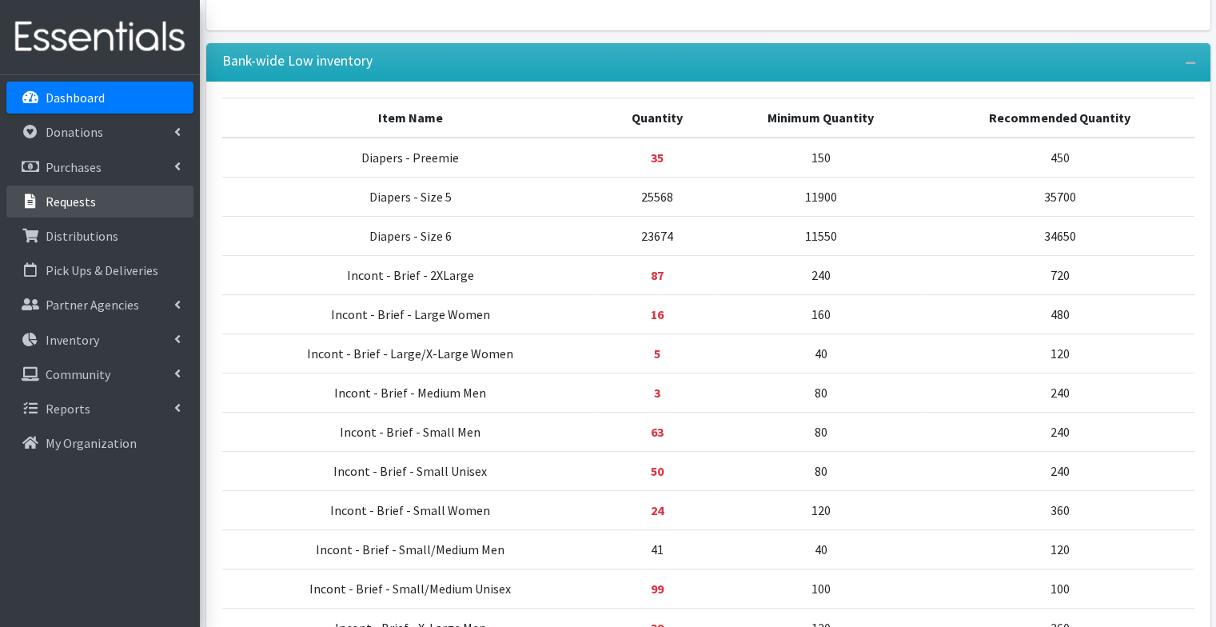
click at [55, 205] on p "Requests" at bounding box center [71, 201] width 50 height 16
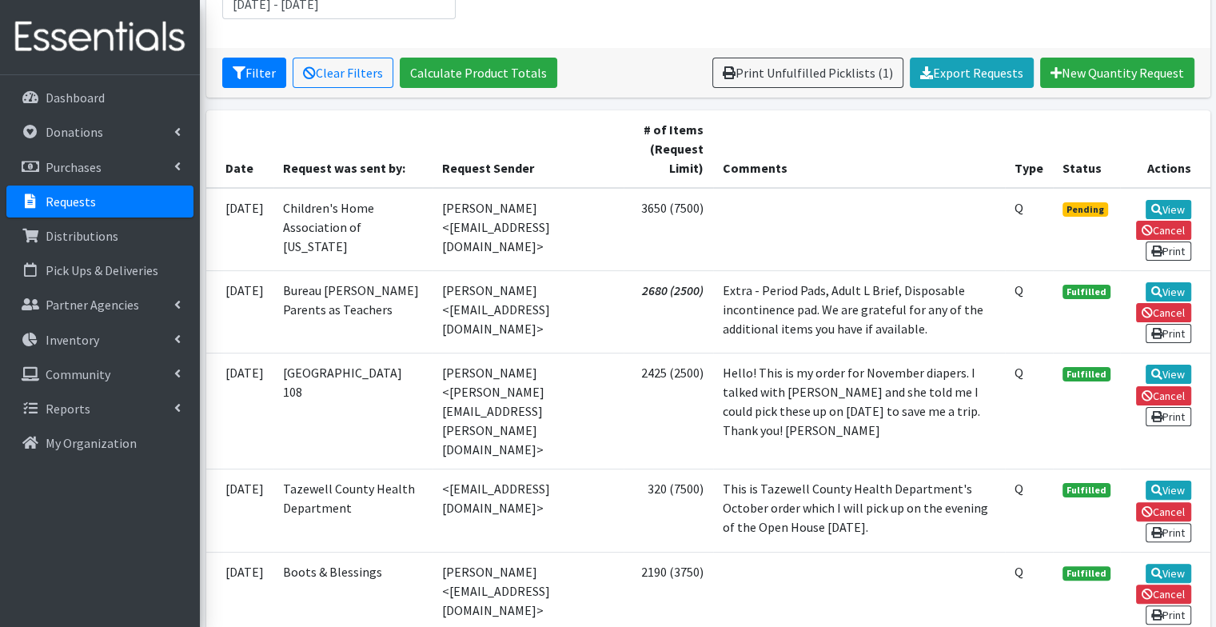
scroll to position [262, 0]
